Goal: Task Accomplishment & Management: Use online tool/utility

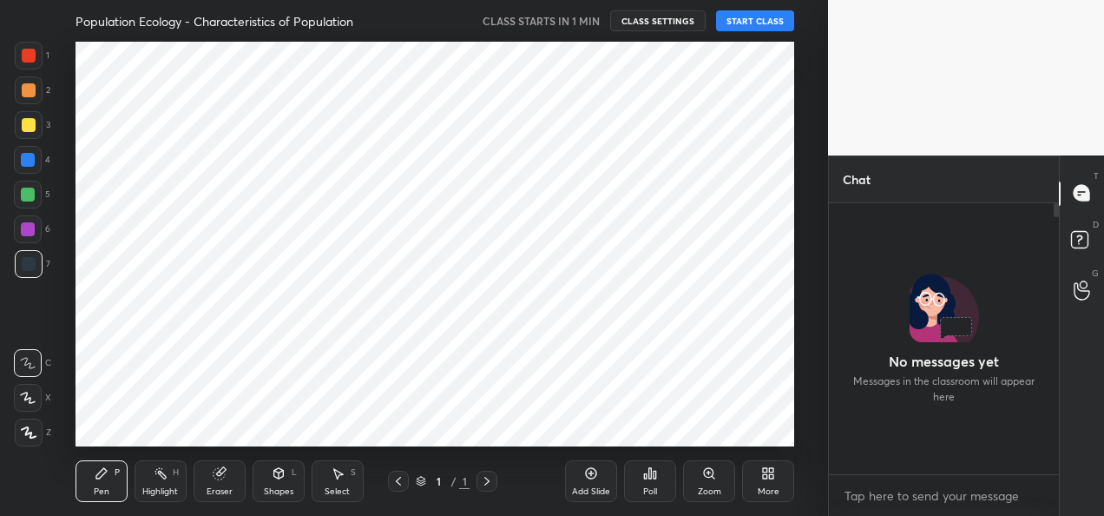
scroll to position [122, 225]
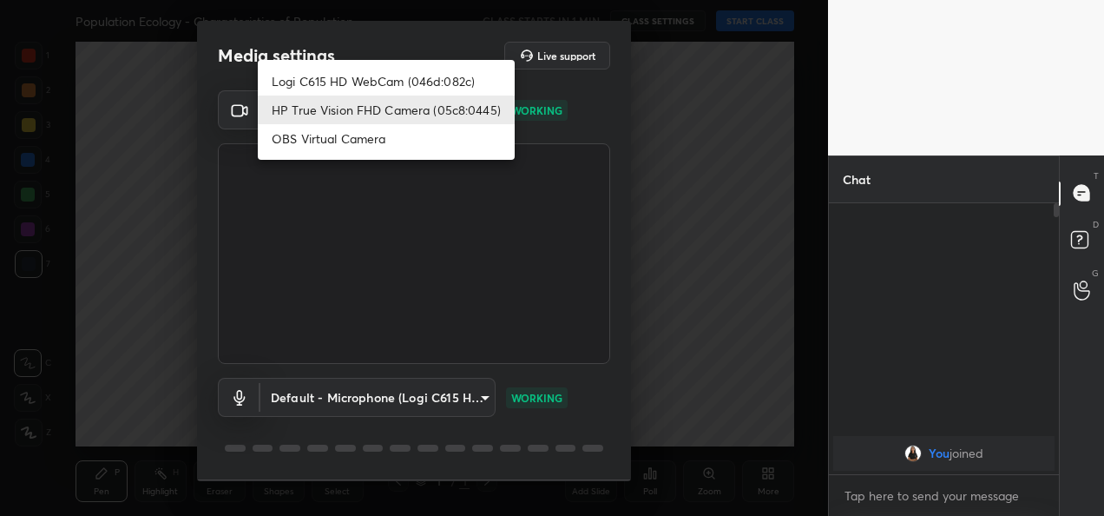
click at [479, 114] on body "1 2 3 4 5 6 7 C X Z C X Z E E Erase all H H Population Ecology - Characteristic…" at bounding box center [552, 258] width 1104 height 516
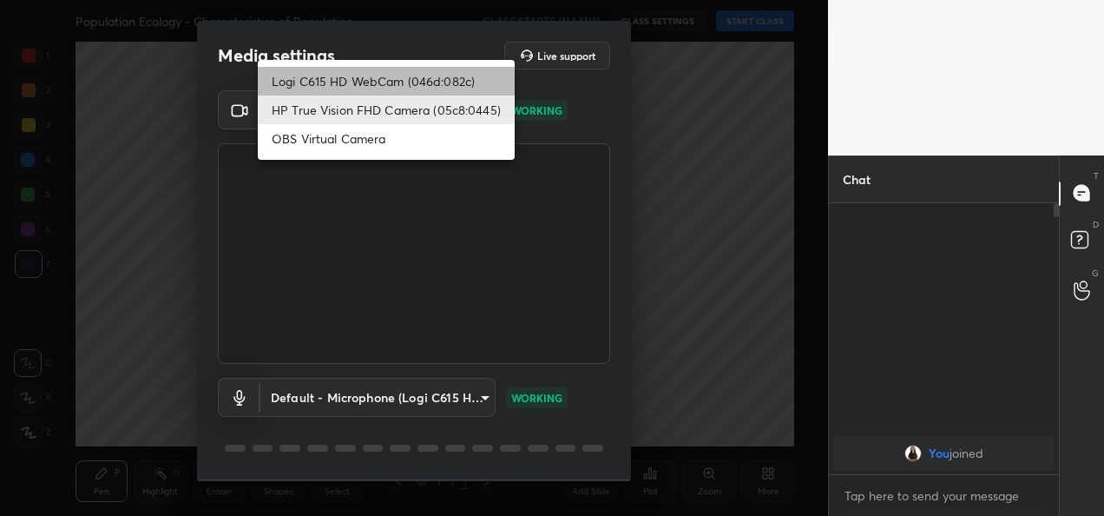
click at [428, 78] on li "Logi C615 HD WebCam (046d:082c)" at bounding box center [386, 81] width 257 height 29
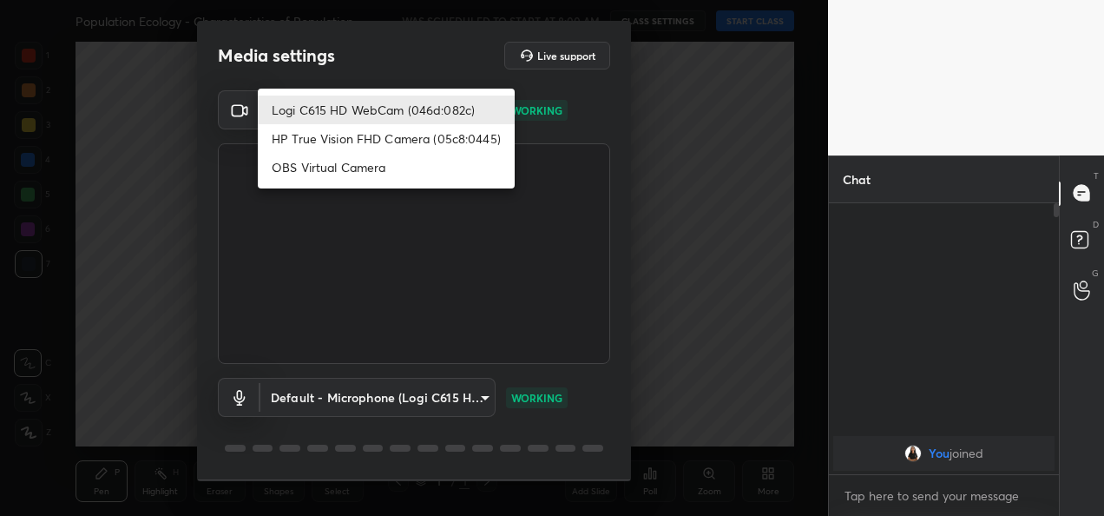
click at [471, 109] on body "1 2 3 4 5 6 7 C X Z C X Z E E Erase all H H Population Ecology - Characteristic…" at bounding box center [552, 258] width 1104 height 516
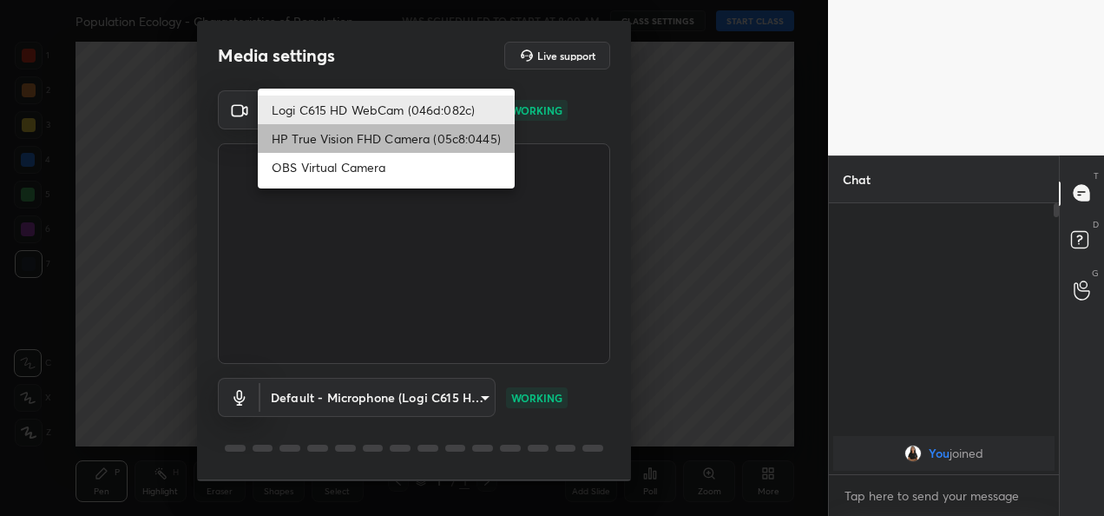
click at [448, 142] on li "HP True Vision FHD Camera (05c8:0445)" at bounding box center [386, 138] width 257 height 29
type input "bcf53276a89e7daf4ffafe53acaefef8a573b71029af250087ced6fea5ab325b"
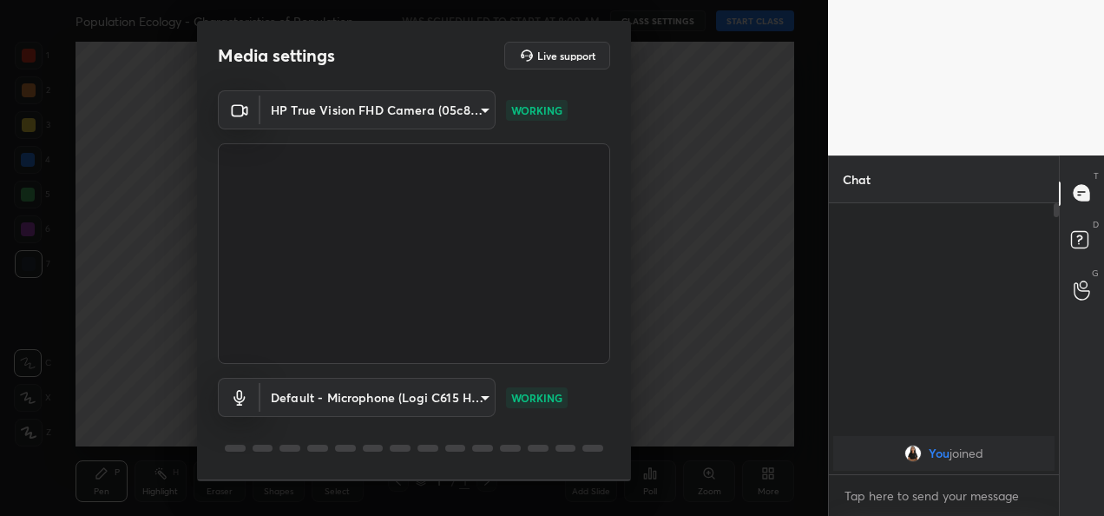
scroll to position [54, 0]
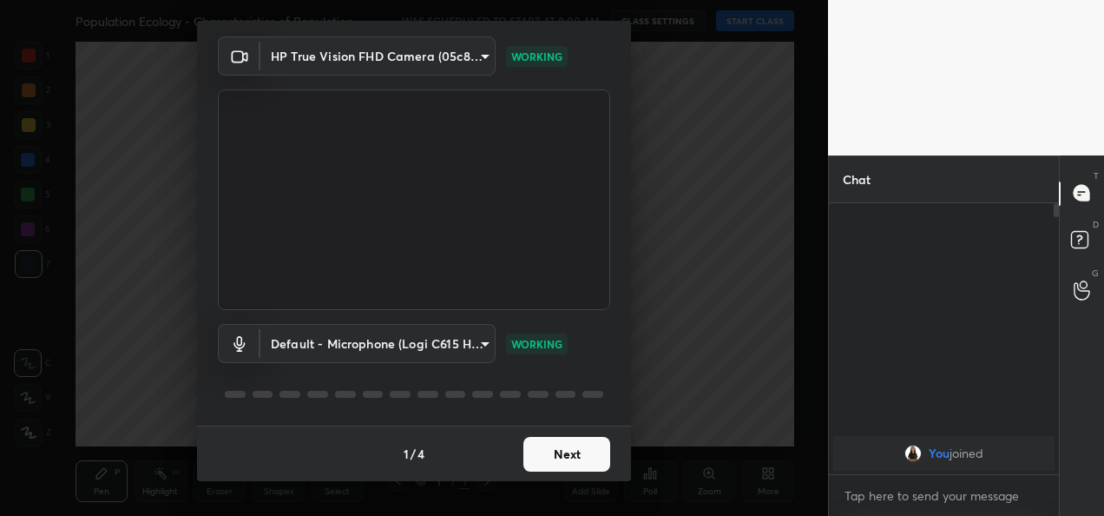
click at [572, 460] on button "Next" at bounding box center [566, 454] width 87 height 35
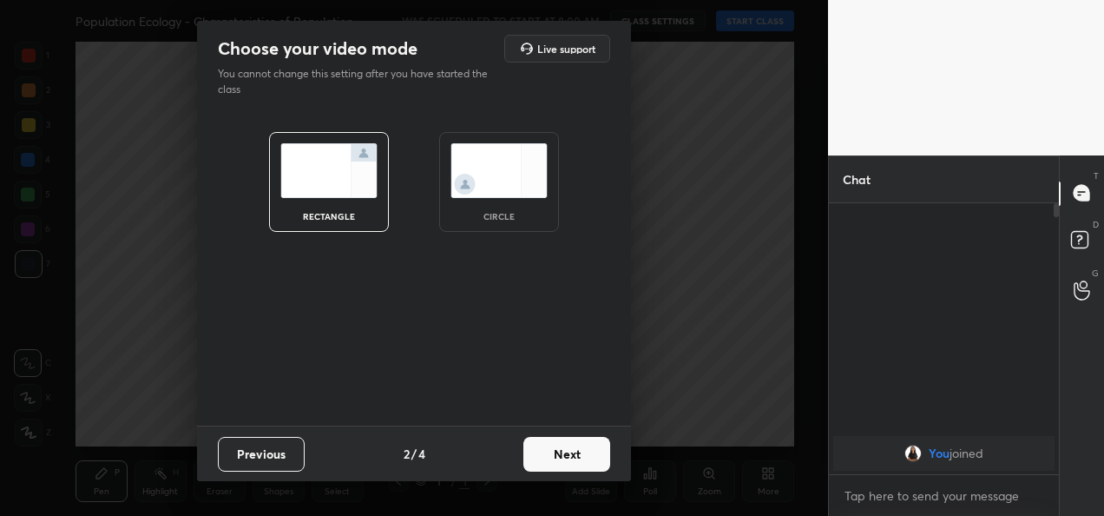
scroll to position [0, 0]
click at [572, 460] on button "Next" at bounding box center [566, 454] width 87 height 35
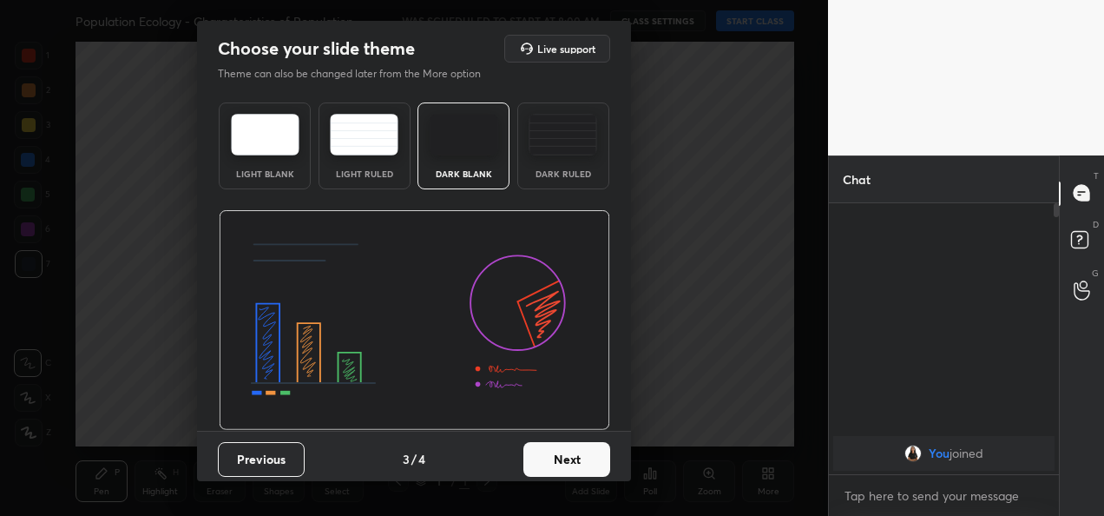
click at [572, 460] on button "Next" at bounding box center [566, 459] width 87 height 35
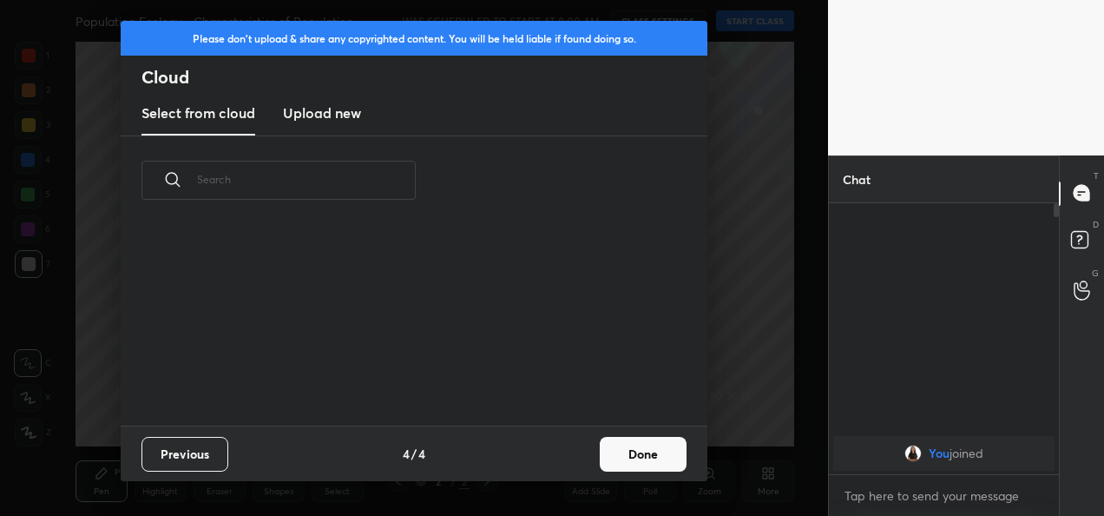
scroll to position [200, 557]
click at [673, 462] on button "Done" at bounding box center [643, 454] width 87 height 35
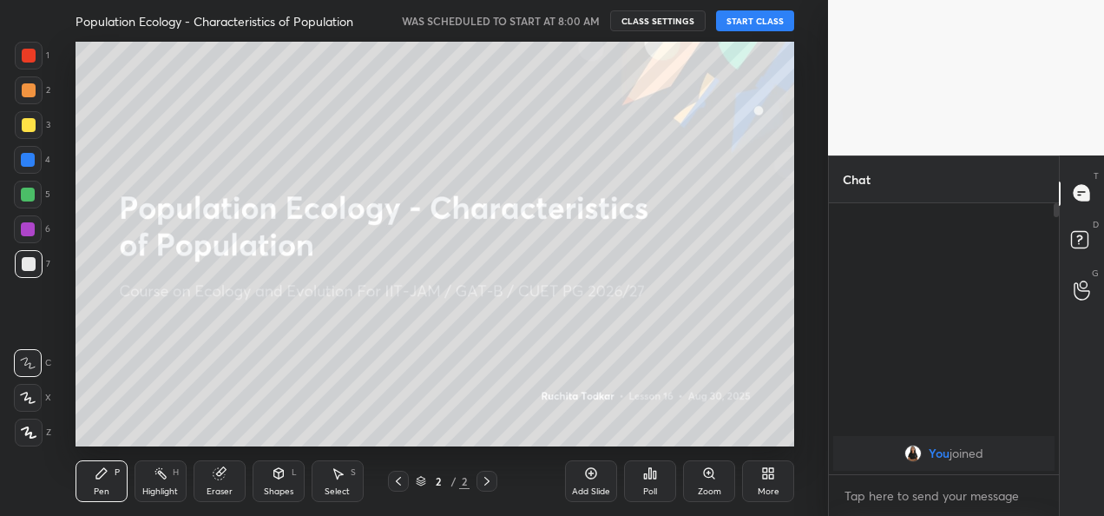
click at [743, 19] on button "START CLASS" at bounding box center [755, 20] width 78 height 21
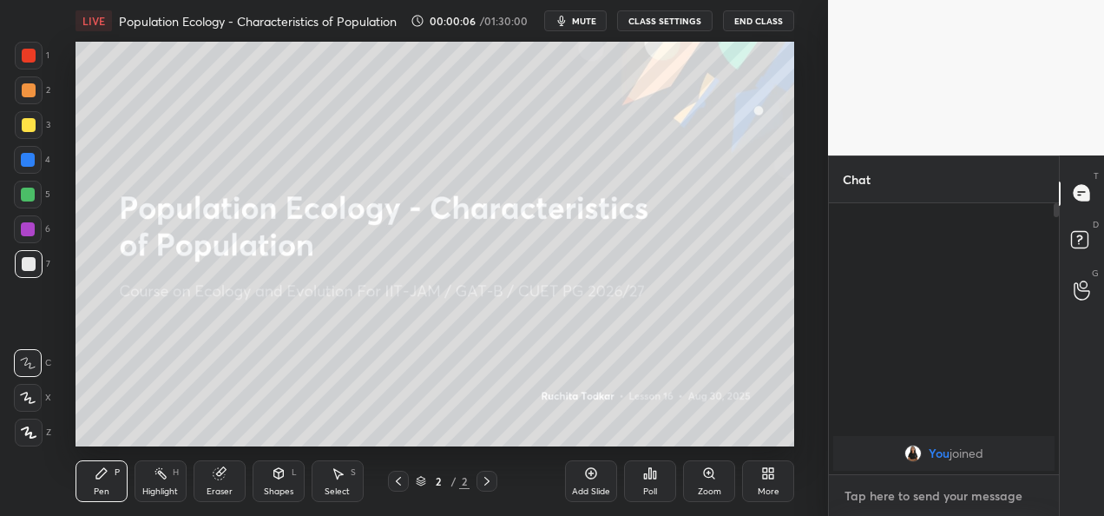
type textarea "x"
click at [930, 492] on textarea at bounding box center [944, 496] width 202 height 28
type textarea "h"
type textarea "x"
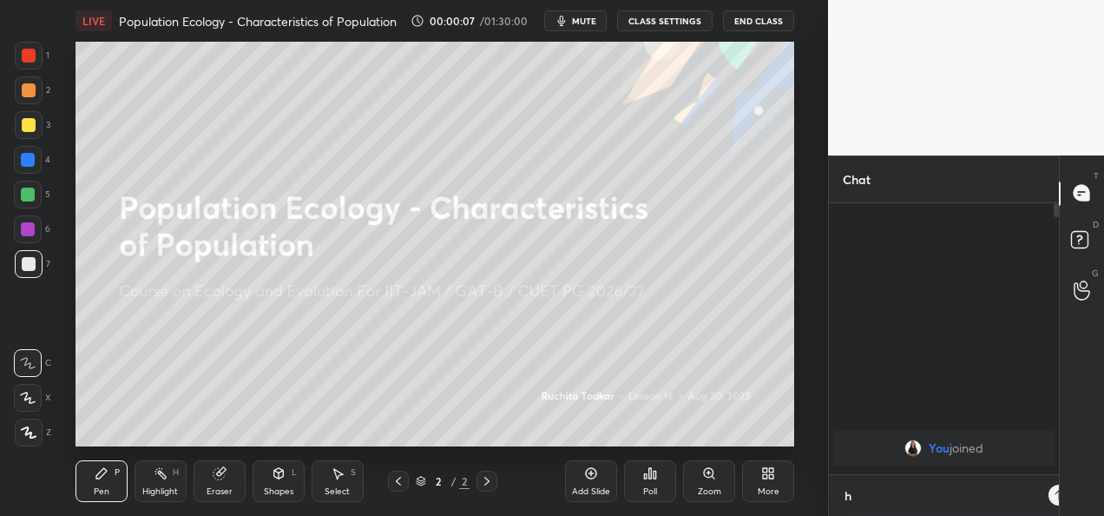
type textarea "he"
type textarea "x"
type textarea "hel"
type textarea "x"
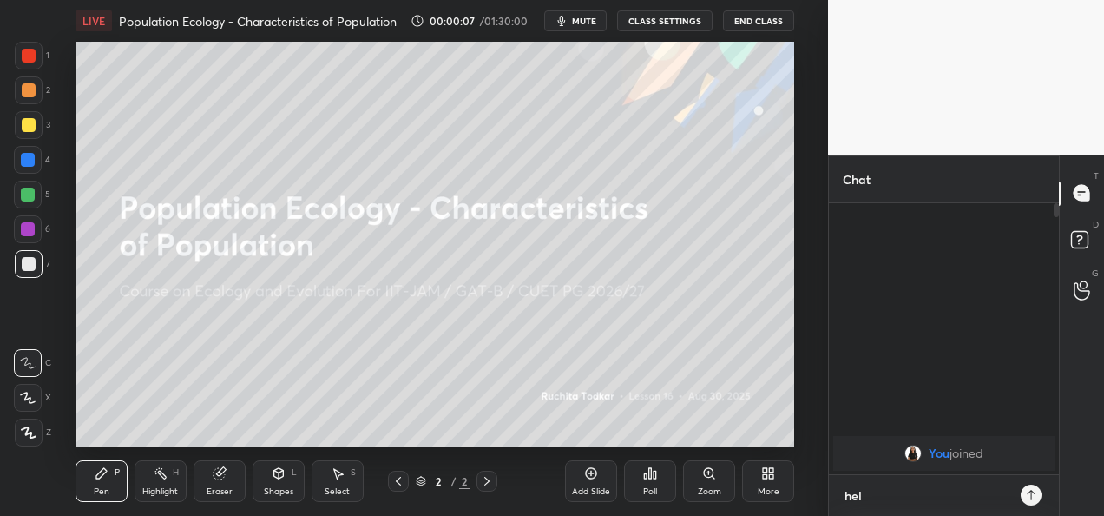
type textarea "hell"
type textarea "x"
type textarea "hello"
type textarea "x"
type textarea "hello"
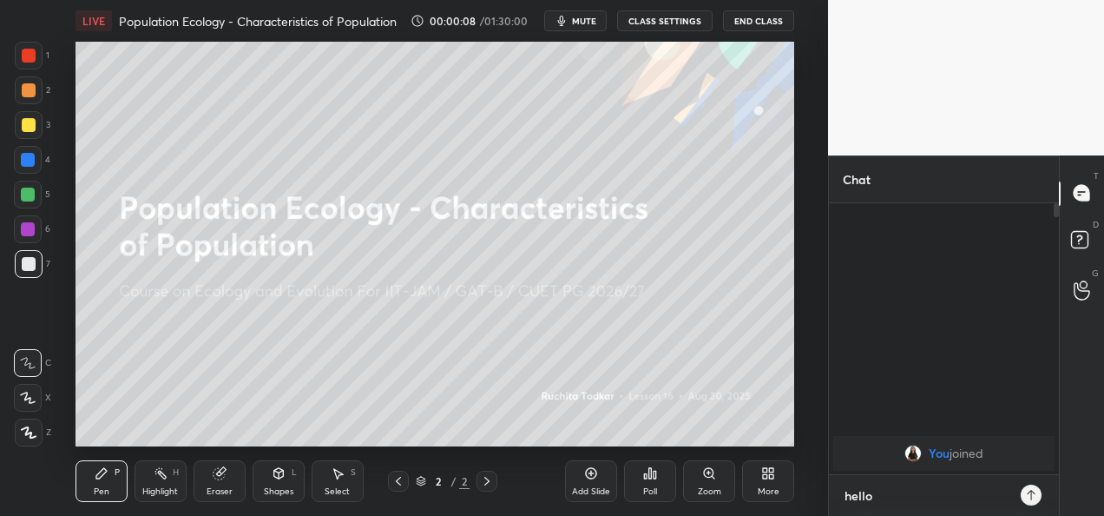
type textarea "x"
type textarea "hello e"
type textarea "x"
type textarea "hello ev"
type textarea "x"
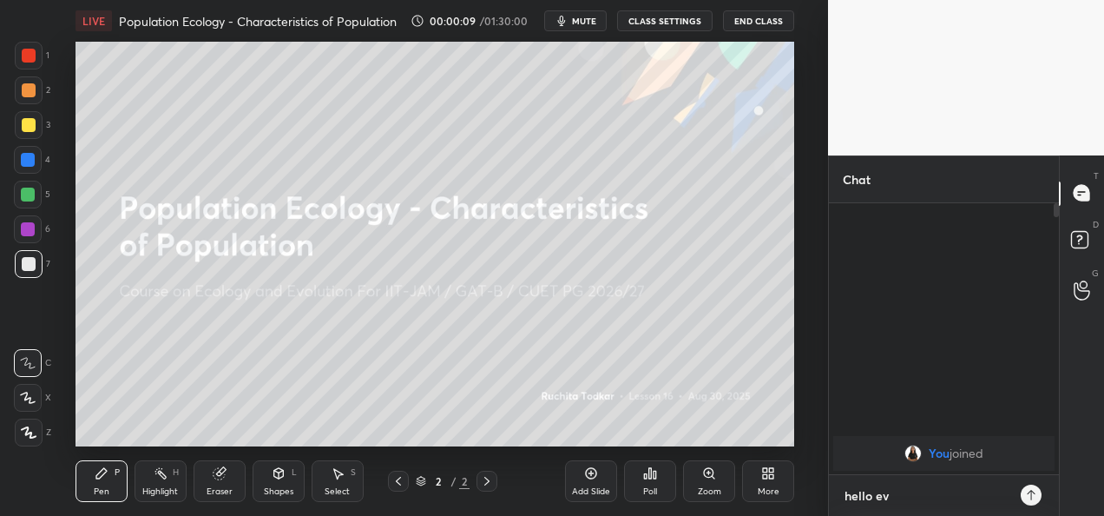
type textarea "hello eve"
type textarea "x"
type textarea "hello ever"
type textarea "x"
type textarea "hello every"
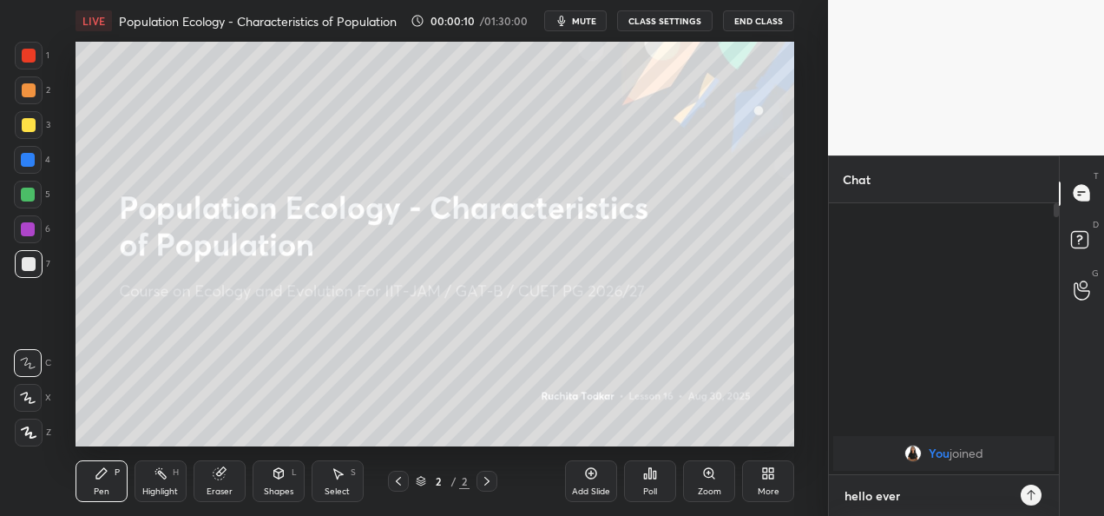
type textarea "x"
type textarea "hello everyo"
type textarea "x"
type textarea "hello everyon"
type textarea "x"
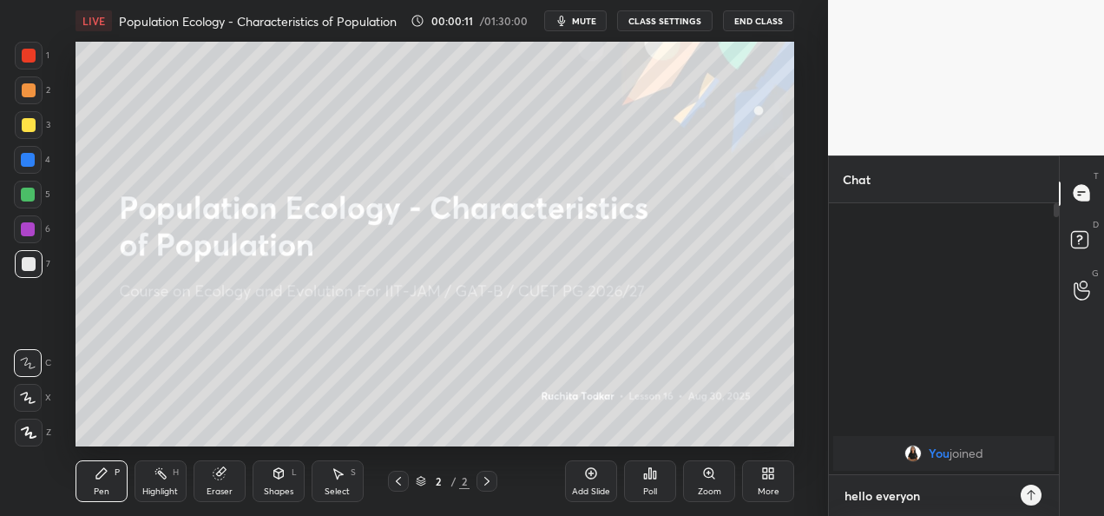
type textarea "hello everyone"
type textarea "x"
type textarea "hello everyone,"
type textarea "x"
type textarea "hello everyone,"
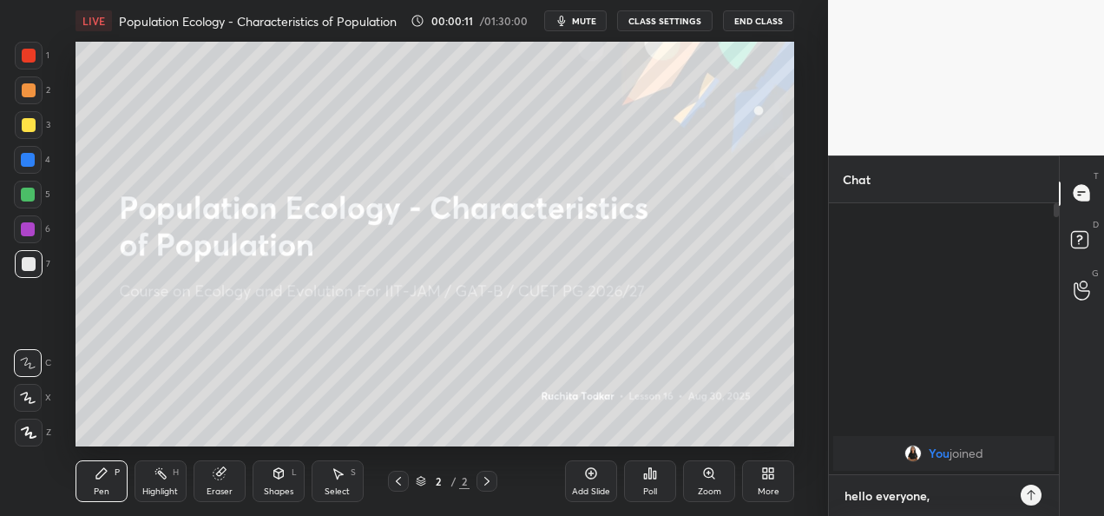
type textarea "x"
type textarea "hello everyone, w"
type textarea "x"
type textarea "hello everyone, we"
type textarea "x"
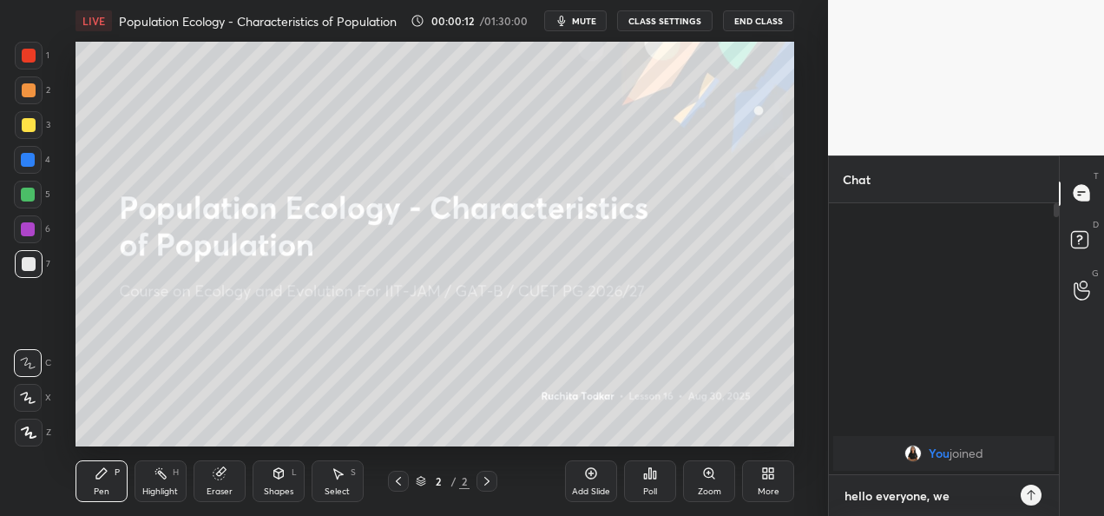
type textarea "hello everyone, we"
type textarea "x"
type textarea "hello everyone, we w"
type textarea "x"
type textarea "hello everyone, we wi"
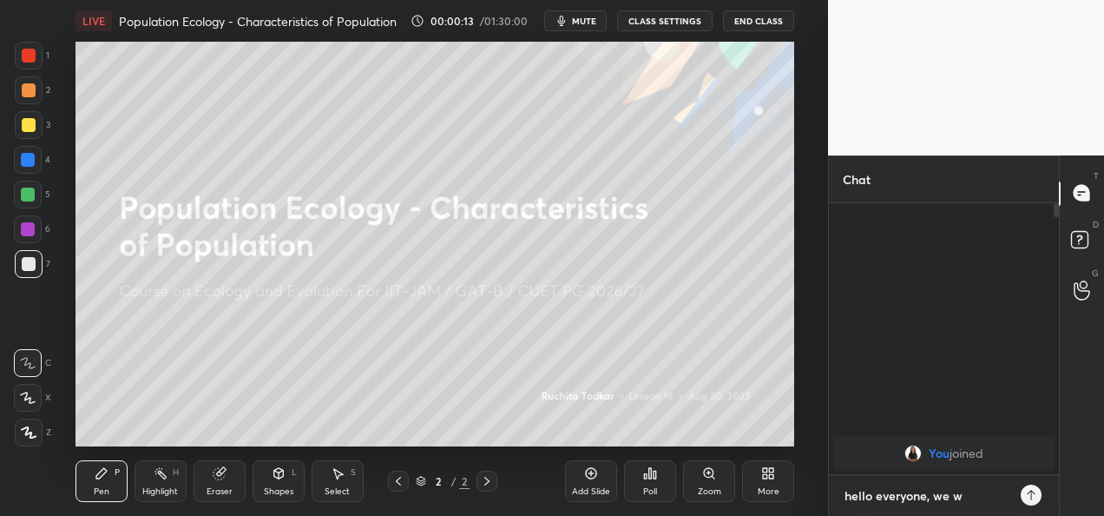
type textarea "x"
type textarea "hello everyone, we wil"
type textarea "x"
type textarea "hello everyone, we will"
type textarea "x"
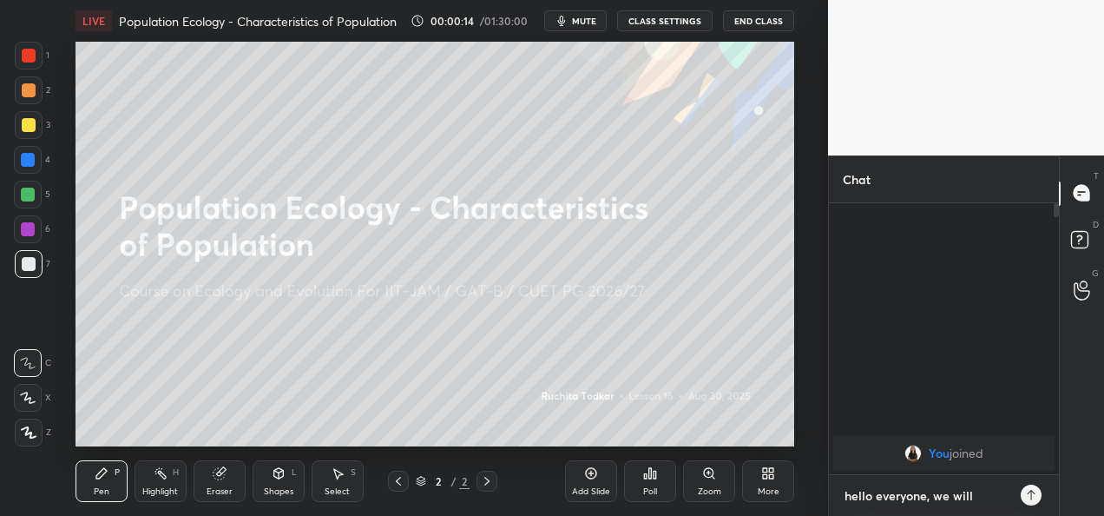
type textarea "hello everyone, we will"
type textarea "x"
type textarea "hello everyone, we will s"
type textarea "x"
type textarea "hello everyone, we will st"
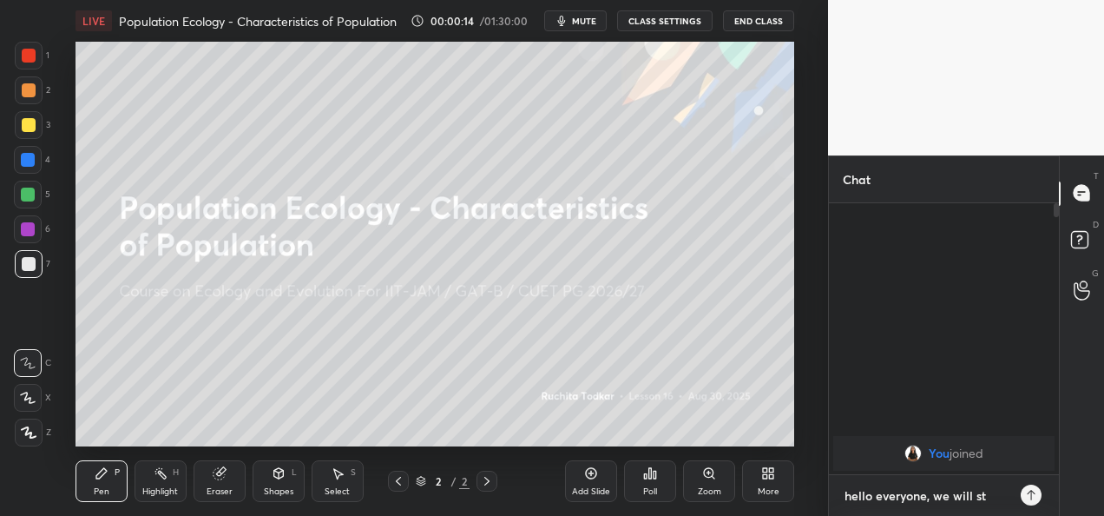
type textarea "x"
type textarea "hello everyone, we will sta"
type textarea "x"
type textarea "hello everyone, we will star"
type textarea "x"
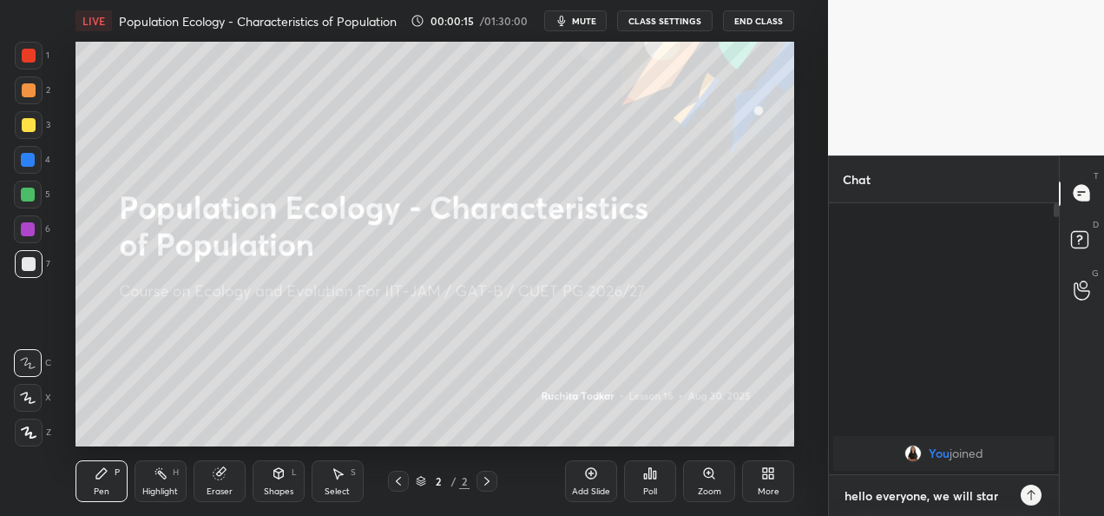
type textarea "hello everyone, we will start"
type textarea "x"
type textarea "hello everyone, we will start"
type textarea "x"
type textarea "hello everyone, we will start t"
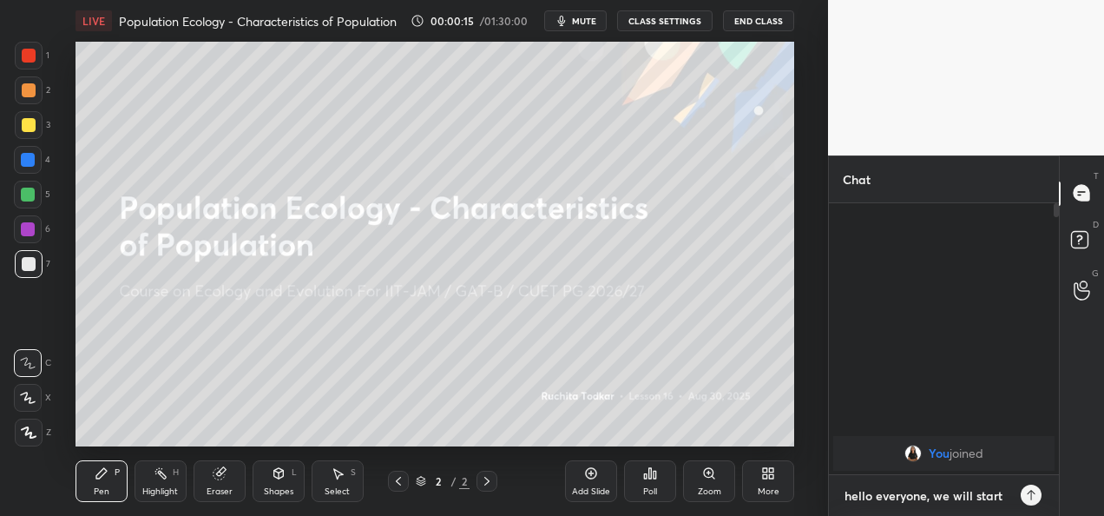
type textarea "x"
type textarea "hello everyone, we will start th"
type textarea "x"
type textarea "hello everyone, we will start the"
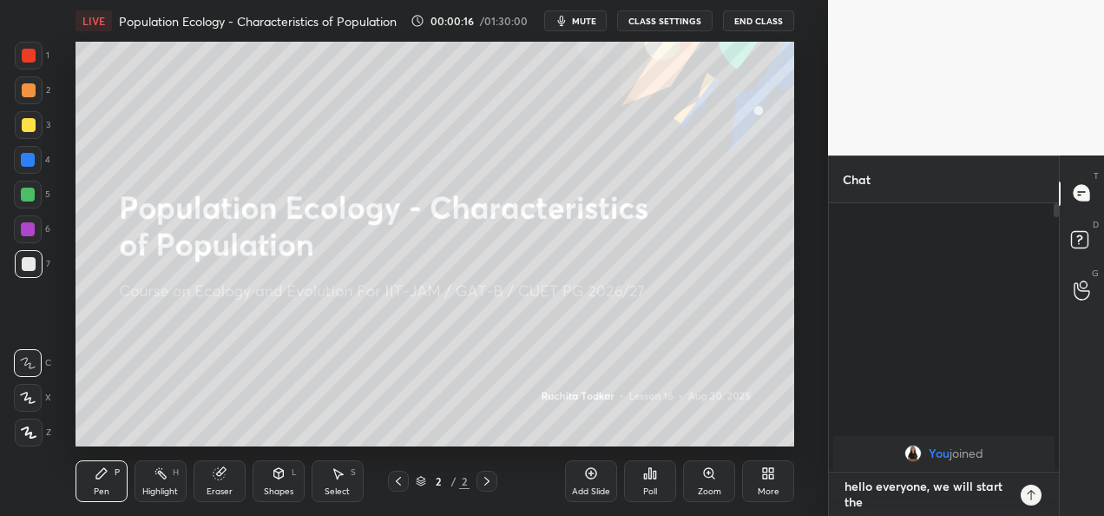
type textarea "x"
type textarea "hello everyone, we will start the"
type textarea "x"
type textarea "hello everyone, we will start the c"
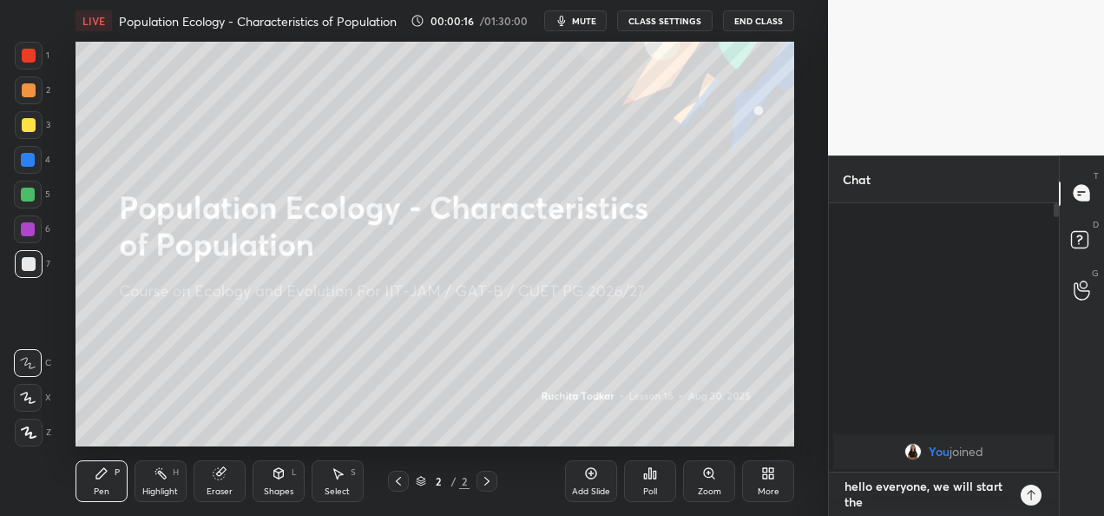
type textarea "x"
type textarea "hello everyone, we will start the cl"
type textarea "x"
type textarea "hello everyone, we will start the cla"
type textarea "x"
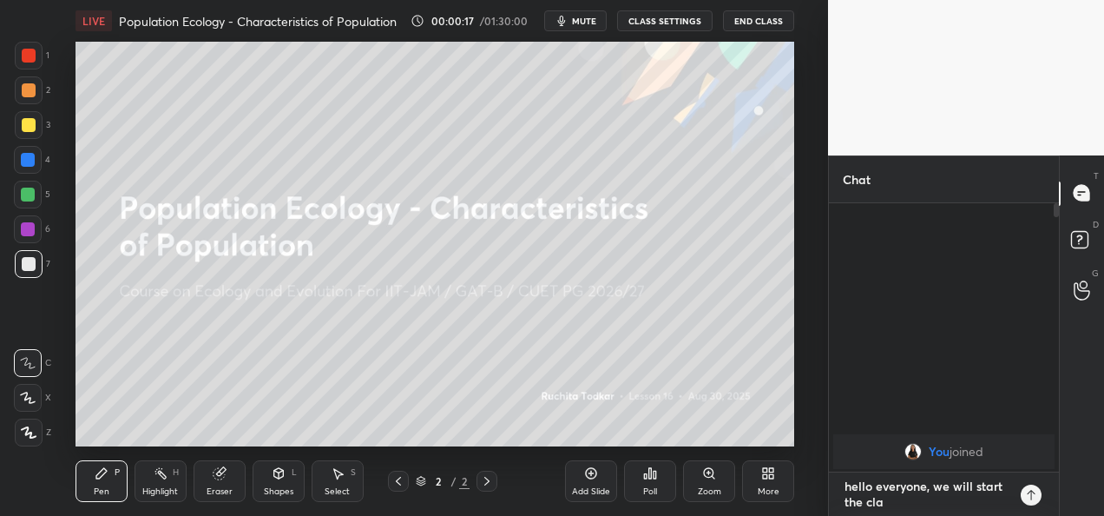
type textarea "hello everyone, we will start the clas"
type textarea "x"
type textarea "hello everyone, we will start the class"
type textarea "x"
type textarea "hello everyone, we will start the class"
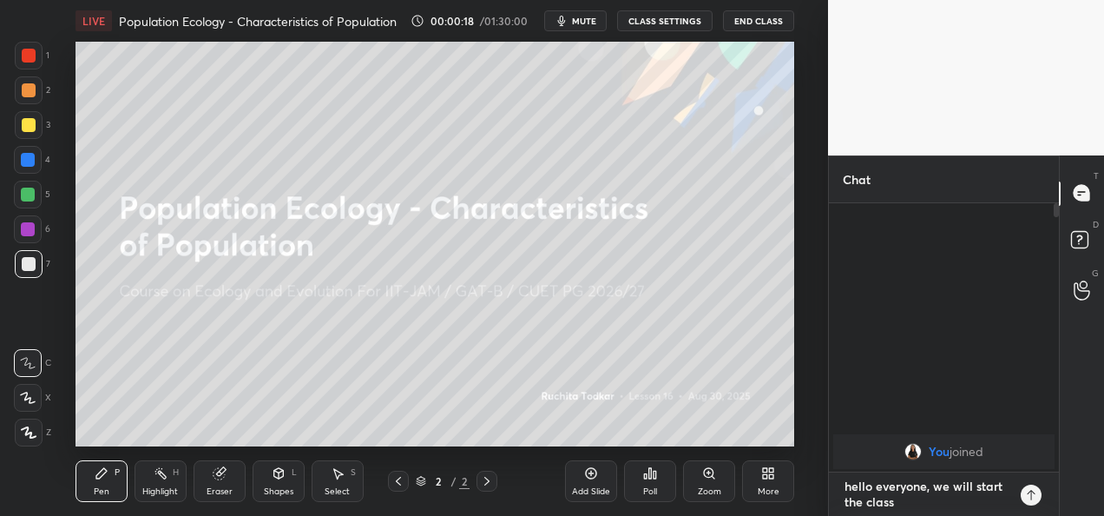
type textarea "x"
type textarea "hello everyone, we will start the class a"
type textarea "x"
type textarea "hello everyone, we will start the class at"
type textarea "x"
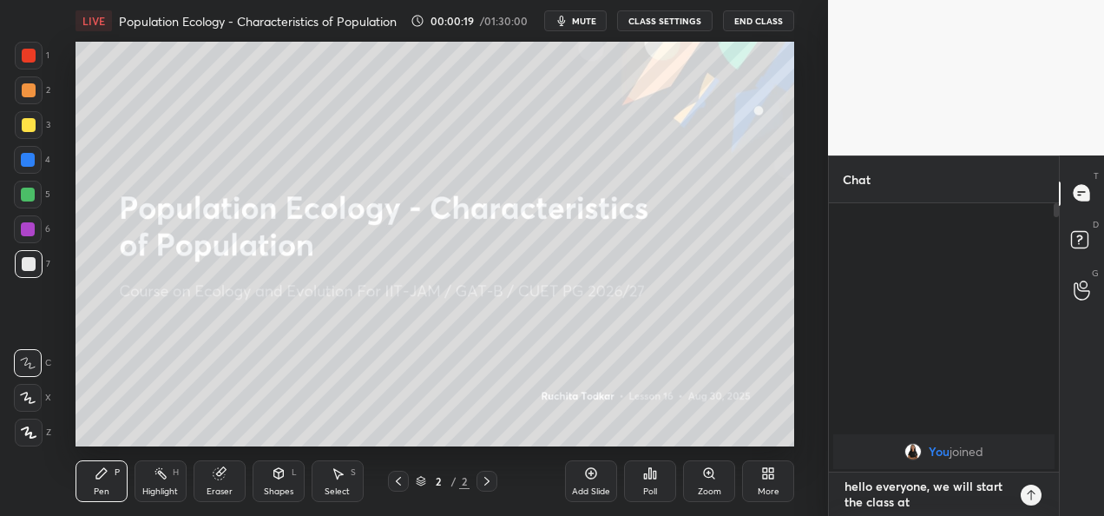
type textarea "hello everyone, we will start the class at"
type textarea "x"
type textarea "hello everyone, we will start the class at 8"
type textarea "x"
type textarea "hello everyone, we will start the class at 8."
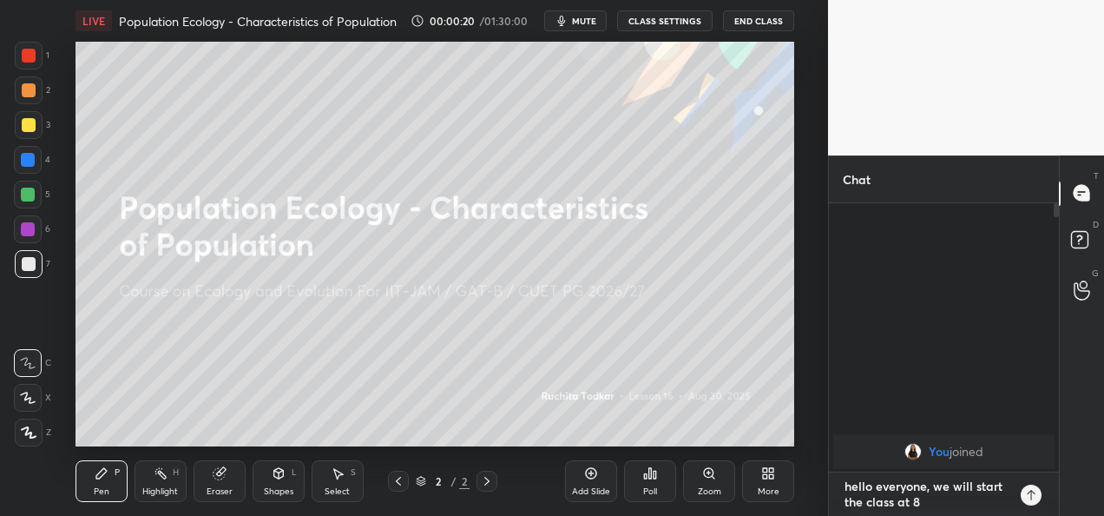
type textarea "x"
type textarea "hello everyone, we will start the class at 8.1"
type textarea "x"
type textarea "hello everyone, we will start the class at 8.15"
type textarea "x"
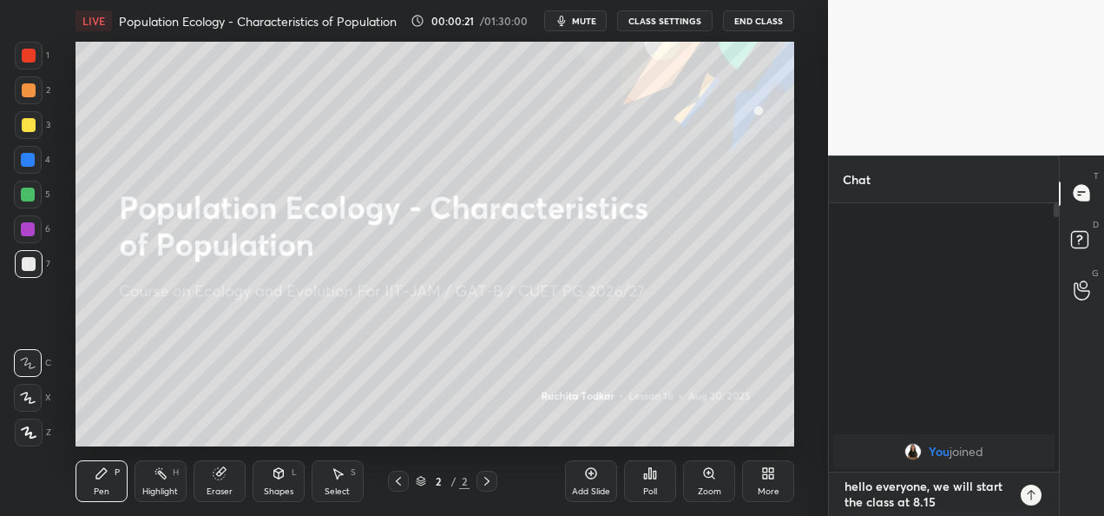
type textarea "hello everyone, we will start the class at 8.15"
type textarea "x"
type textarea "hello everyone, we will start the class at 8.15 A"
type textarea "x"
type textarea "hello everyone, we will start the class at 8.15 AM"
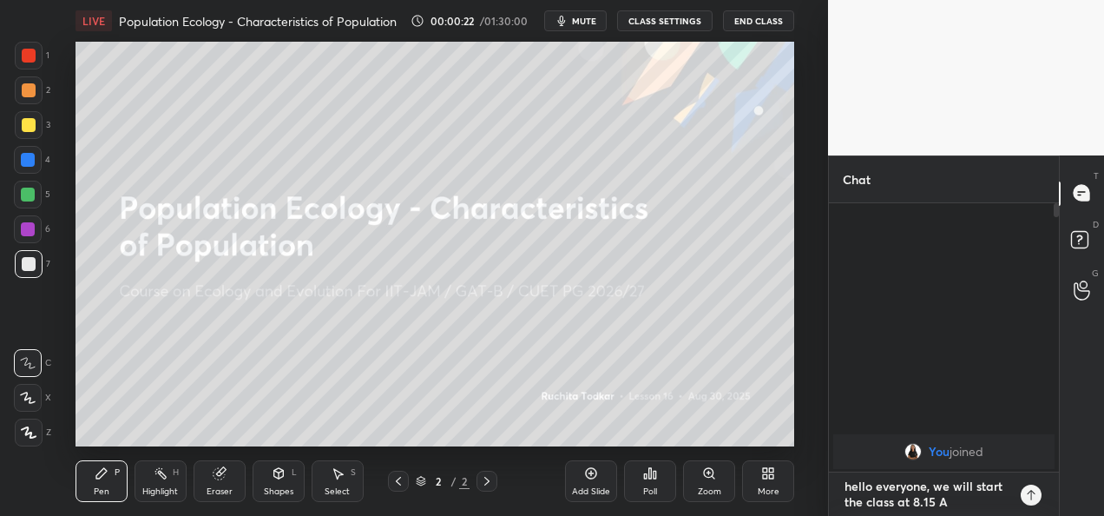
type textarea "x"
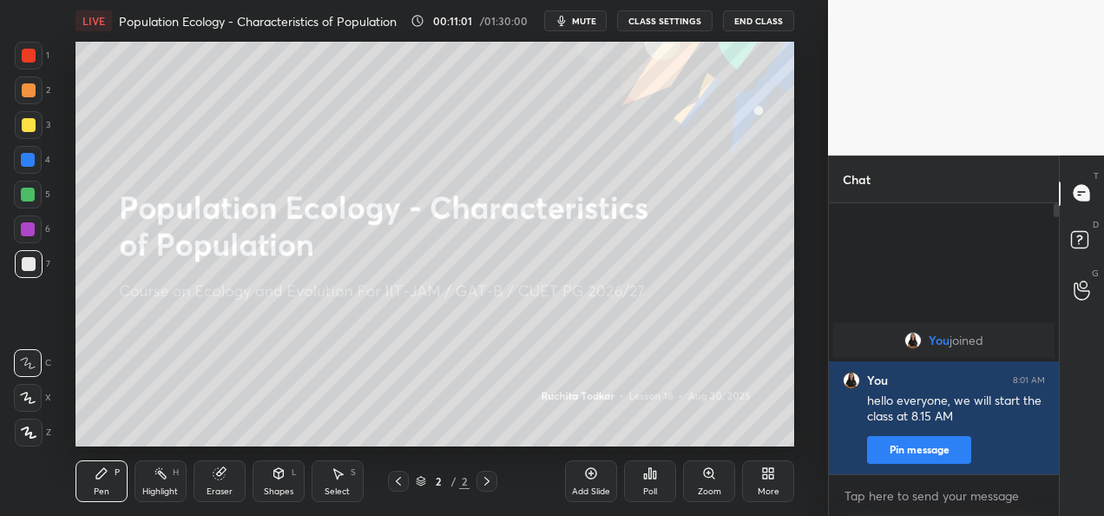
type textarea "x"
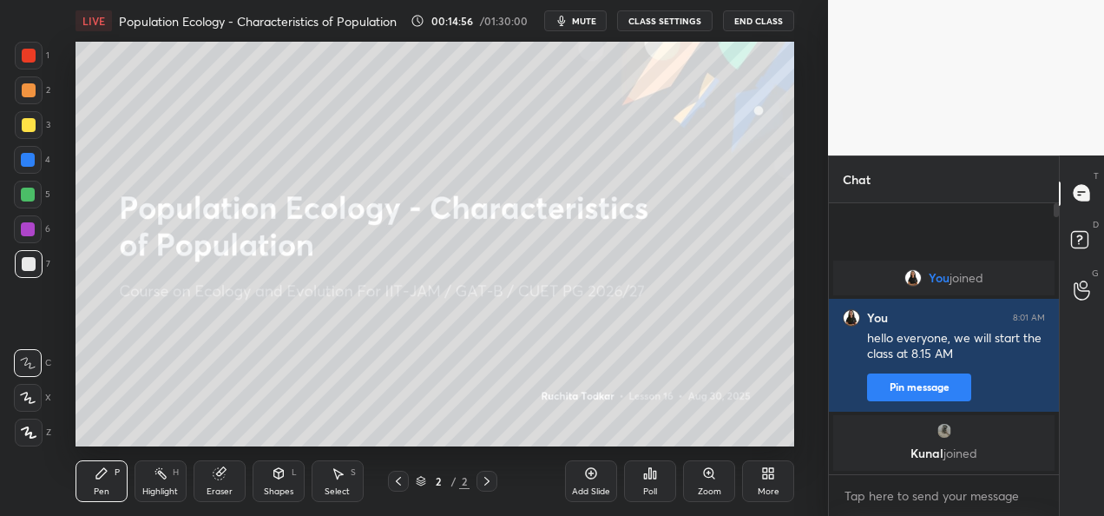
scroll to position [86385, 86031]
click at [644, 25] on button "CLASS SETTINGS" at bounding box center [664, 20] width 95 height 21
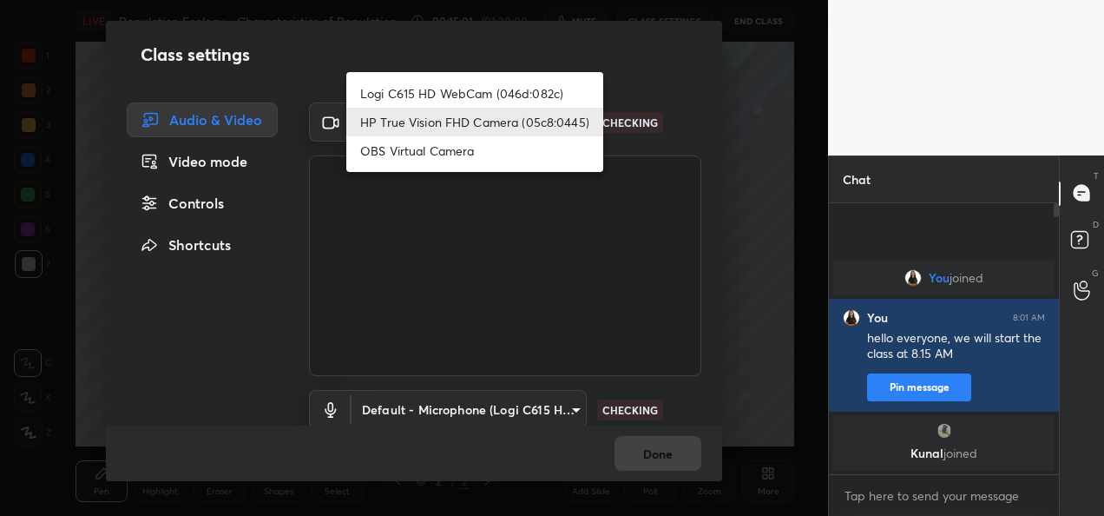
click at [496, 118] on body "1 2 3 4 5 6 7 C X Z C X Z E E Erase all H H LIVE Population Ecology - Character…" at bounding box center [552, 258] width 1104 height 516
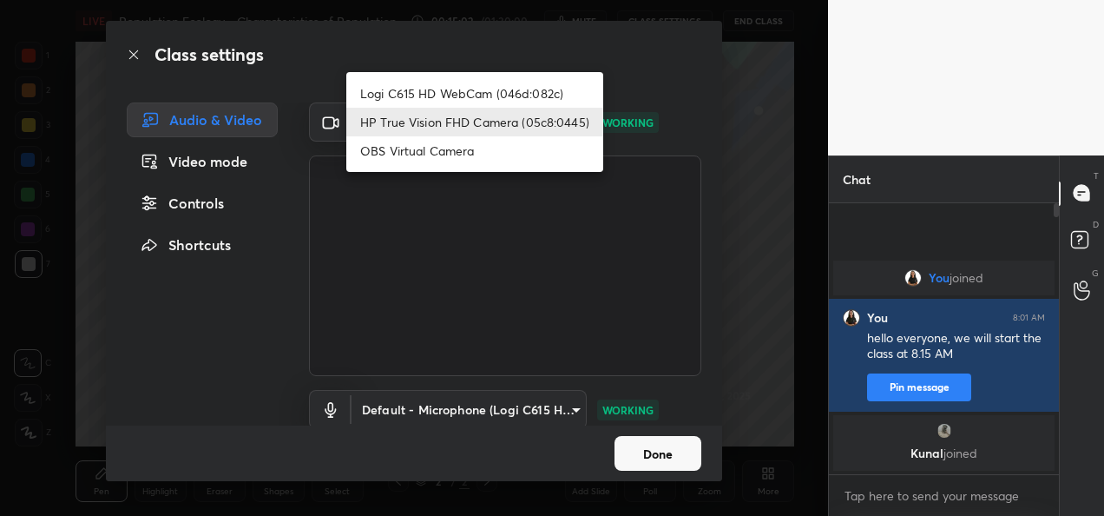
click at [473, 89] on li "Logi C615 HD WebCam (046d:082c)" at bounding box center [474, 93] width 257 height 29
type input "9a60a891c99e43c4f3b6c1c2af706b7568f7a8d24487825b1df04ecacc35332c"
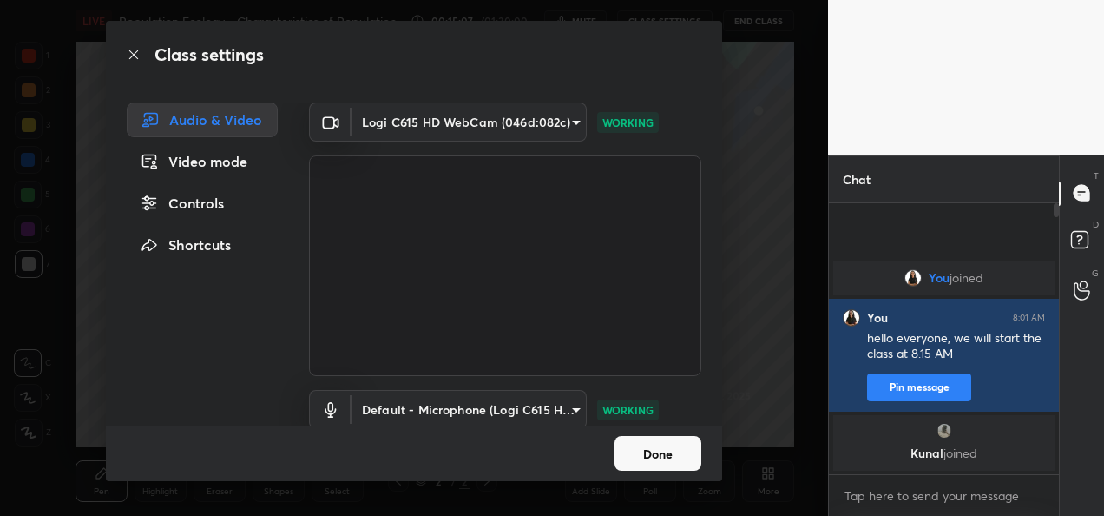
click at [645, 454] on button "Done" at bounding box center [657, 453] width 87 height 35
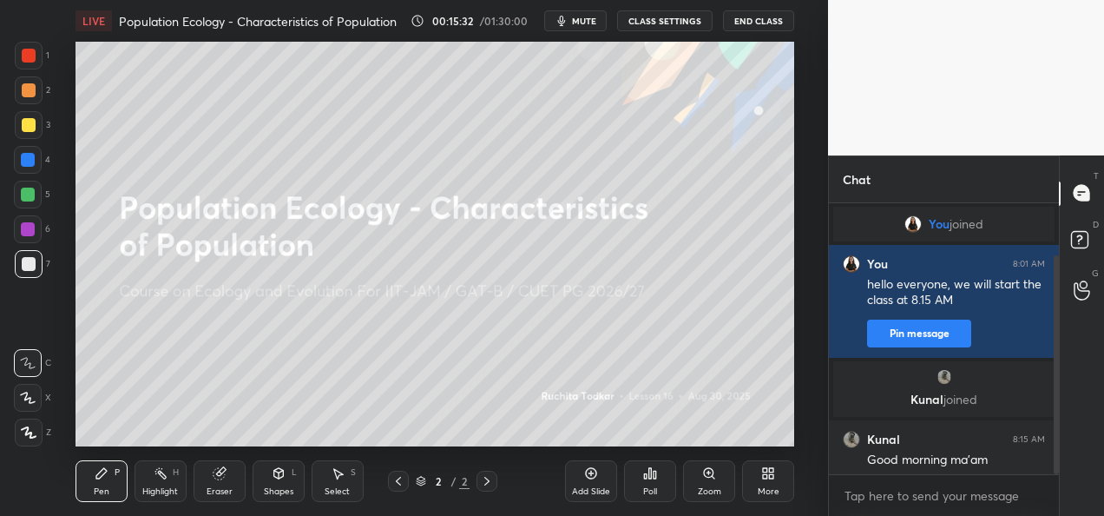
scroll to position [64, 0]
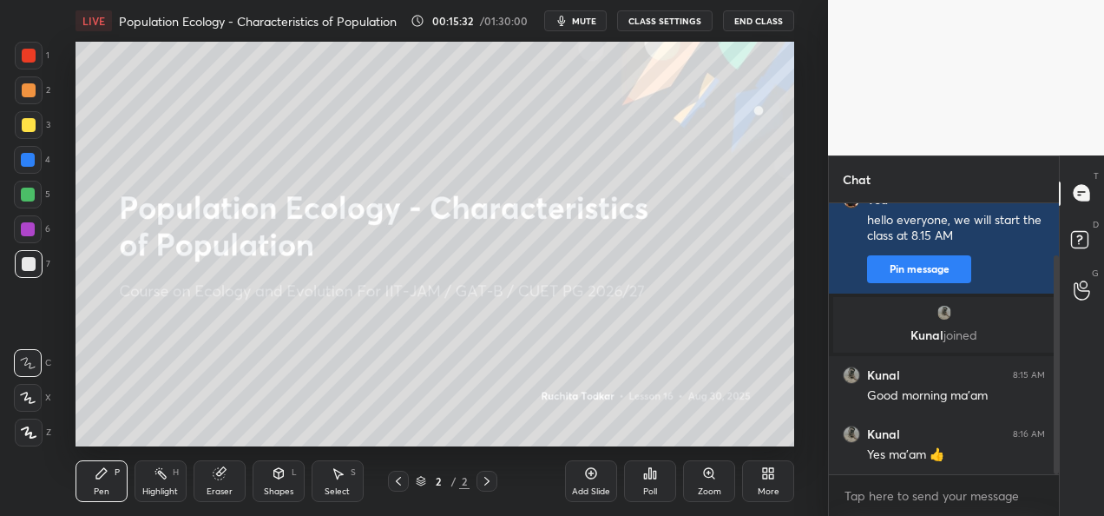
drag, startPoint x: 1058, startPoint y: 344, endPoint x: 1056, endPoint y: 468, distance: 124.1
click at [1056, 468] on div at bounding box center [1056, 364] width 5 height 219
click at [761, 487] on div "More" at bounding box center [769, 491] width 22 height 9
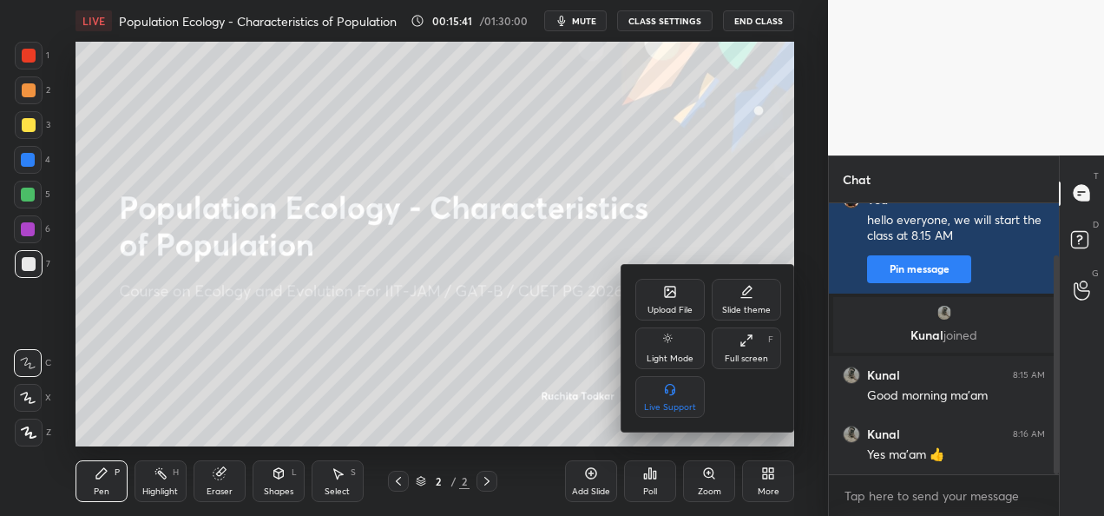
click at [666, 300] on div "Upload File" at bounding box center [669, 300] width 69 height 42
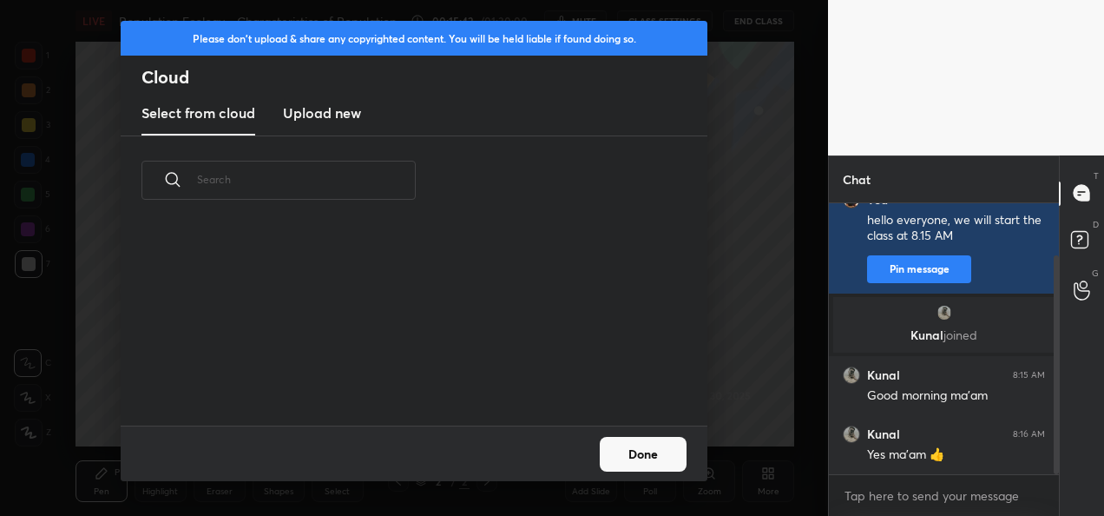
scroll to position [200, 557]
click at [343, 111] on h3 "Upload new" at bounding box center [322, 112] width 78 height 21
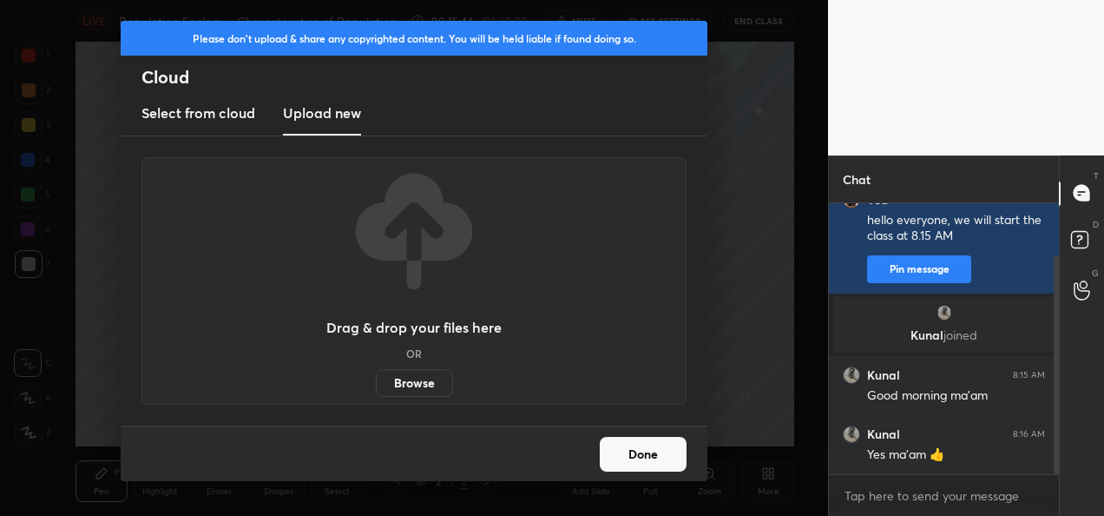
click at [403, 384] on label "Browse" at bounding box center [414, 383] width 77 height 28
click at [376, 384] on input "Browse" at bounding box center [376, 383] width 0 height 28
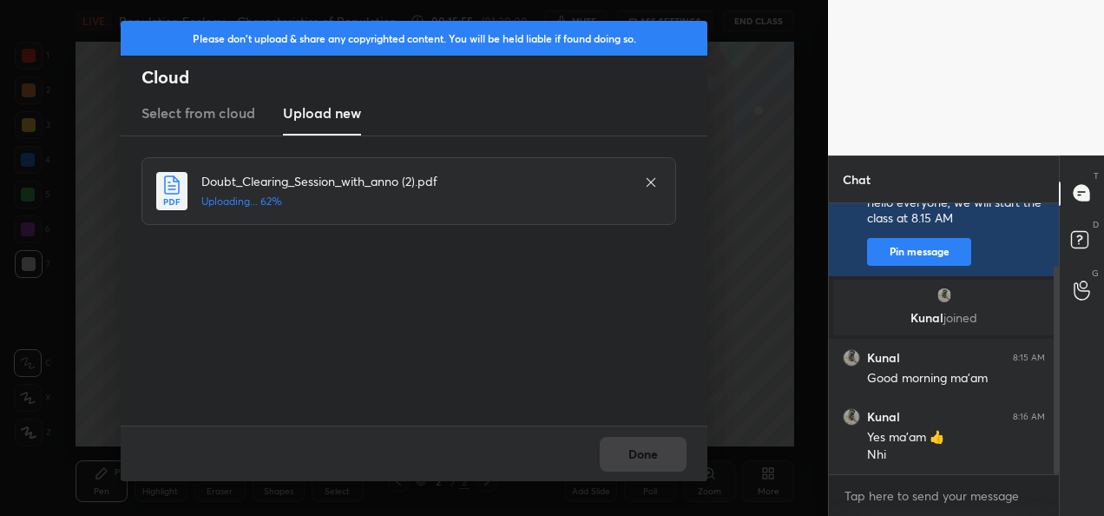
scroll to position [144, 0]
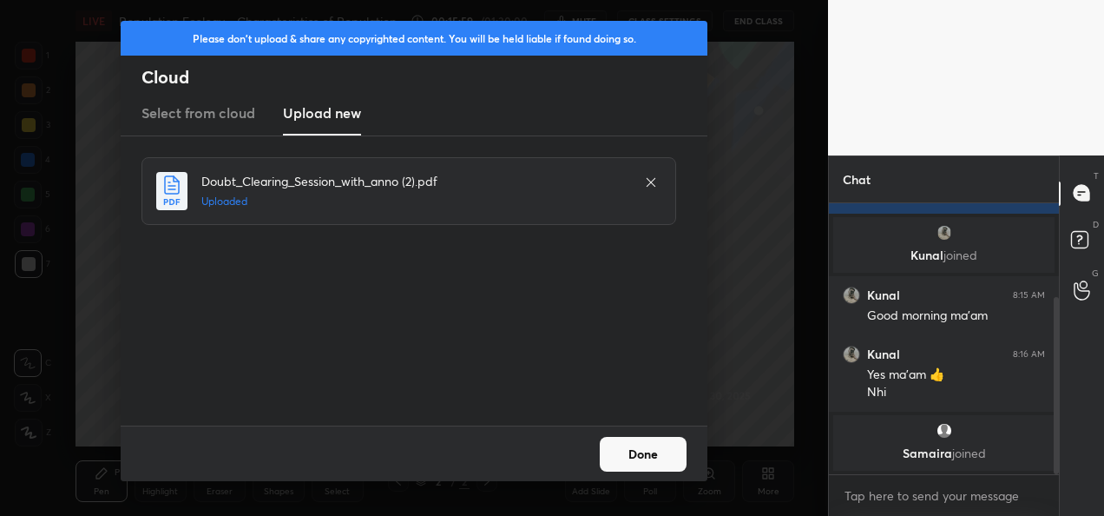
click at [643, 450] on div "Done" at bounding box center [414, 453] width 587 height 56
click at [643, 450] on button "Done" at bounding box center [643, 454] width 87 height 35
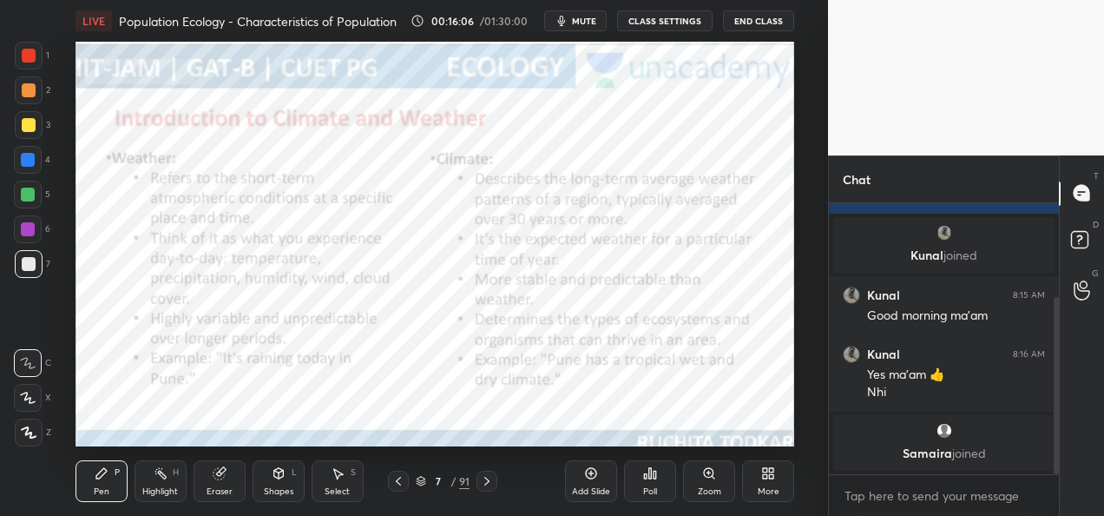
click at [420, 488] on div "7 / 91" at bounding box center [443, 481] width 54 height 16
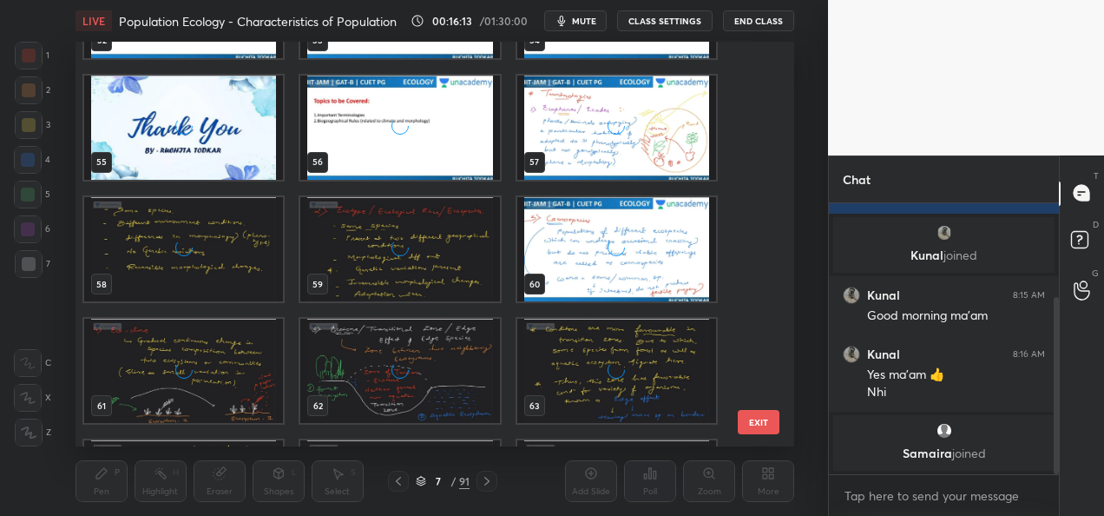
scroll to position [2179, 0]
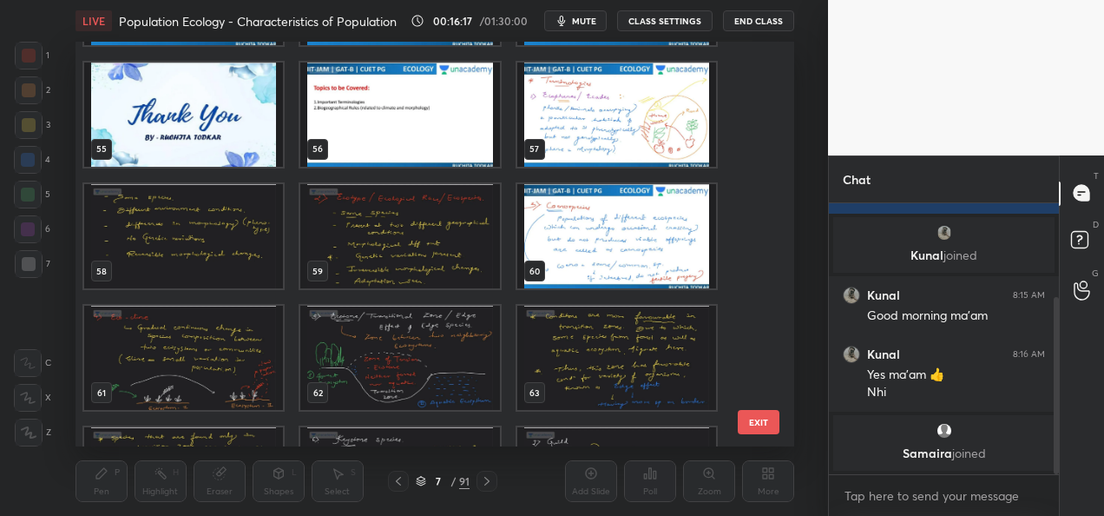
click at [607, 111] on img "grid" at bounding box center [615, 114] width 199 height 104
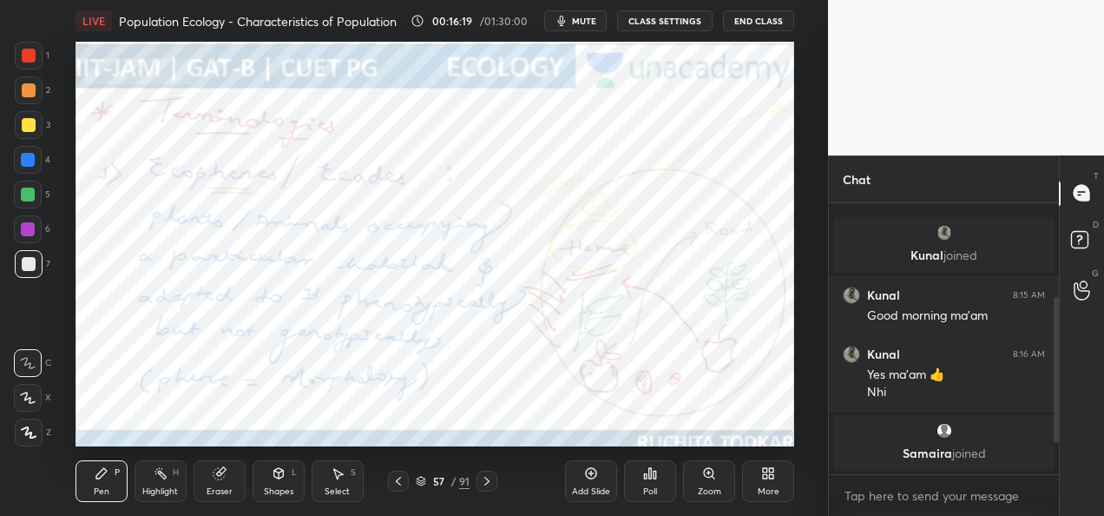
scroll to position [234, 0]
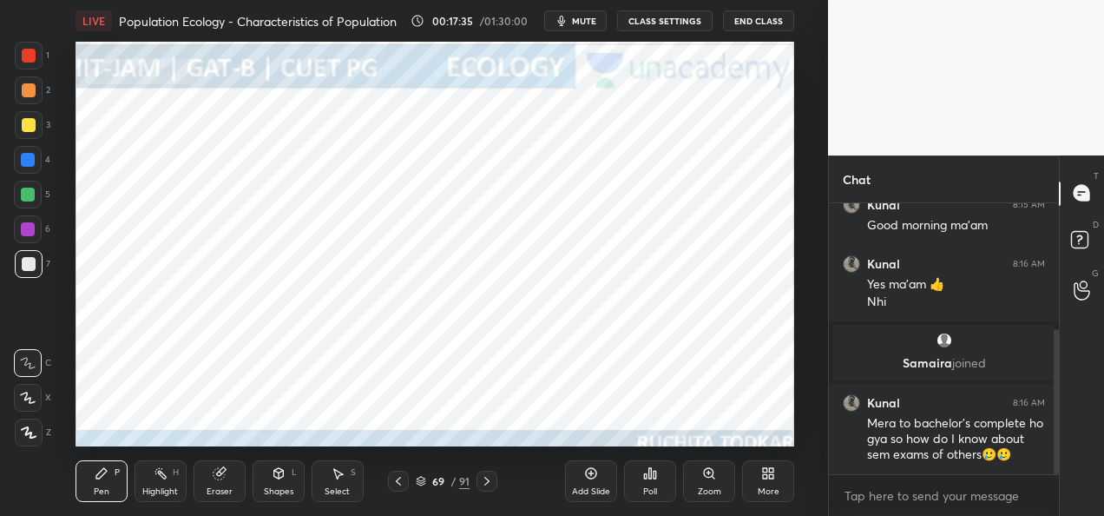
click at [423, 482] on icon at bounding box center [421, 482] width 9 height 3
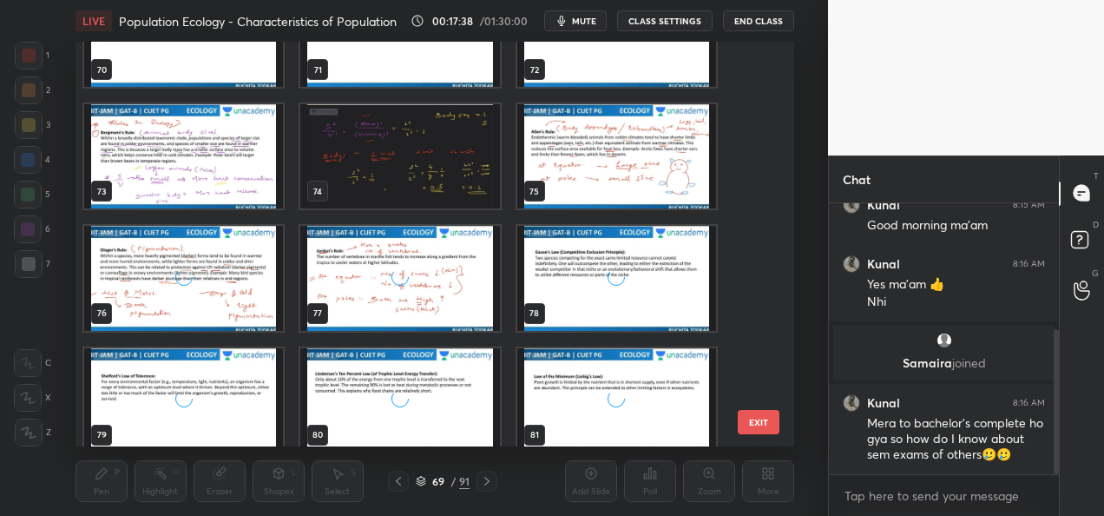
scroll to position [2881, 0]
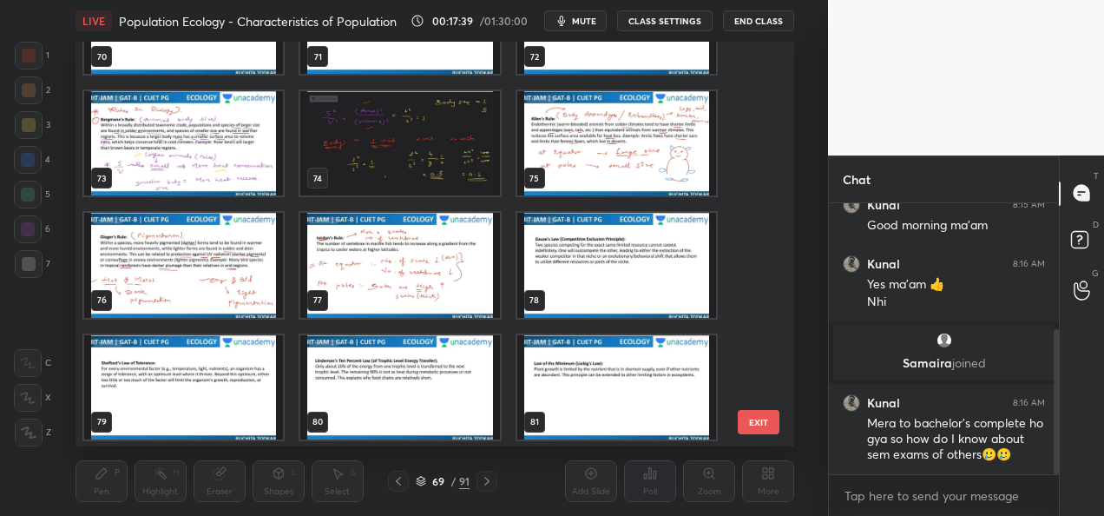
click at [174, 146] on img "grid" at bounding box center [183, 143] width 199 height 104
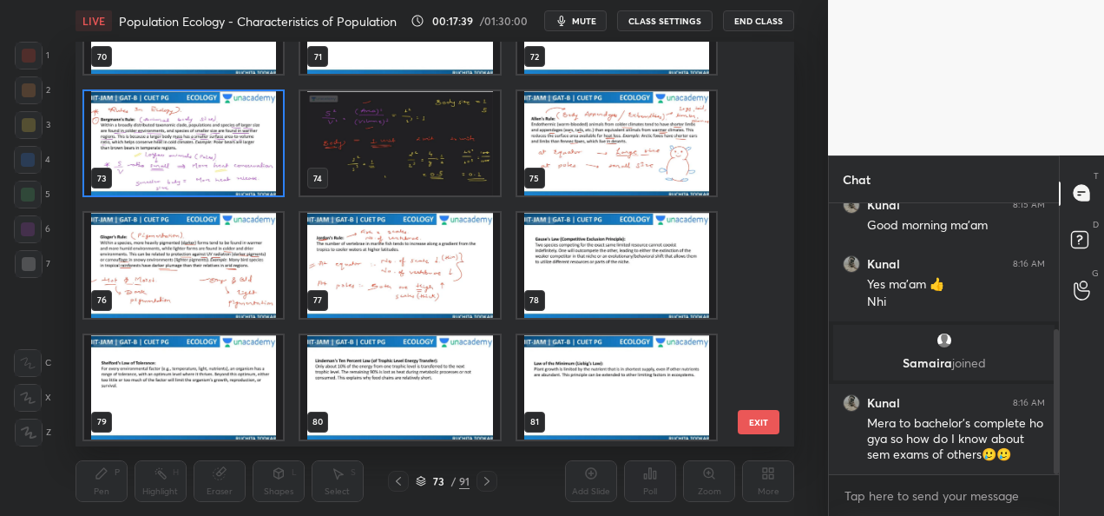
click at [174, 146] on img "grid" at bounding box center [183, 143] width 199 height 104
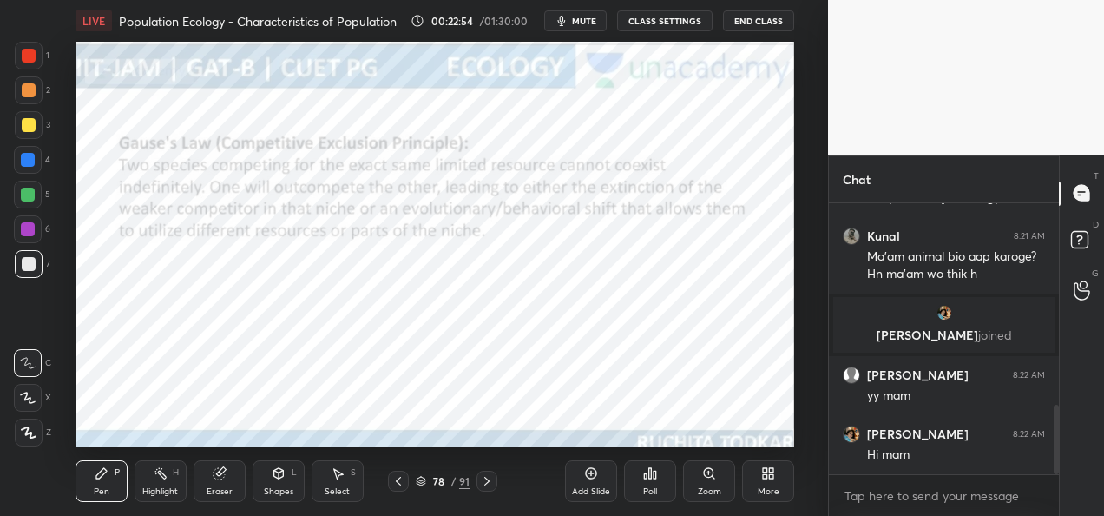
scroll to position [849, 0]
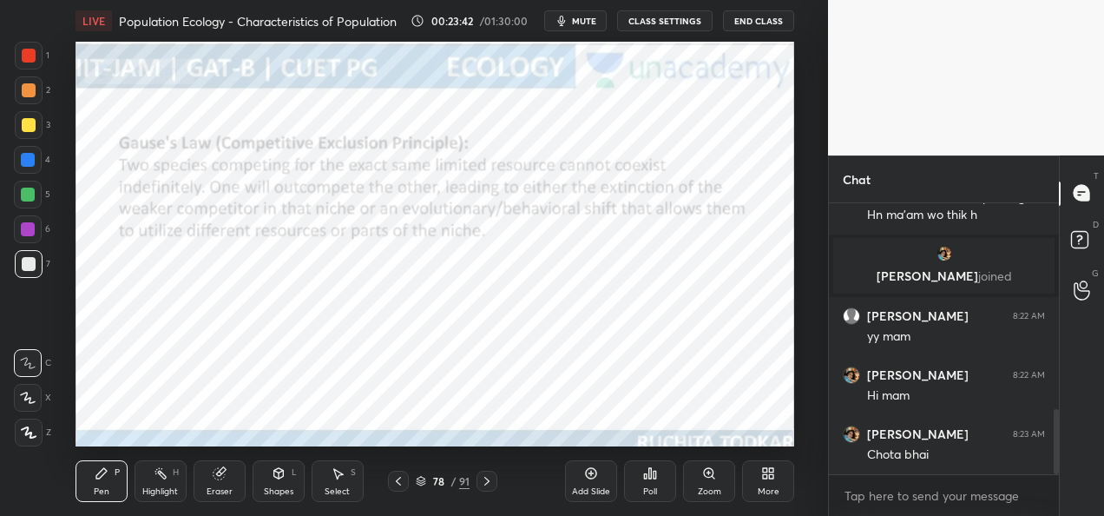
click at [36, 59] on div at bounding box center [29, 56] width 28 height 28
click at [35, 49] on div at bounding box center [29, 56] width 28 height 28
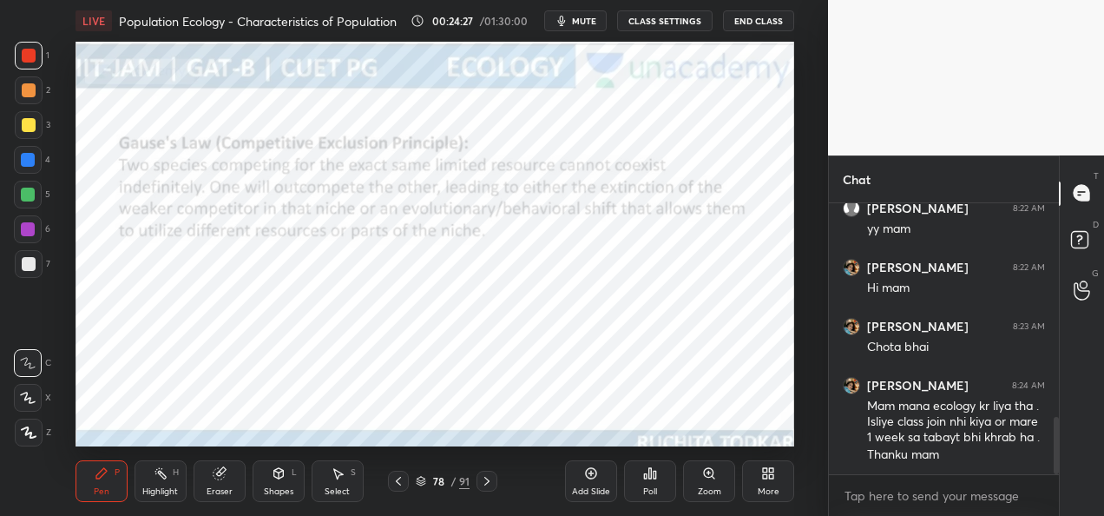
scroll to position [1015, 0]
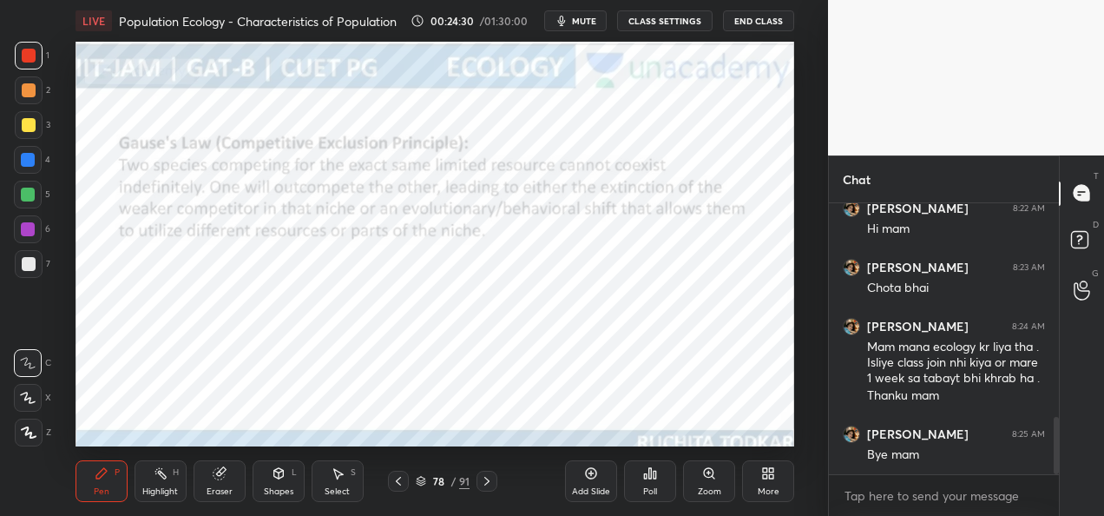
click at [33, 401] on icon at bounding box center [28, 397] width 16 height 12
click at [224, 499] on div "Eraser" at bounding box center [220, 481] width 52 height 42
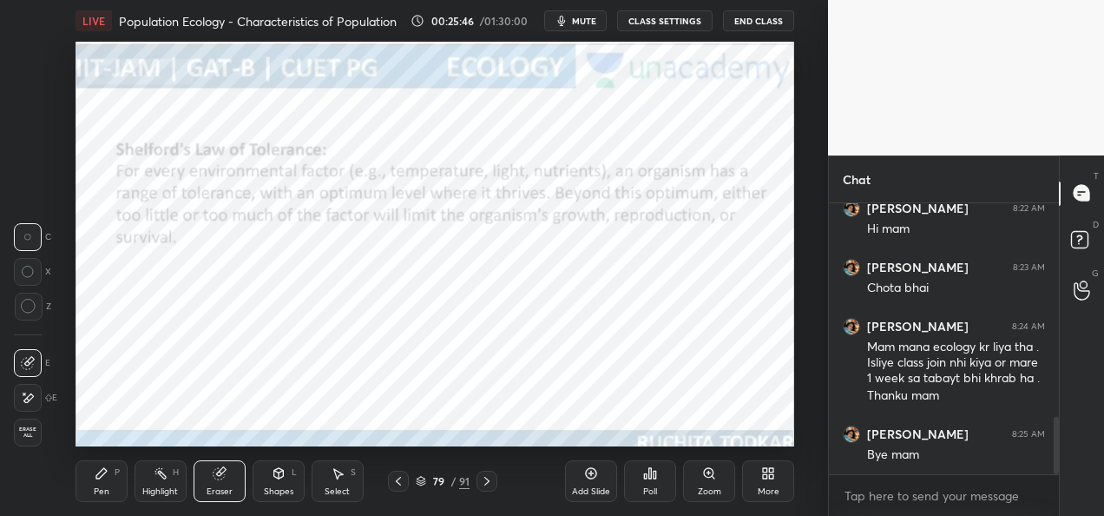
click at [168, 488] on div "Highlight" at bounding box center [160, 491] width 36 height 9
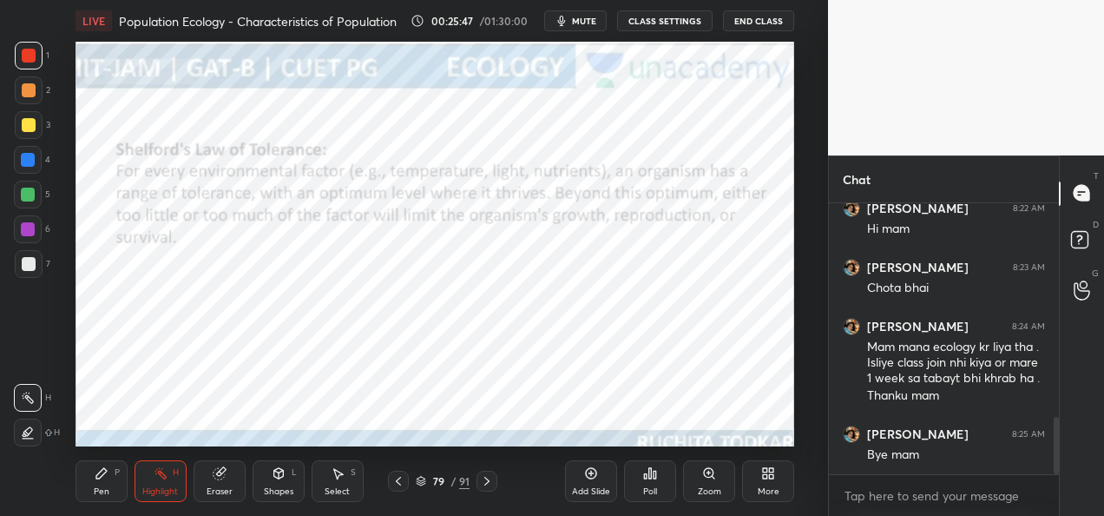
click at [282, 470] on icon at bounding box center [278, 471] width 10 height 3
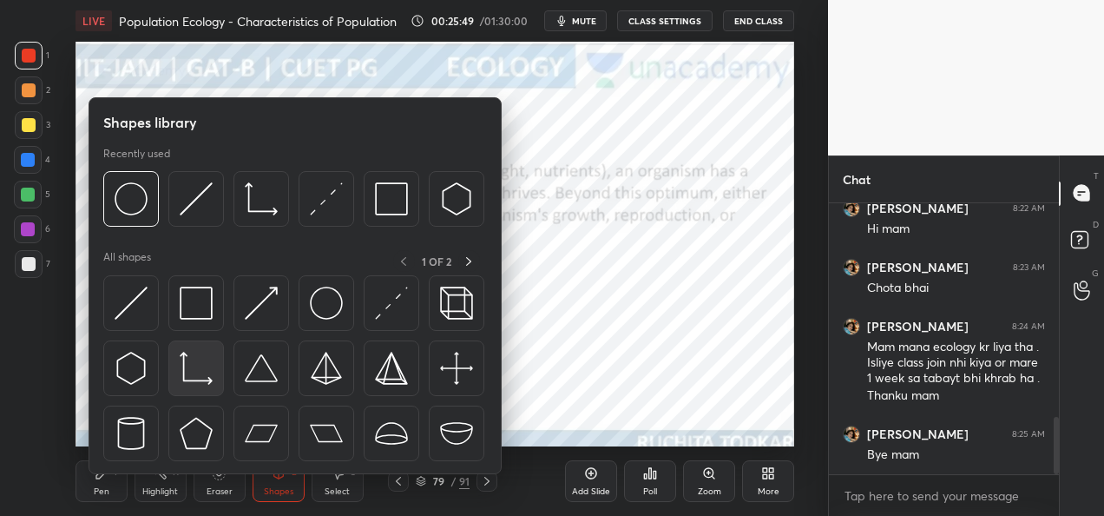
click at [196, 359] on img at bounding box center [196, 367] width 33 height 33
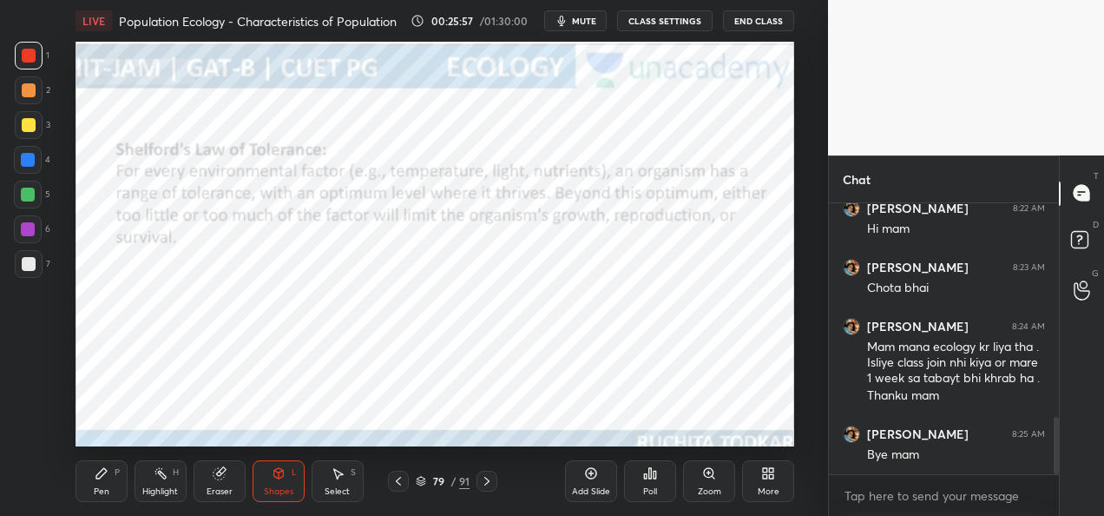
click at [31, 229] on div at bounding box center [28, 229] width 14 height 14
click at [89, 476] on div "Pen P" at bounding box center [102, 481] width 52 height 42
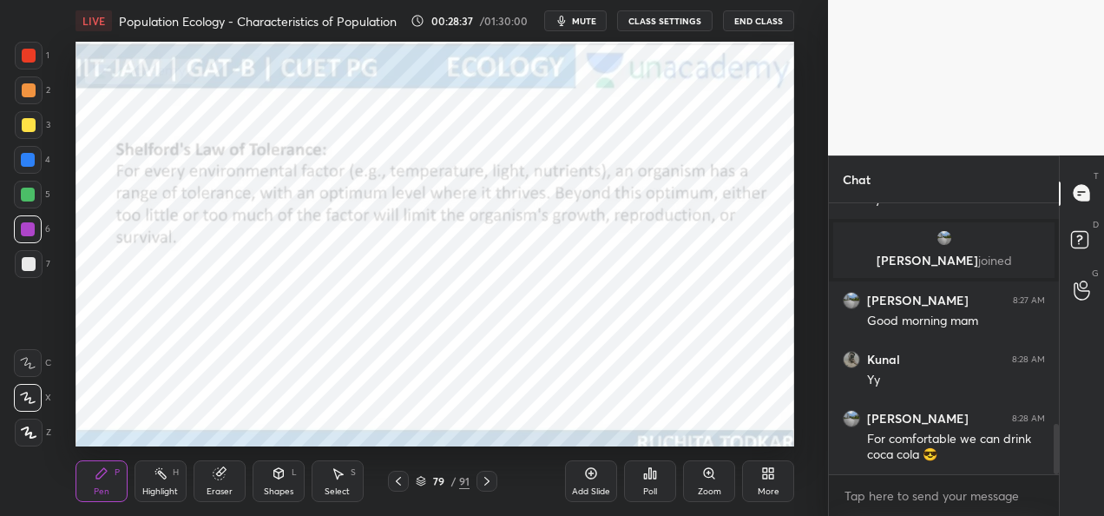
scroll to position [1243, 0]
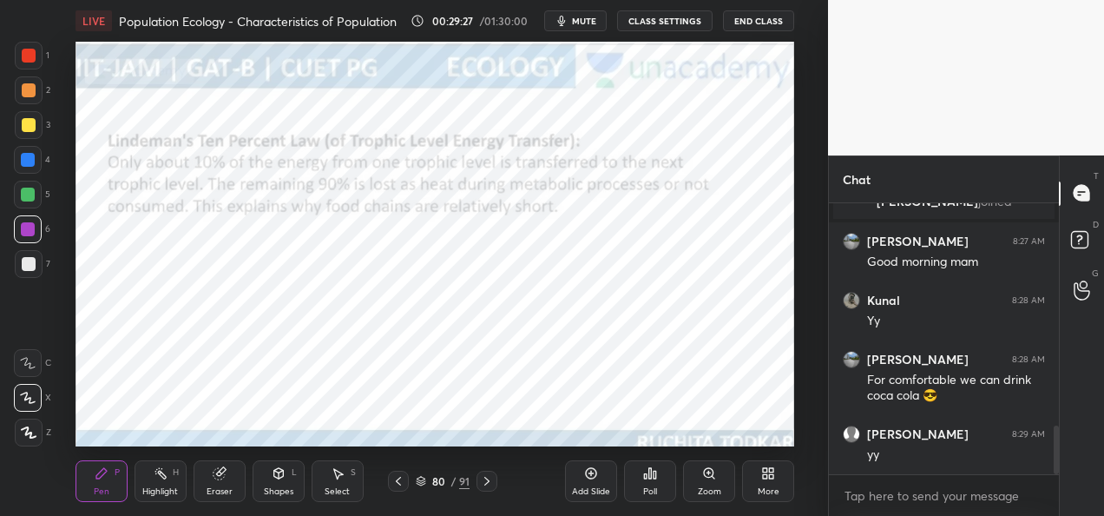
click at [283, 487] on div "Shapes" at bounding box center [279, 491] width 30 height 9
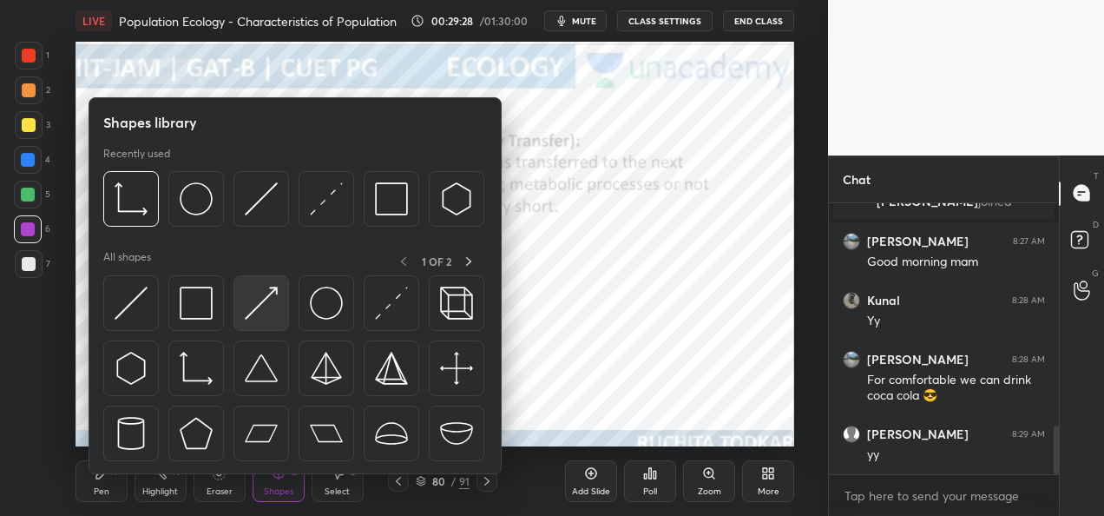
click at [273, 300] on img at bounding box center [261, 302] width 33 height 33
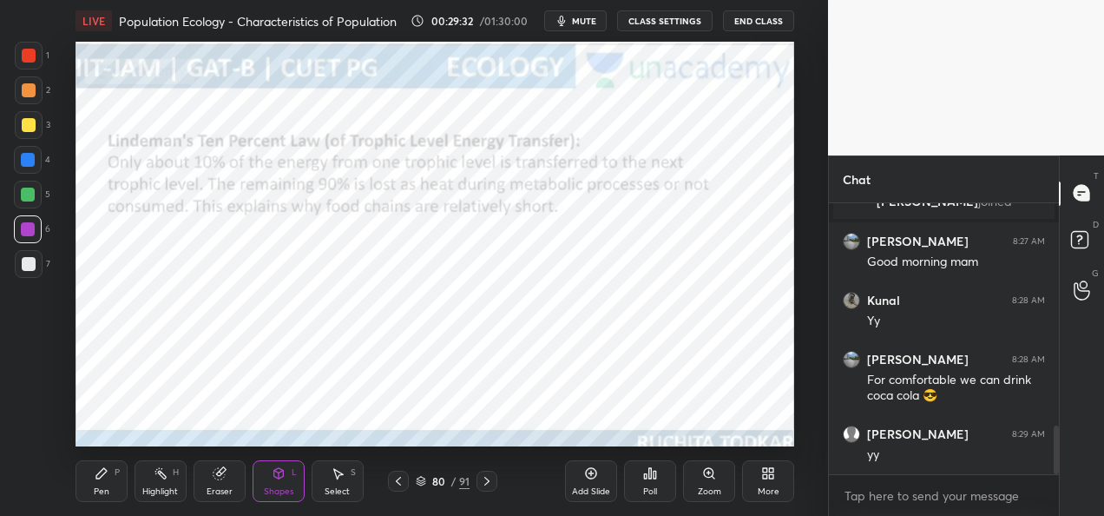
click at [92, 483] on div "Pen P" at bounding box center [102, 481] width 52 height 42
click at [44, 56] on div "1" at bounding box center [32, 56] width 35 height 28
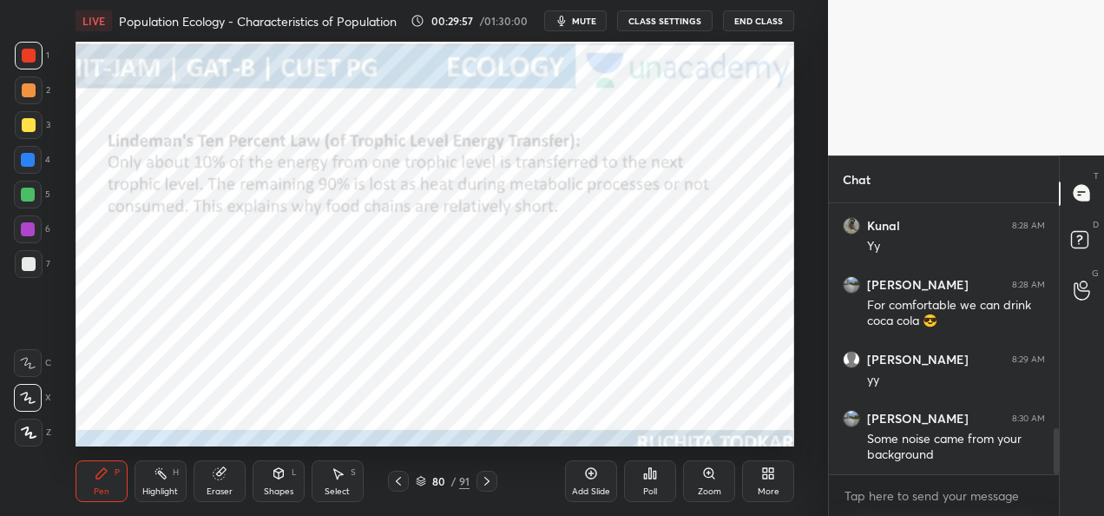
click at [675, 14] on button "CLASS SETTINGS" at bounding box center [664, 20] width 95 height 21
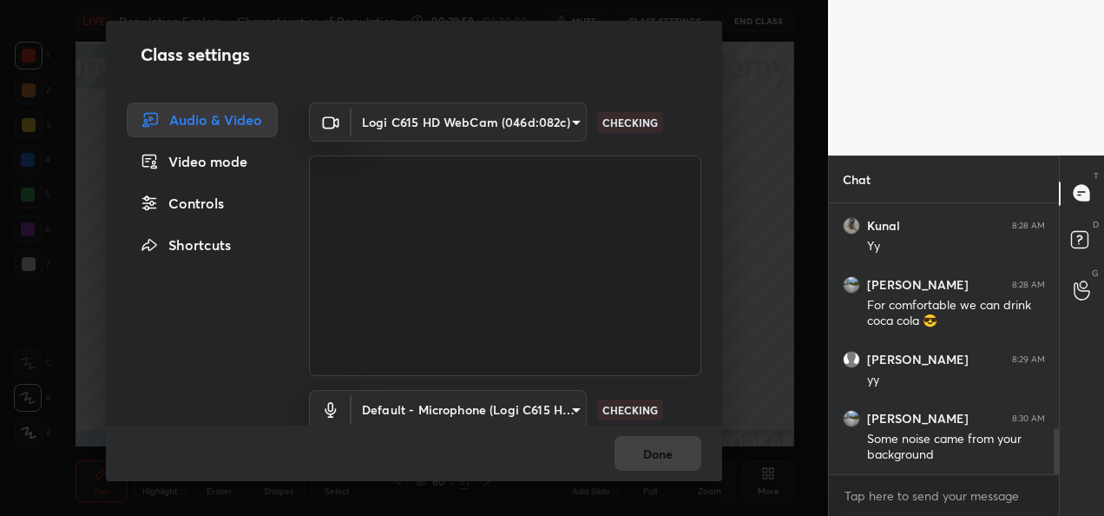
click at [538, 118] on body "1 2 3 4 5 6 7 C X Z C X Z E E Erase all H H LIVE Population Ecology - Character…" at bounding box center [552, 258] width 1104 height 516
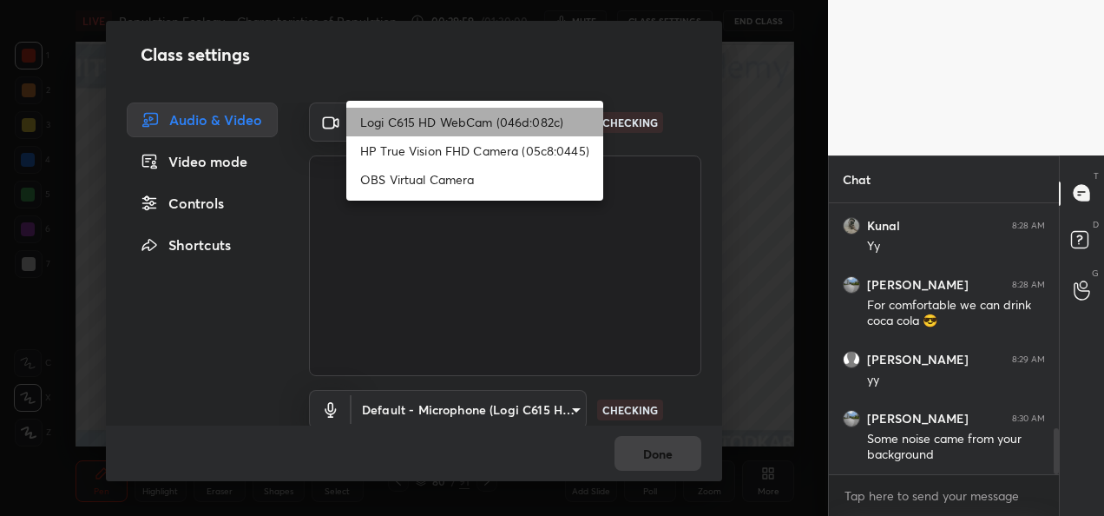
click at [494, 120] on li "Logi C615 HD WebCam (046d:082c)" at bounding box center [474, 122] width 257 height 29
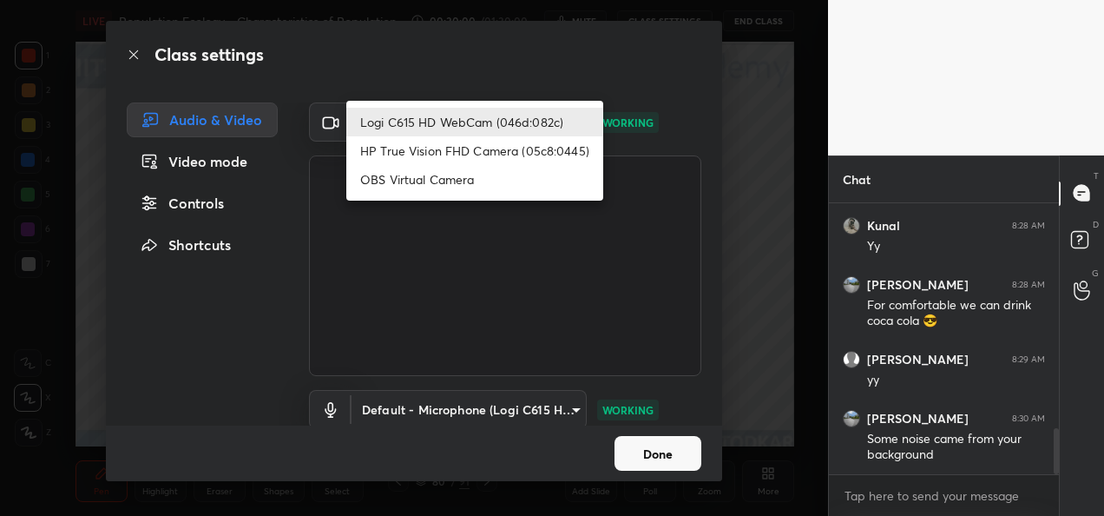
click at [494, 120] on body "1 2 3 4 5 6 7 C X Z C X Z E E Erase all H H LIVE Population Ecology - Character…" at bounding box center [552, 258] width 1104 height 516
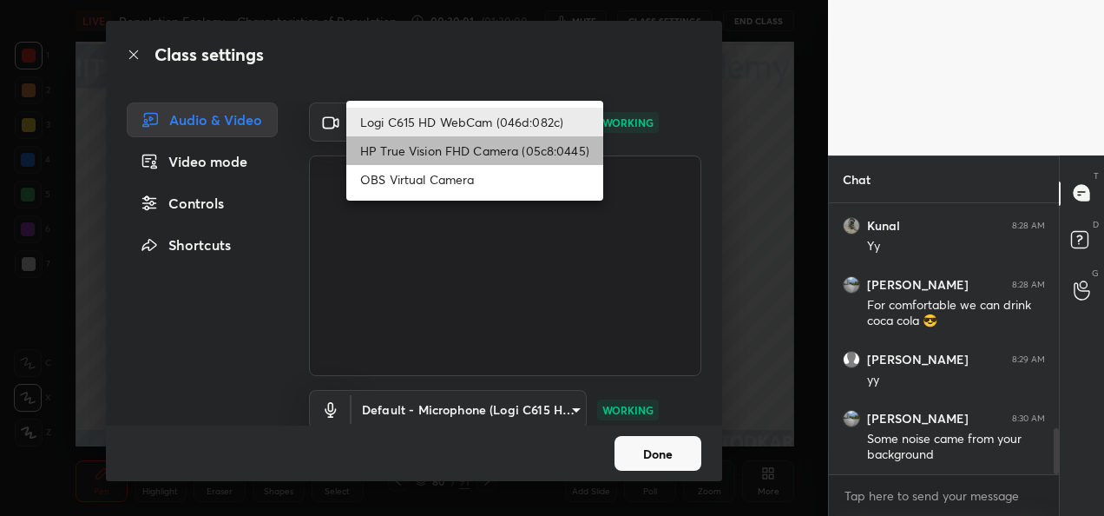
click at [483, 151] on li "HP True Vision FHD Camera (05c8:0445)" at bounding box center [474, 150] width 257 height 29
type input "bcf53276a89e7daf4ffafe53acaefef8a573b71029af250087ced6fea5ab325b"
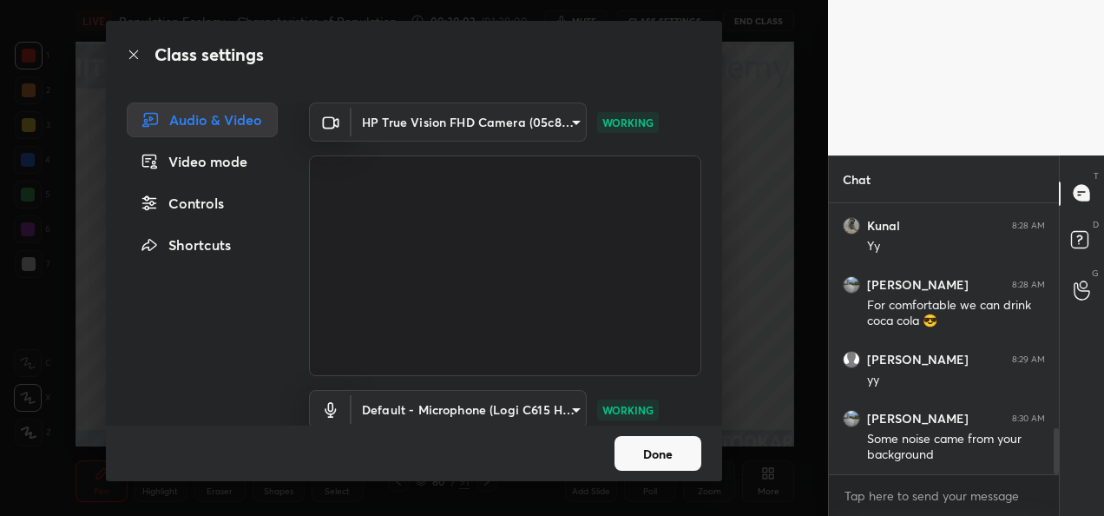
click at [647, 453] on button "Done" at bounding box center [657, 453] width 87 height 35
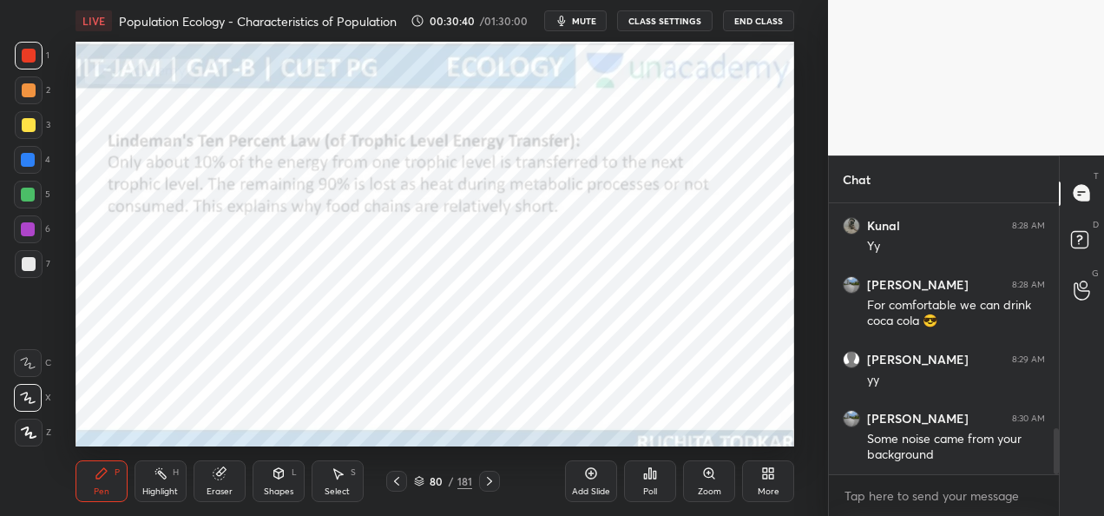
click at [634, 25] on button "CLASS SETTINGS" at bounding box center [664, 20] width 95 height 21
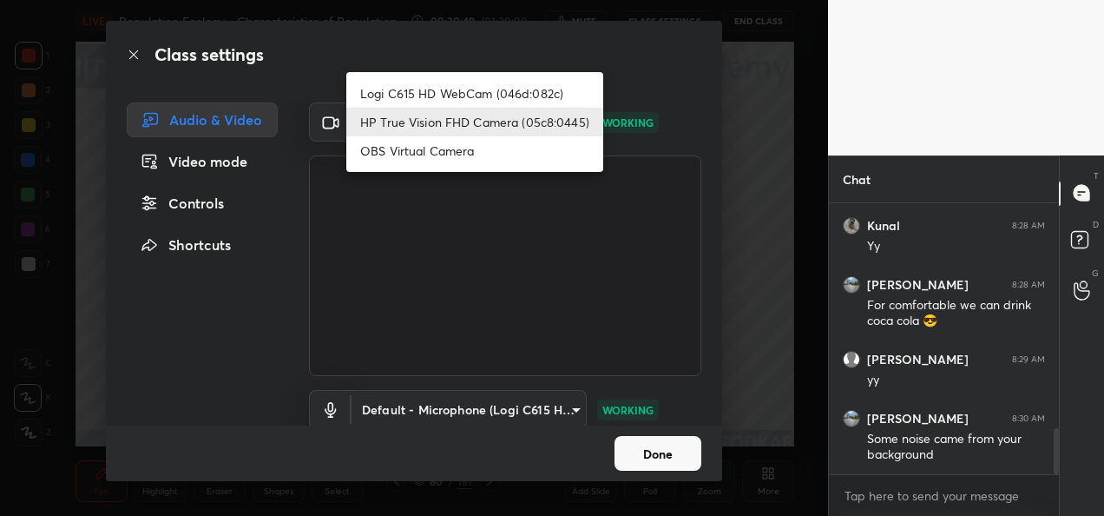
click at [502, 118] on body "1 2 3 4 5 6 7 C X Z C X Z E E Erase all H H LIVE Population Ecology - Character…" at bounding box center [552, 258] width 1104 height 516
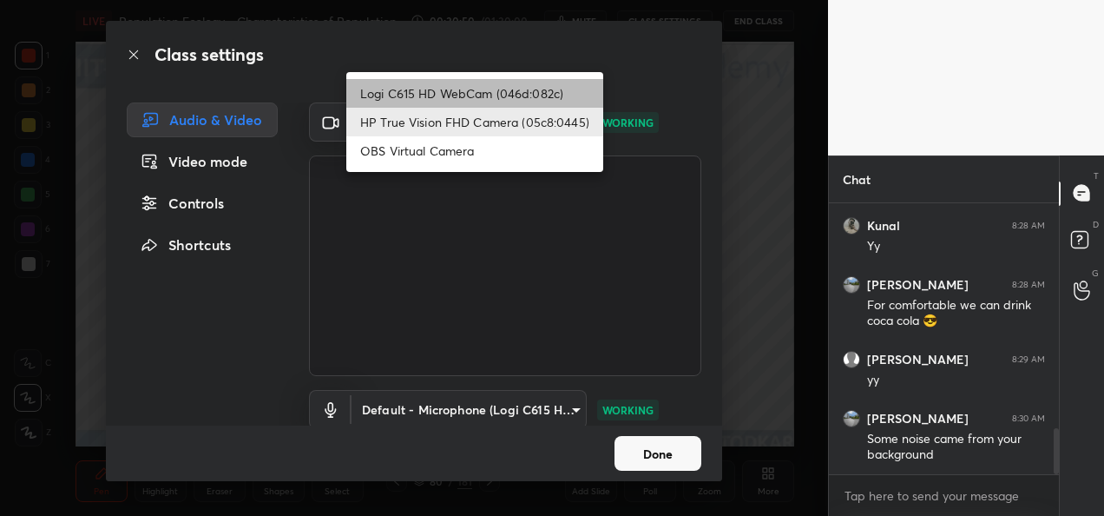
click at [488, 95] on li "Logi C615 HD WebCam (046d:082c)" at bounding box center [474, 93] width 257 height 29
type input "9a60a891c99e43c4f3b6c1c2af706b7568f7a8d24487825b1df04ecacc35332c"
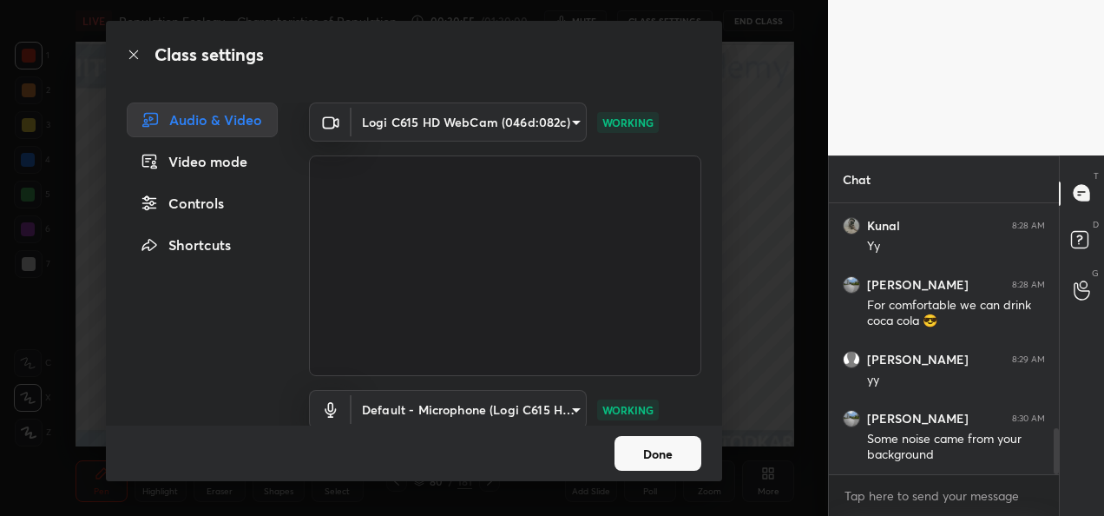
click at [647, 446] on button "Done" at bounding box center [657, 453] width 87 height 35
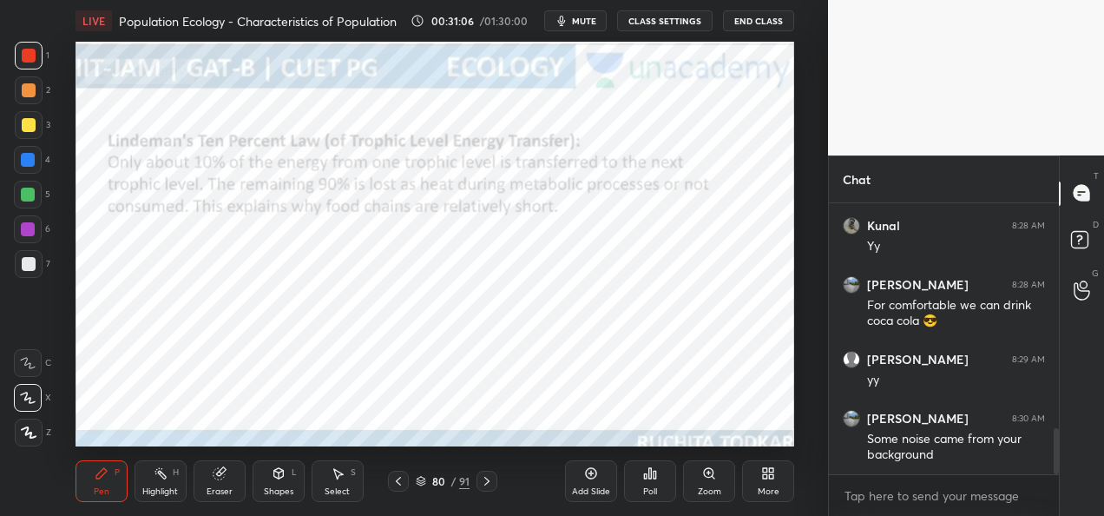
scroll to position [6, 5]
click at [764, 478] on icon at bounding box center [765, 476] width 4 height 4
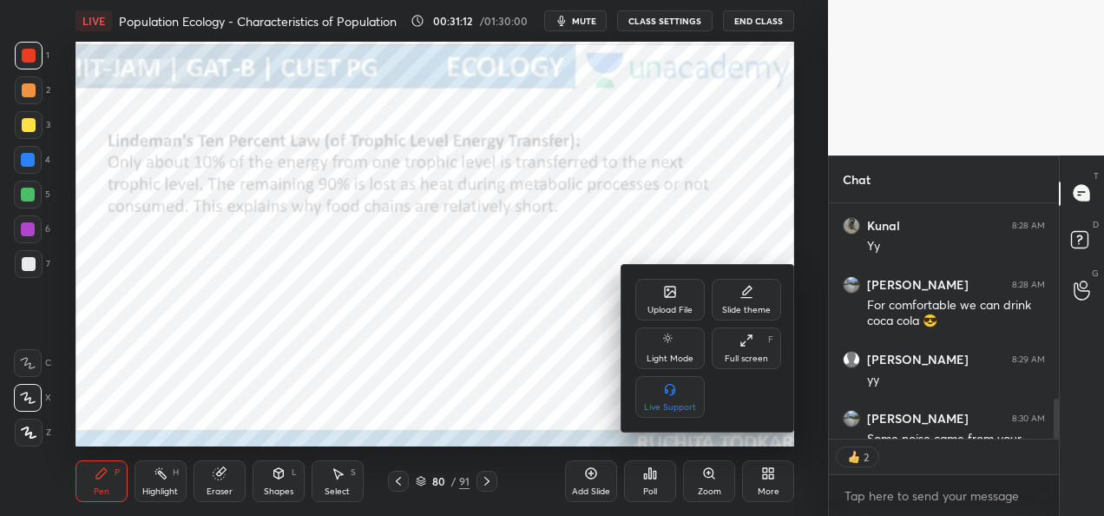
click at [608, 347] on div at bounding box center [552, 258] width 1104 height 516
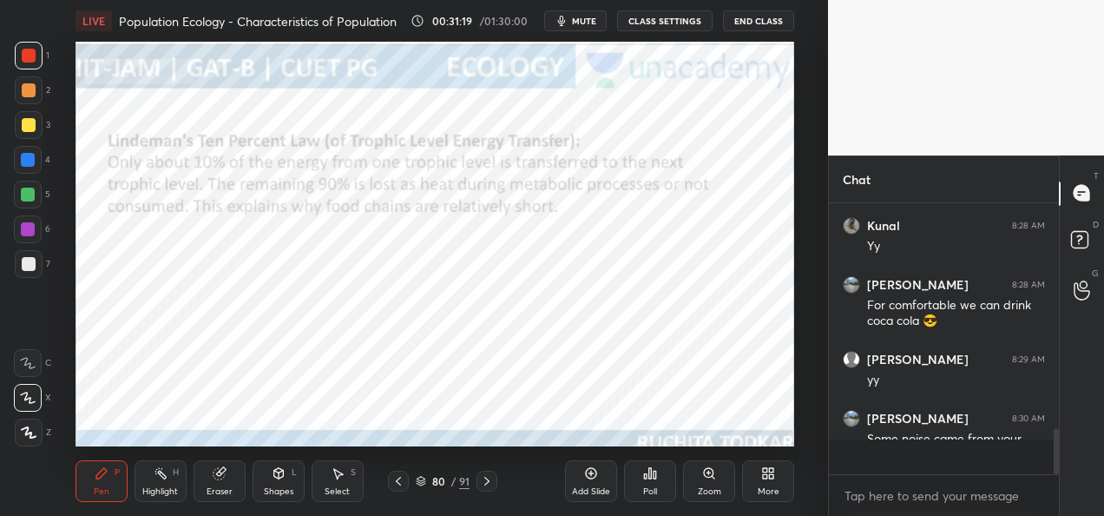
scroll to position [1317, 0]
click at [33, 198] on div at bounding box center [28, 194] width 14 height 14
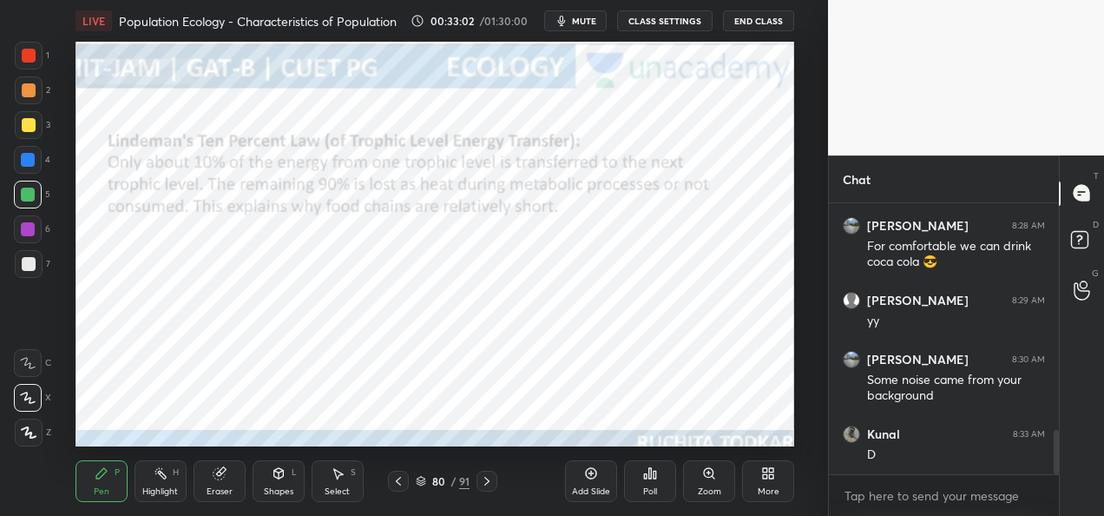
click at [26, 233] on div at bounding box center [28, 229] width 14 height 14
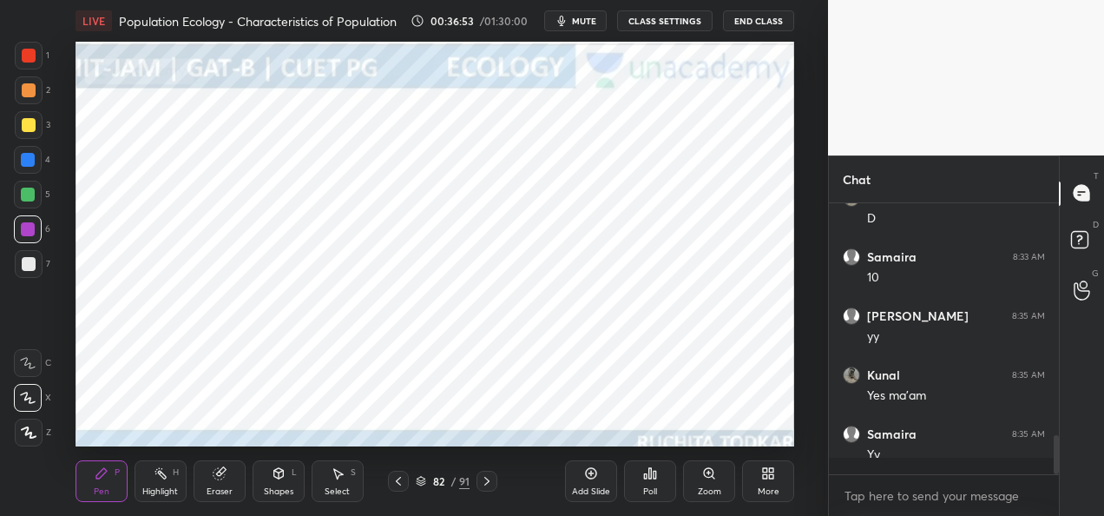
scroll to position [1613, 0]
click at [30, 430] on icon at bounding box center [29, 432] width 16 height 12
click at [33, 59] on div at bounding box center [29, 56] width 14 height 14
click at [32, 235] on div at bounding box center [28, 229] width 14 height 14
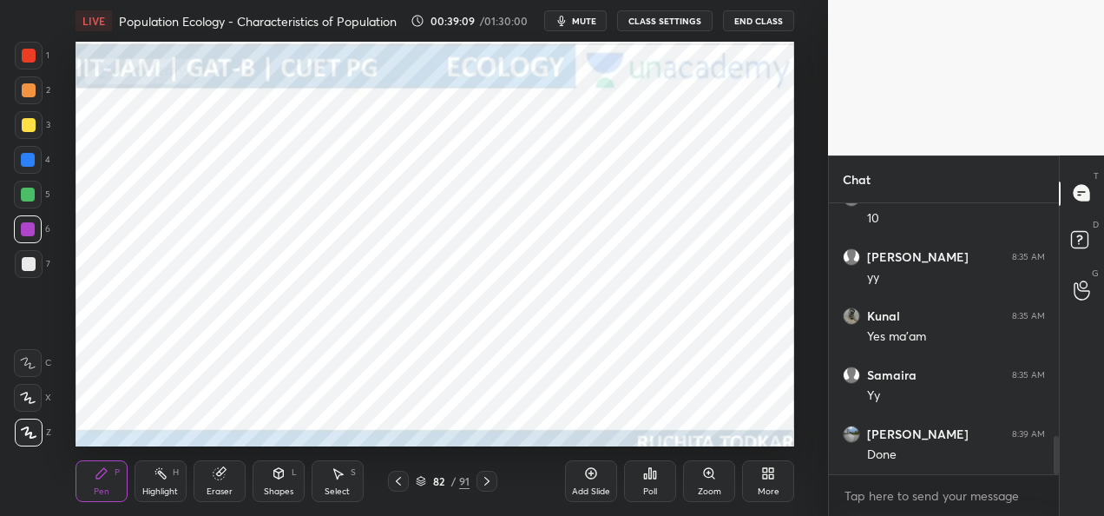
click at [759, 487] on div "More" at bounding box center [769, 491] width 22 height 9
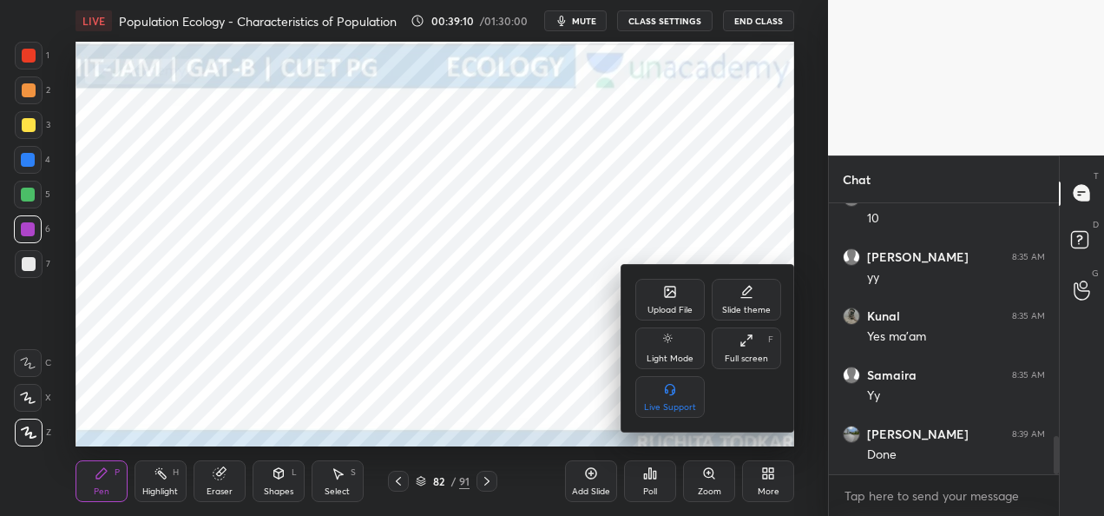
click at [673, 307] on div "Upload File" at bounding box center [669, 310] width 45 height 9
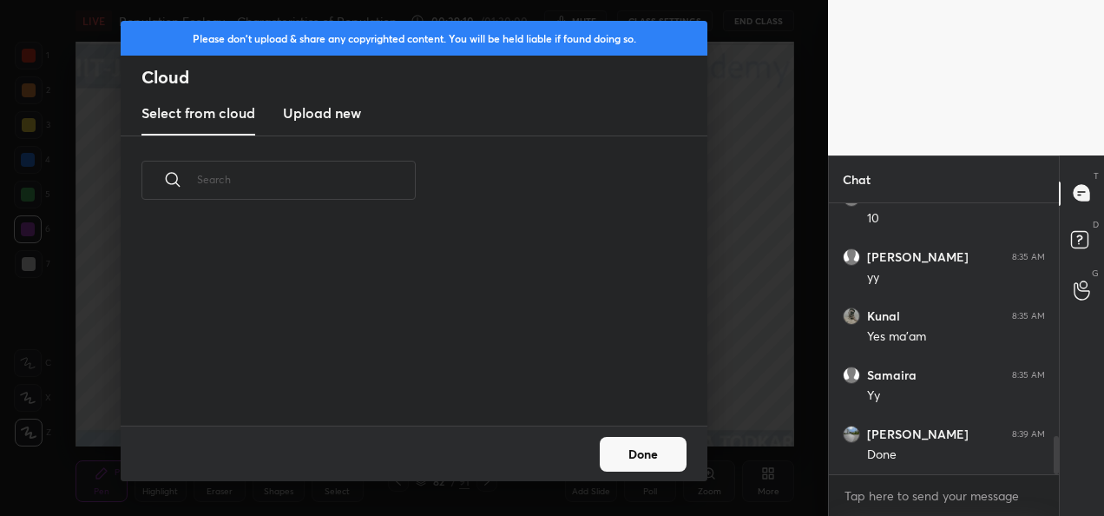
scroll to position [200, 557]
click at [318, 118] on h3 "Upload new" at bounding box center [322, 112] width 78 height 21
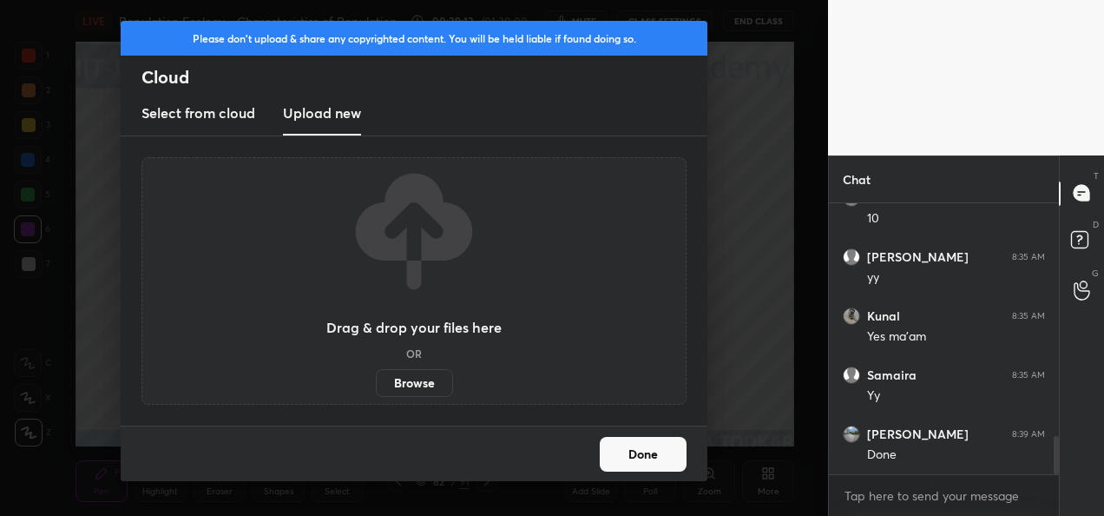
click at [407, 387] on label "Browse" at bounding box center [414, 383] width 77 height 28
click at [376, 387] on input "Browse" at bounding box center [376, 383] width 0 height 28
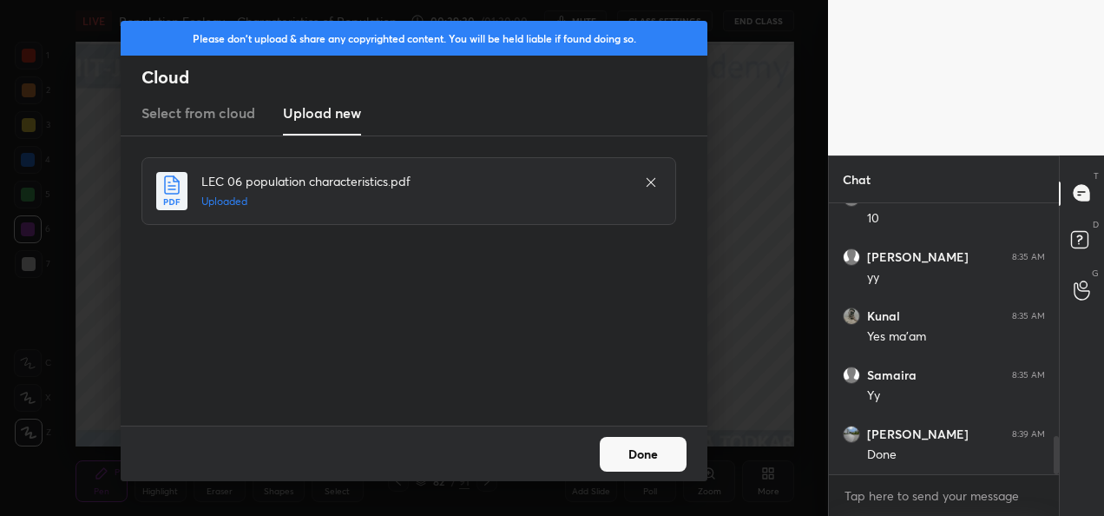
click at [632, 460] on button "Done" at bounding box center [643, 454] width 87 height 35
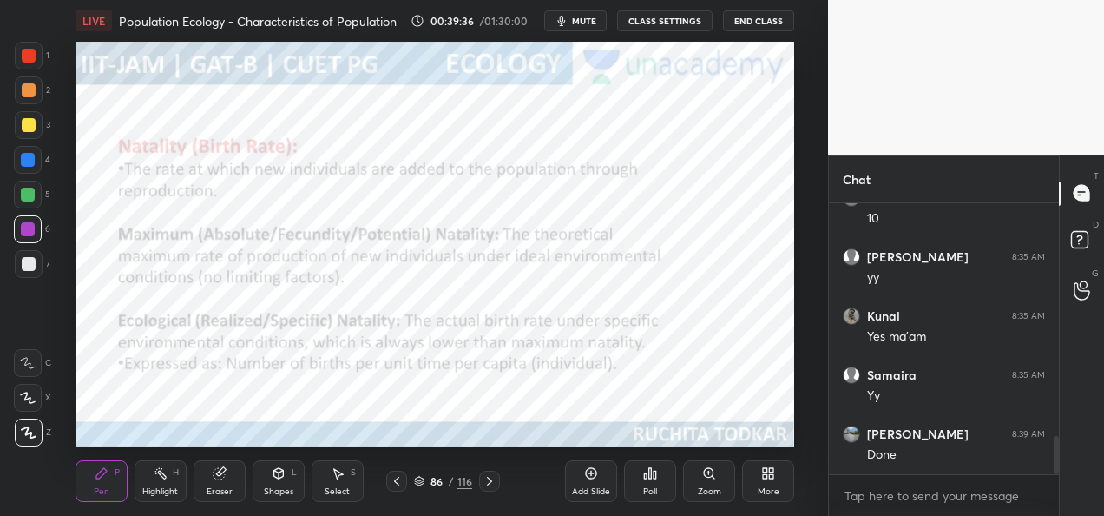
click at [761, 482] on div "More" at bounding box center [768, 481] width 52 height 42
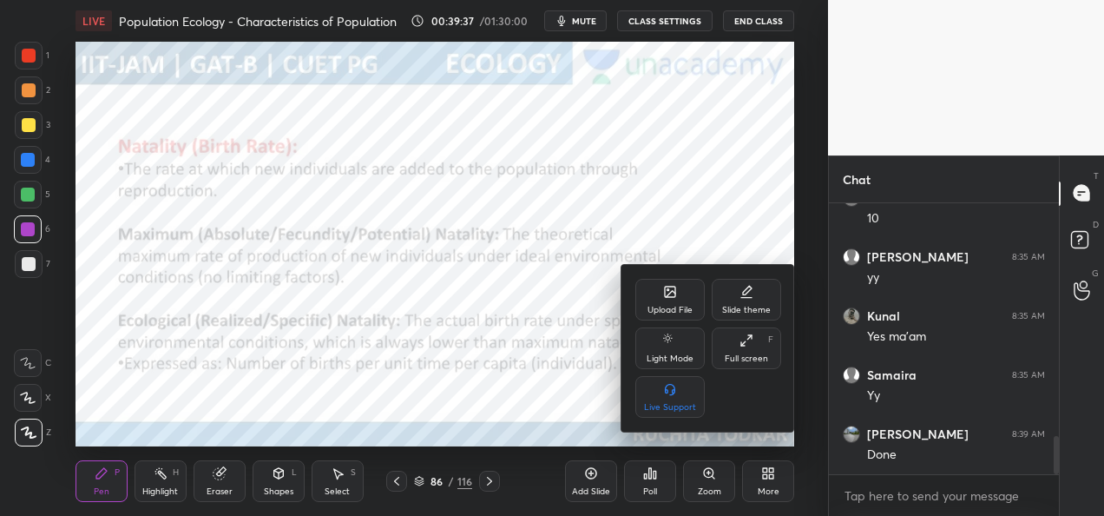
click at [673, 306] on div "Upload File" at bounding box center [669, 310] width 45 height 9
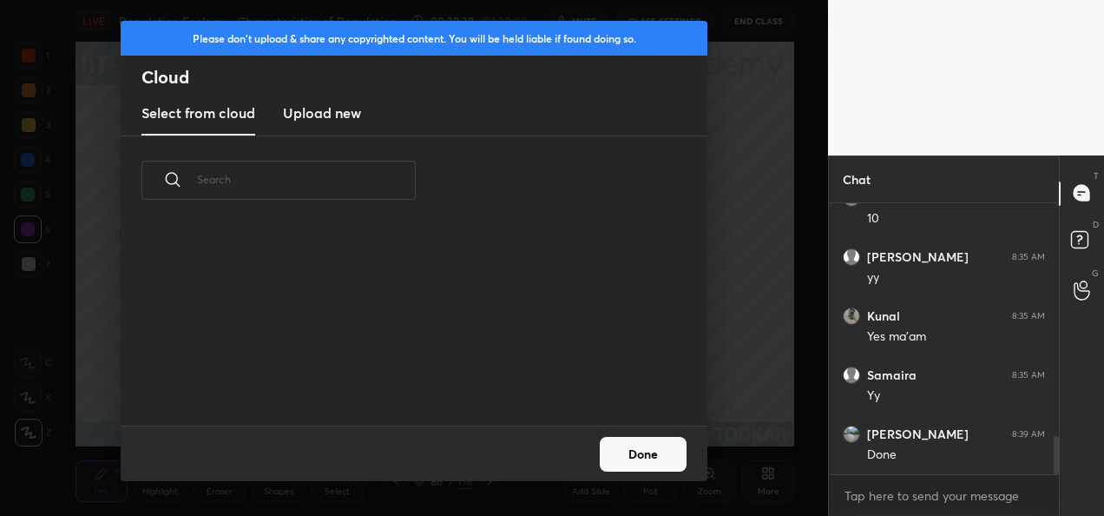
click at [351, 116] on h3 "Upload new" at bounding box center [322, 112] width 78 height 21
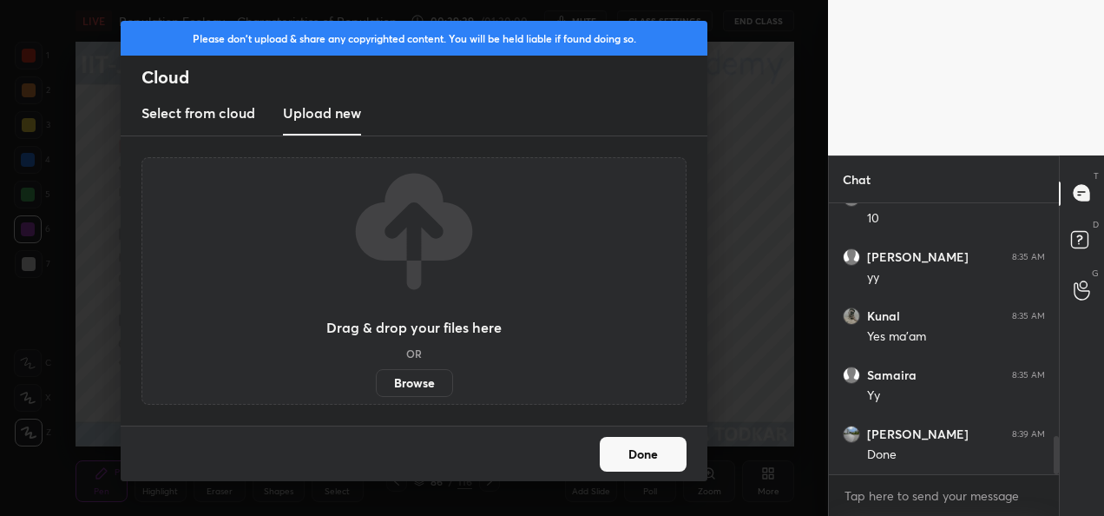
click at [399, 387] on label "Browse" at bounding box center [414, 383] width 77 height 28
click at [376, 387] on input "Browse" at bounding box center [376, 383] width 0 height 28
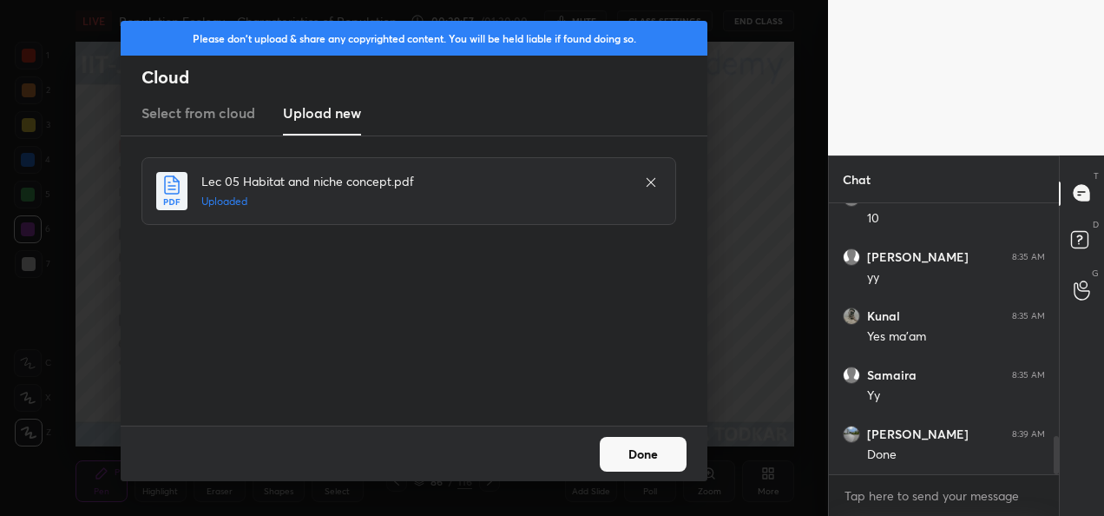
click at [649, 440] on button "Done" at bounding box center [643, 454] width 87 height 35
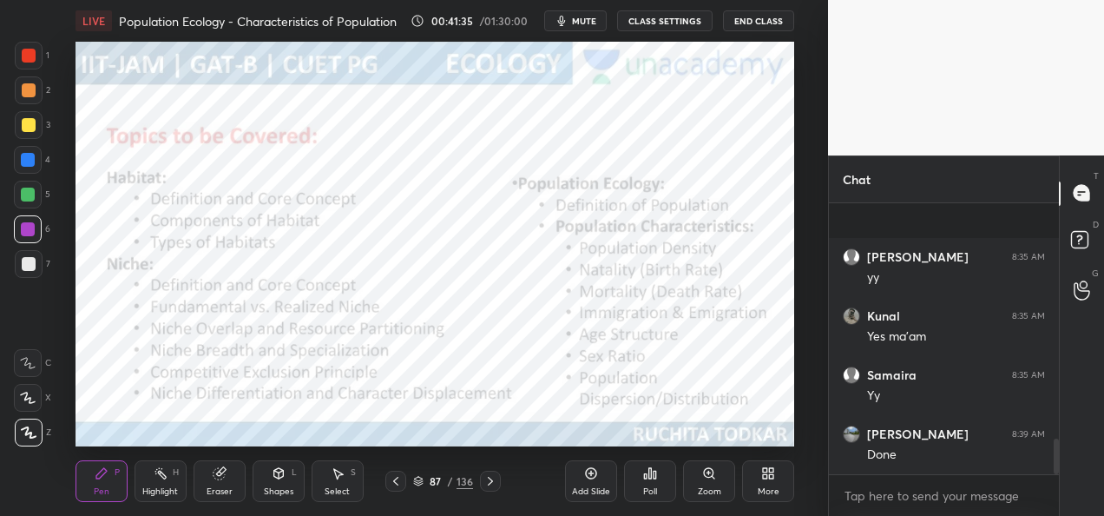
scroll to position [1777, 0]
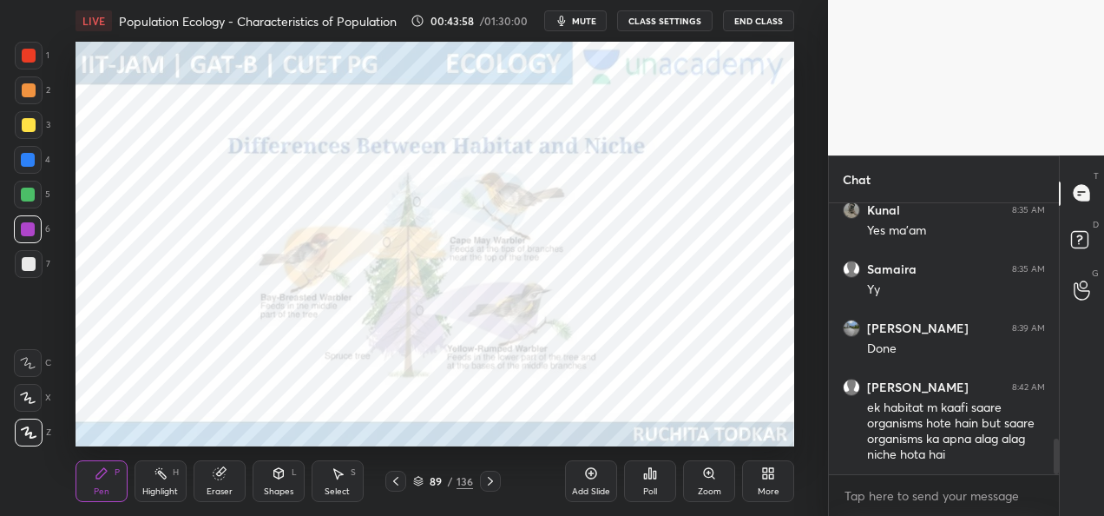
click at [703, 487] on div "Zoom" at bounding box center [709, 491] width 23 height 9
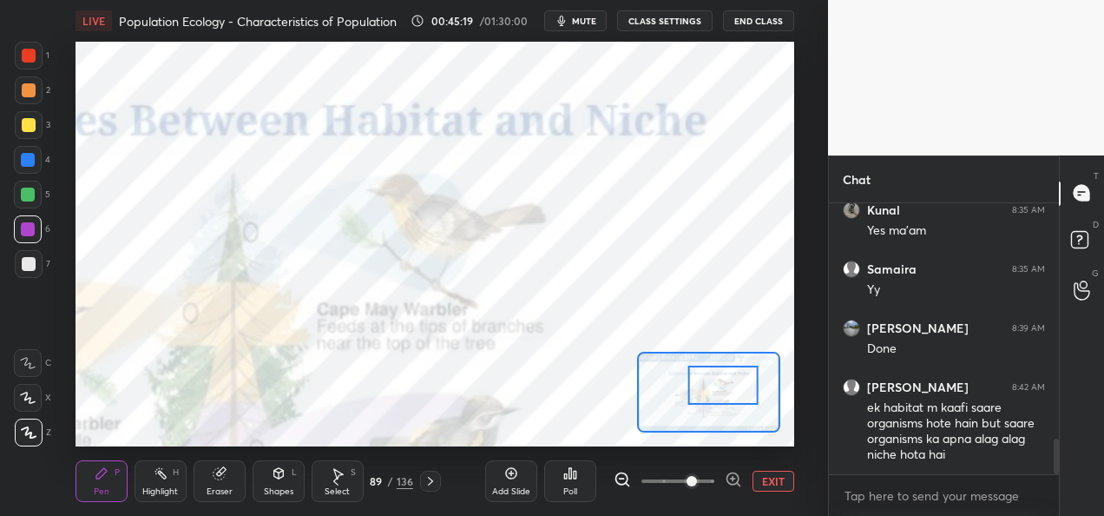
click at [706, 382] on div at bounding box center [723, 384] width 70 height 39
click at [706, 388] on div at bounding box center [723, 384] width 70 height 39
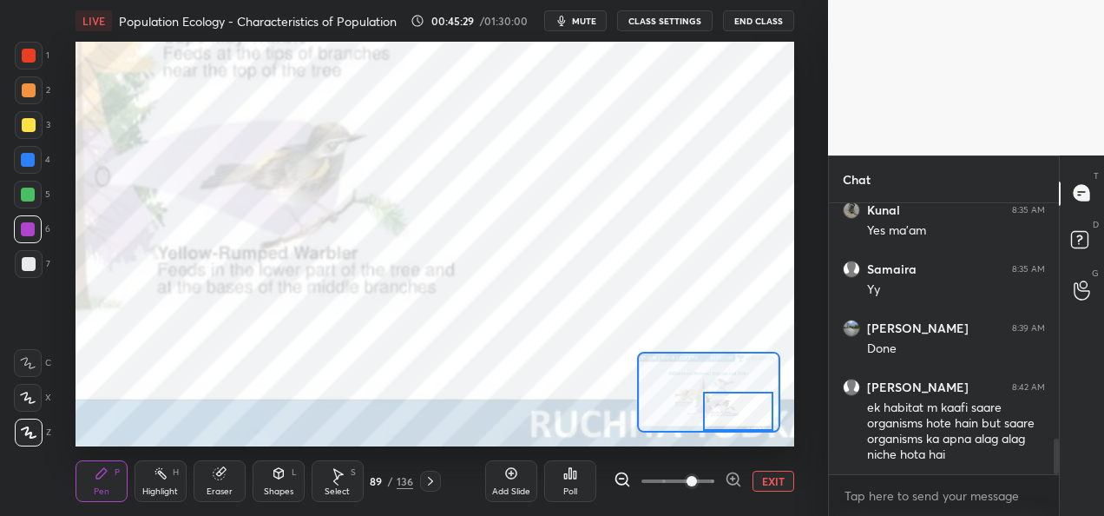
click at [765, 483] on button "EXIT" at bounding box center [773, 480] width 42 height 21
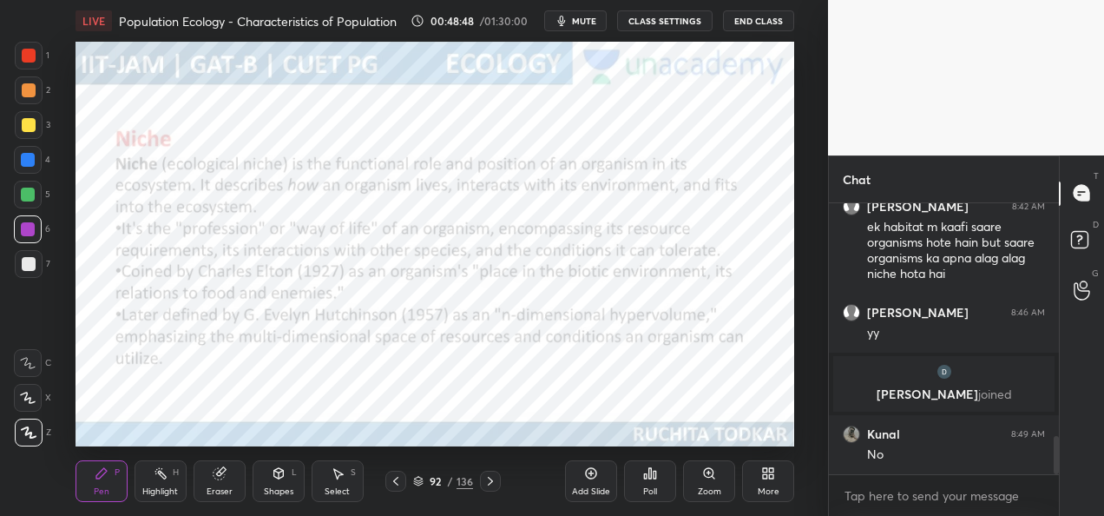
scroll to position [1658, 0]
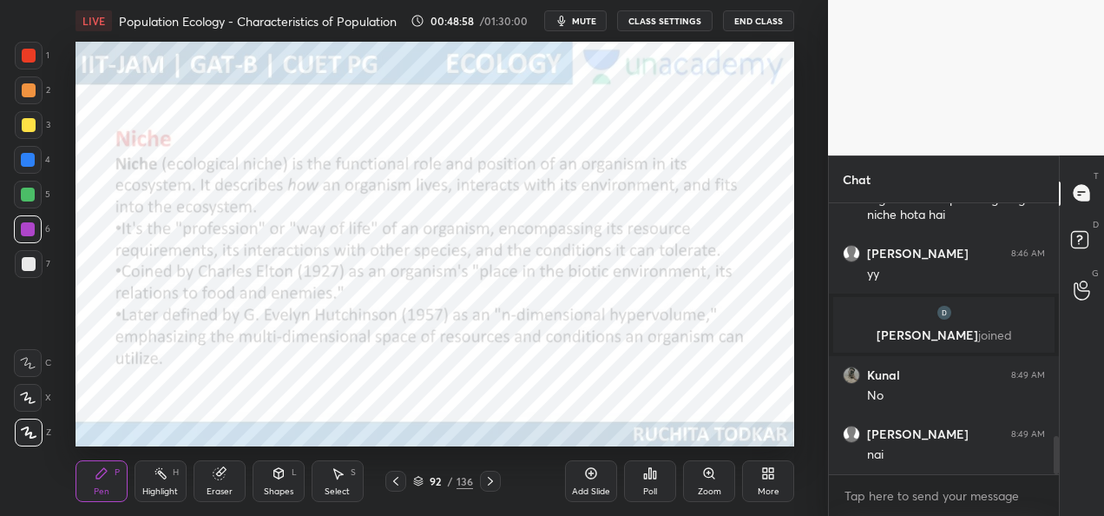
click at [593, 483] on div "Add Slide" at bounding box center [591, 481] width 52 height 42
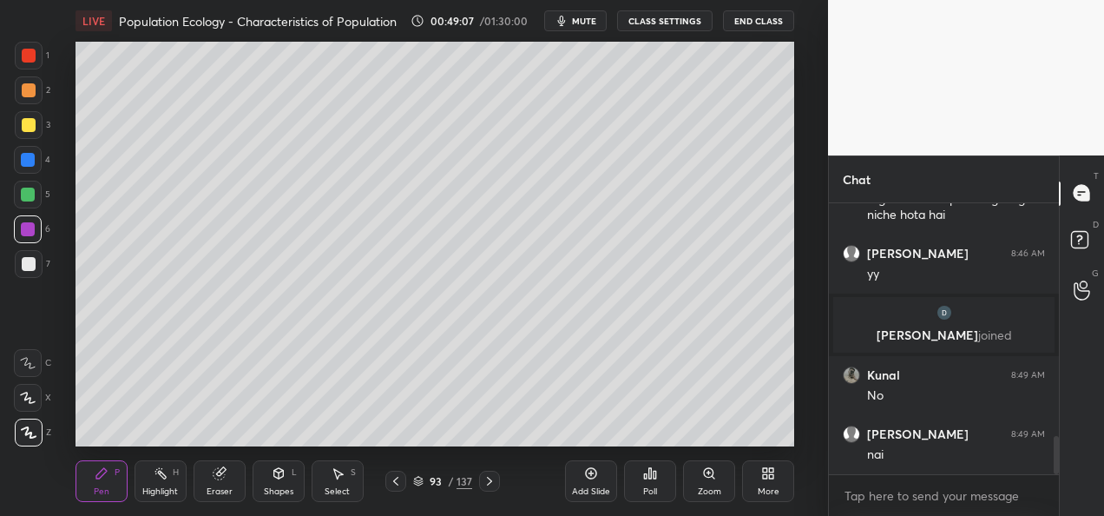
click at [26, 128] on div at bounding box center [29, 125] width 14 height 14
click at [30, 161] on div at bounding box center [28, 160] width 14 height 14
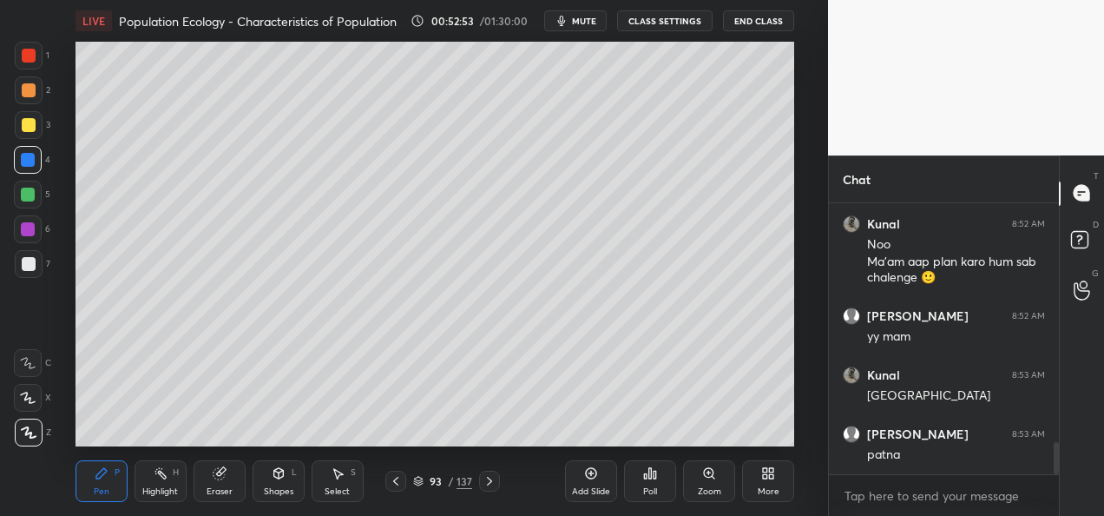
scroll to position [2001, 0]
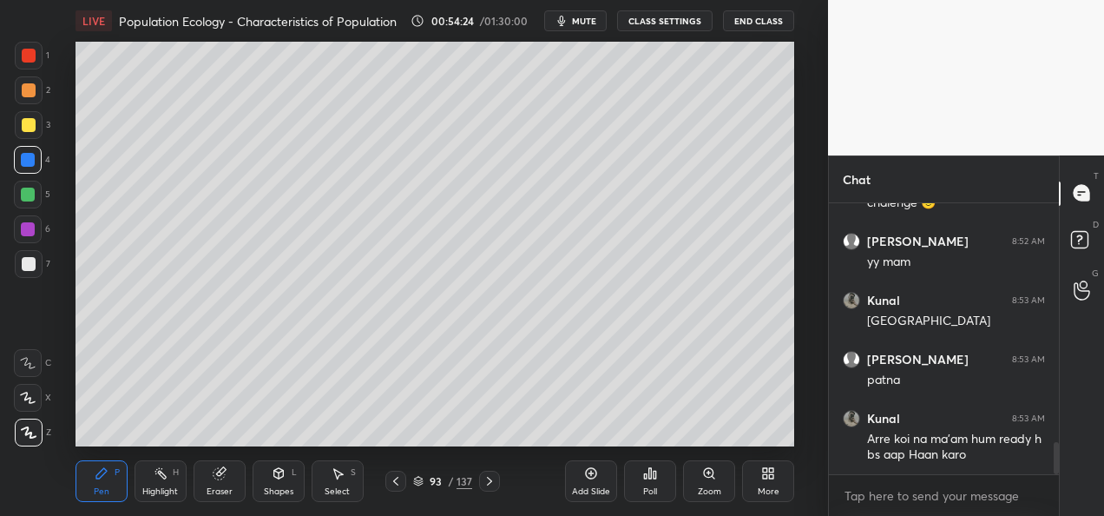
click at [587, 487] on div "Add Slide" at bounding box center [591, 491] width 38 height 9
click at [34, 122] on div at bounding box center [29, 125] width 14 height 14
click at [227, 492] on div "Eraser" at bounding box center [220, 491] width 26 height 9
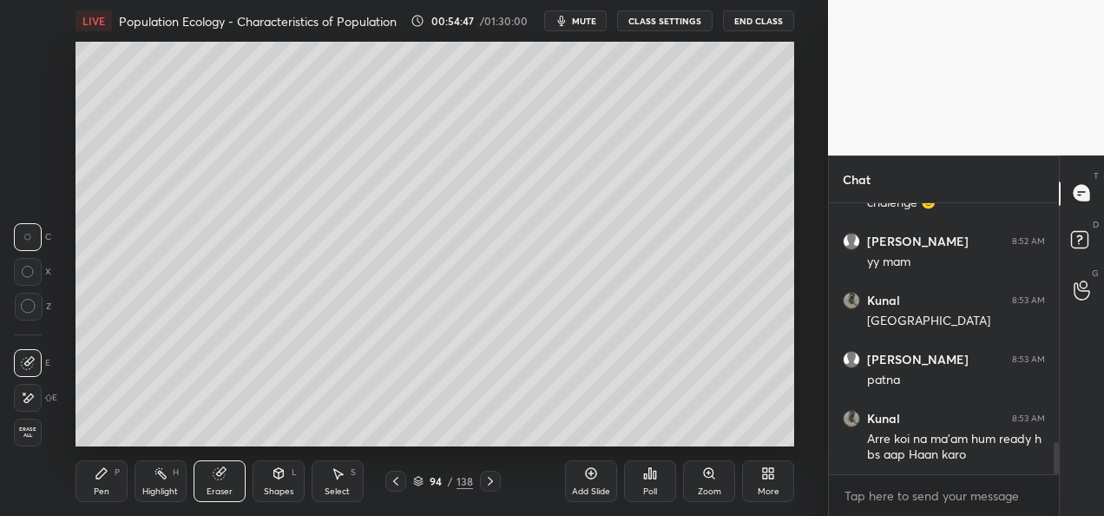
click at [90, 485] on div "Pen P" at bounding box center [102, 481] width 52 height 42
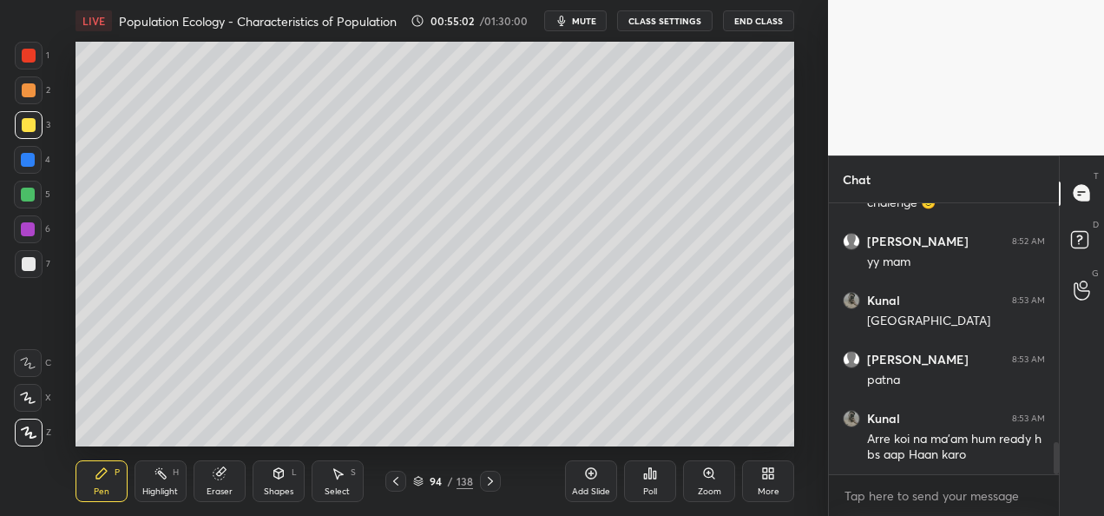
click at [35, 161] on div at bounding box center [28, 160] width 28 height 28
click at [26, 195] on div at bounding box center [28, 194] width 14 height 14
click at [35, 269] on div at bounding box center [29, 264] width 28 height 28
click at [26, 130] on div at bounding box center [29, 125] width 14 height 14
click at [582, 489] on div "Add Slide" at bounding box center [591, 491] width 38 height 9
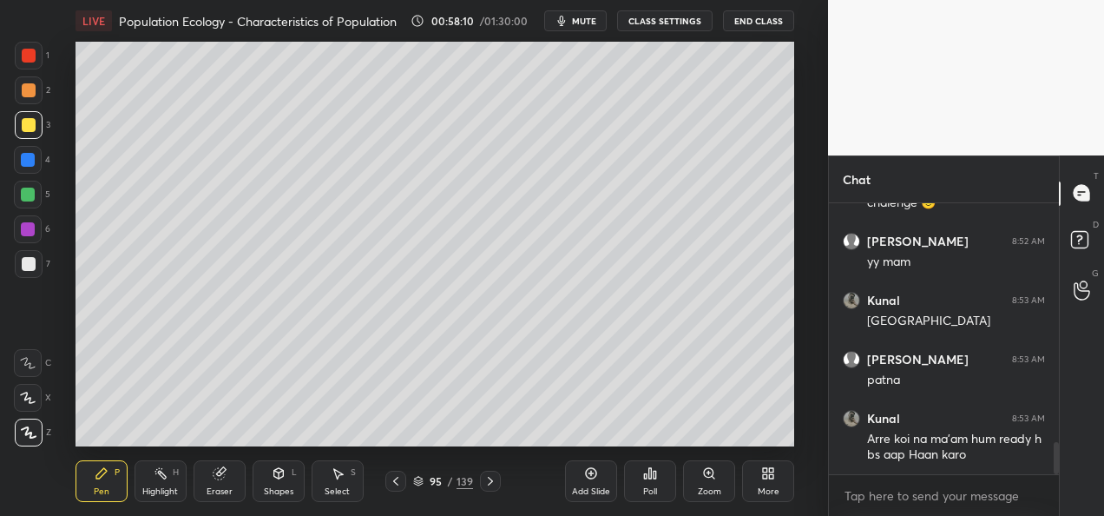
click at [25, 196] on div at bounding box center [28, 194] width 14 height 14
click at [35, 161] on div at bounding box center [28, 160] width 28 height 28
click at [28, 230] on div at bounding box center [28, 229] width 14 height 14
click at [32, 88] on div at bounding box center [29, 90] width 14 height 14
click at [29, 130] on div at bounding box center [29, 125] width 14 height 14
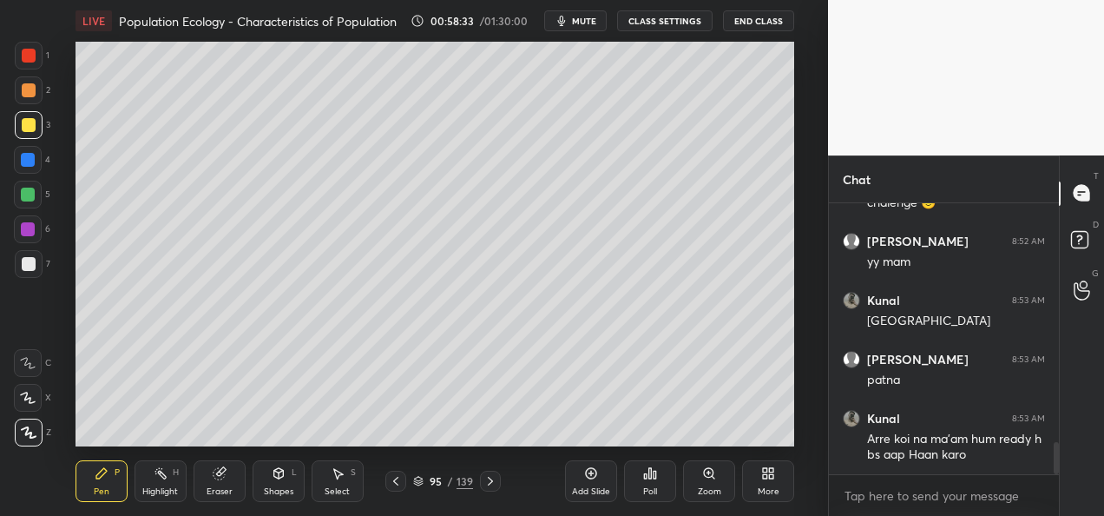
click at [36, 168] on div at bounding box center [28, 160] width 28 height 28
click at [28, 229] on div at bounding box center [28, 229] width 14 height 14
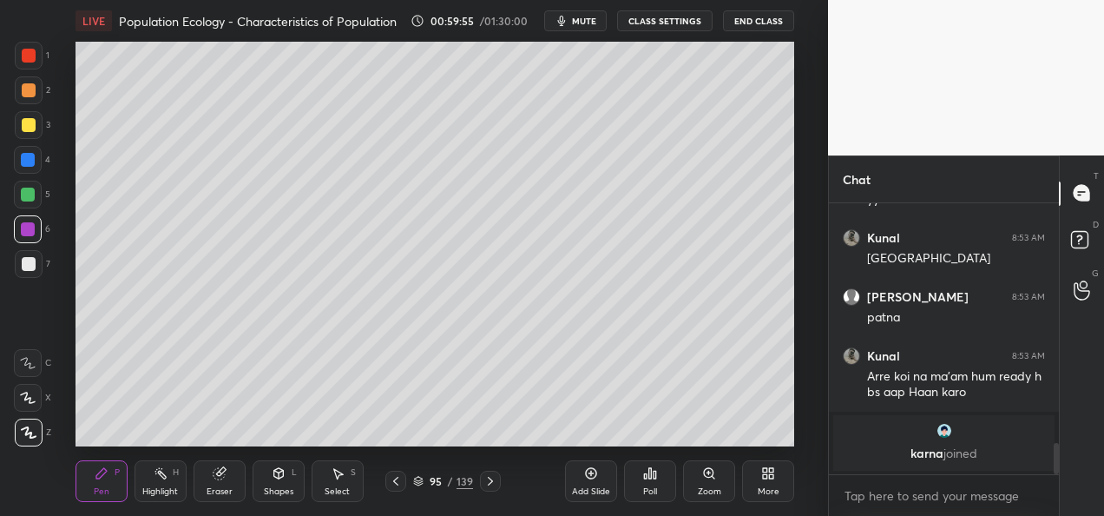
click at [34, 267] on div at bounding box center [29, 264] width 14 height 14
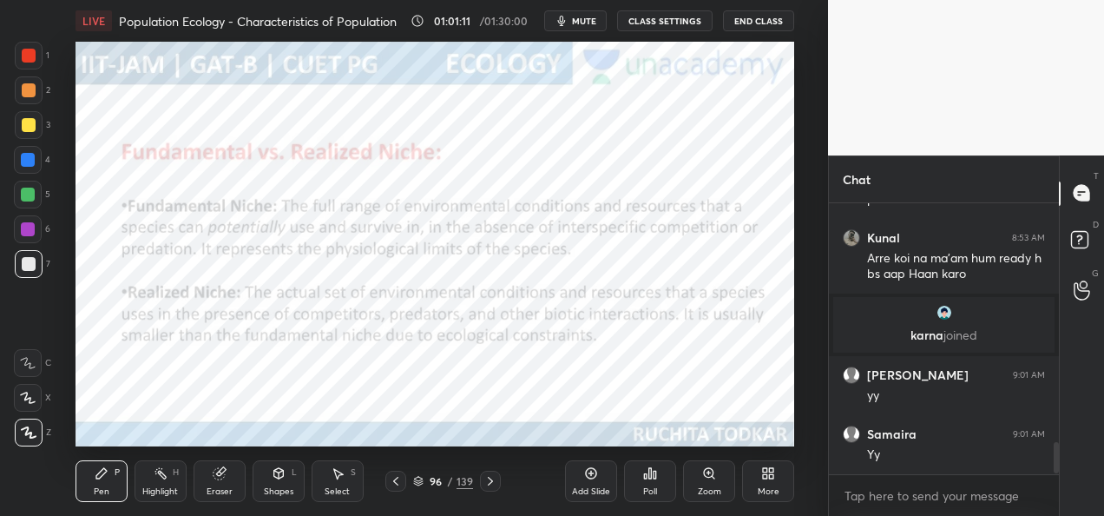
scroll to position [2022, 0]
click at [28, 75] on div "1" at bounding box center [32, 59] width 35 height 35
click at [24, 164] on div at bounding box center [28, 160] width 14 height 14
click at [491, 485] on icon at bounding box center [490, 481] width 14 height 14
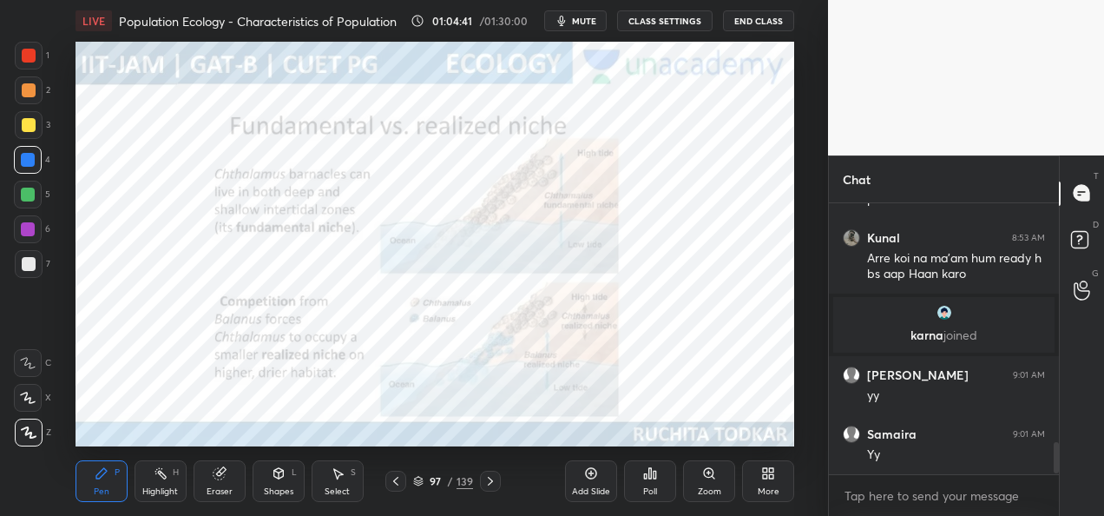
click at [392, 485] on icon at bounding box center [396, 481] width 14 height 14
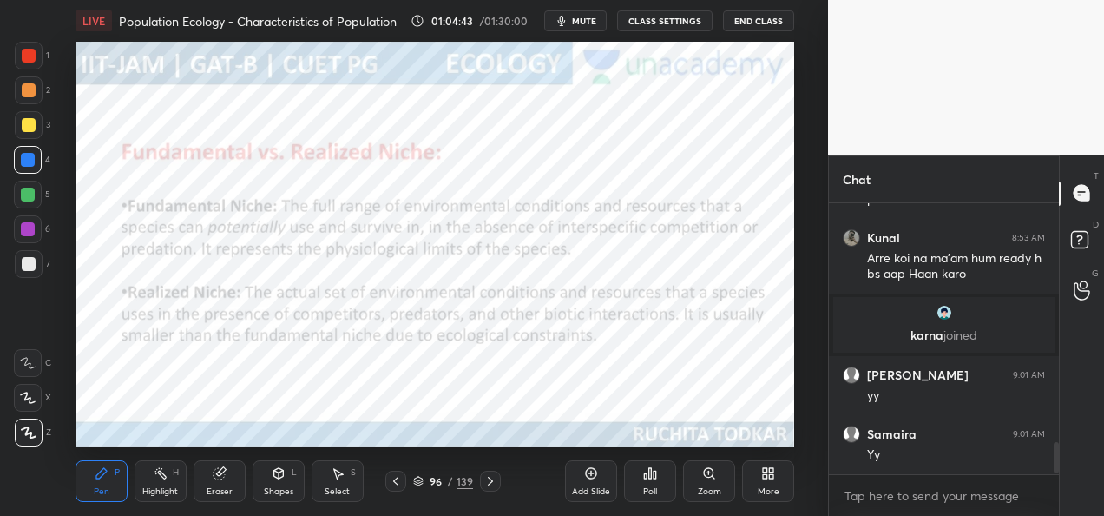
click at [573, 487] on div "Add Slide" at bounding box center [591, 491] width 38 height 9
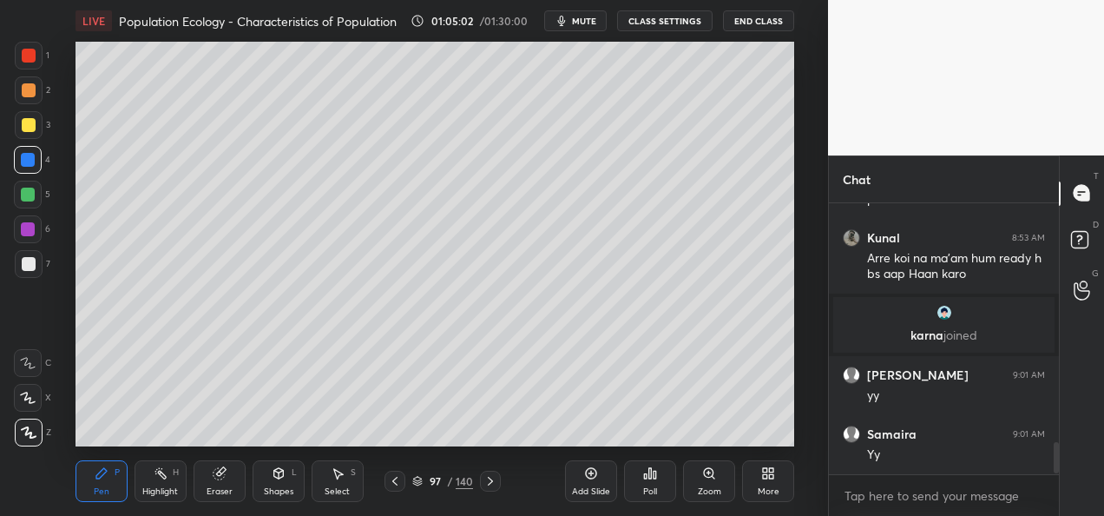
click at [29, 89] on div at bounding box center [29, 90] width 14 height 14
click at [33, 159] on div at bounding box center [28, 160] width 14 height 14
click at [34, 271] on div at bounding box center [29, 264] width 28 height 28
click at [28, 95] on div at bounding box center [29, 90] width 14 height 14
click at [29, 262] on div at bounding box center [29, 264] width 14 height 14
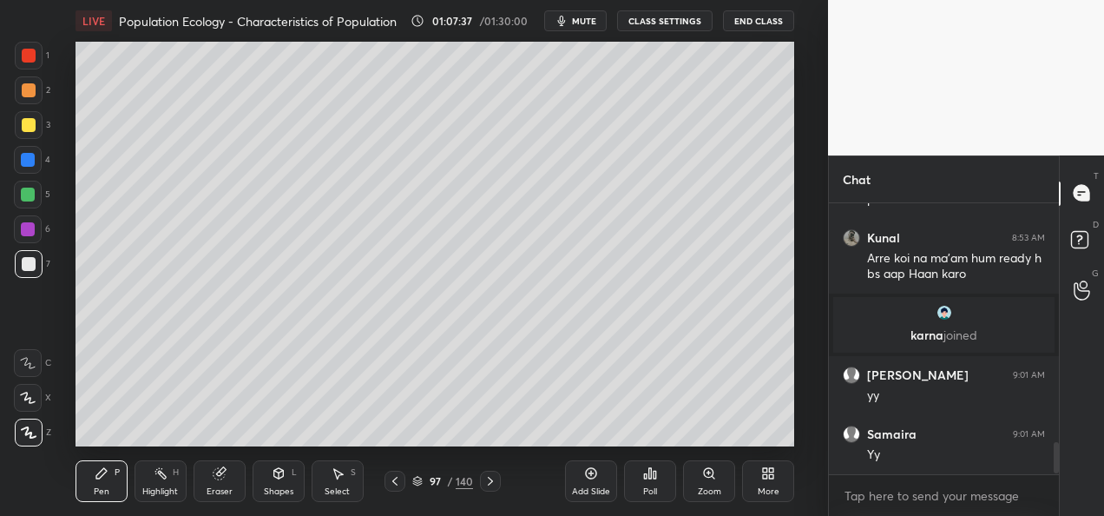
click at [581, 487] on div "Add Slide" at bounding box center [591, 491] width 38 height 9
click at [274, 487] on div "Shapes" at bounding box center [279, 491] width 30 height 9
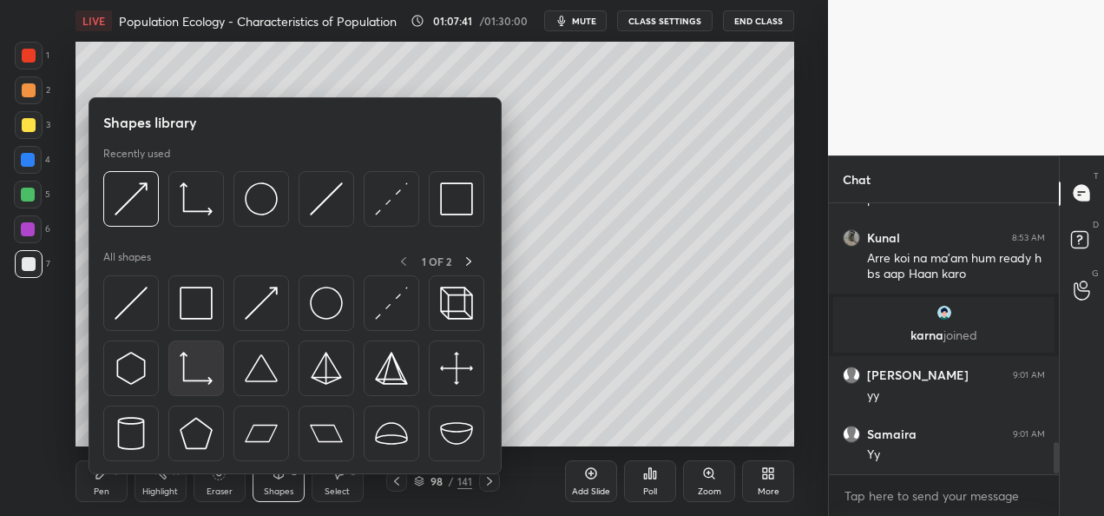
click at [187, 378] on img at bounding box center [196, 367] width 33 height 33
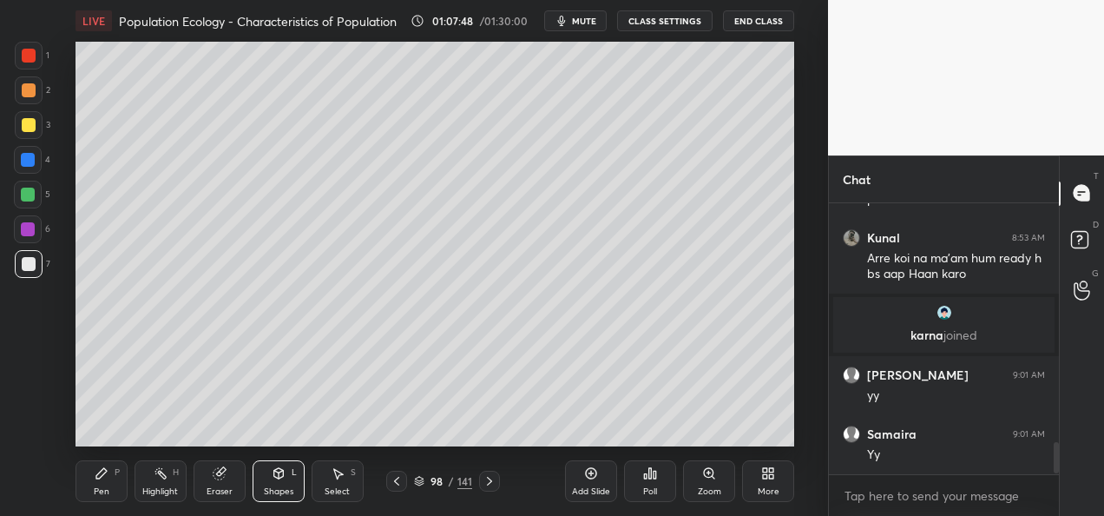
click at [36, 60] on div at bounding box center [29, 56] width 28 height 28
click at [19, 130] on div at bounding box center [29, 125] width 28 height 28
click at [92, 486] on div "Pen P" at bounding box center [102, 481] width 52 height 42
click at [40, 67] on div at bounding box center [29, 56] width 28 height 28
click at [25, 165] on div at bounding box center [28, 160] width 14 height 14
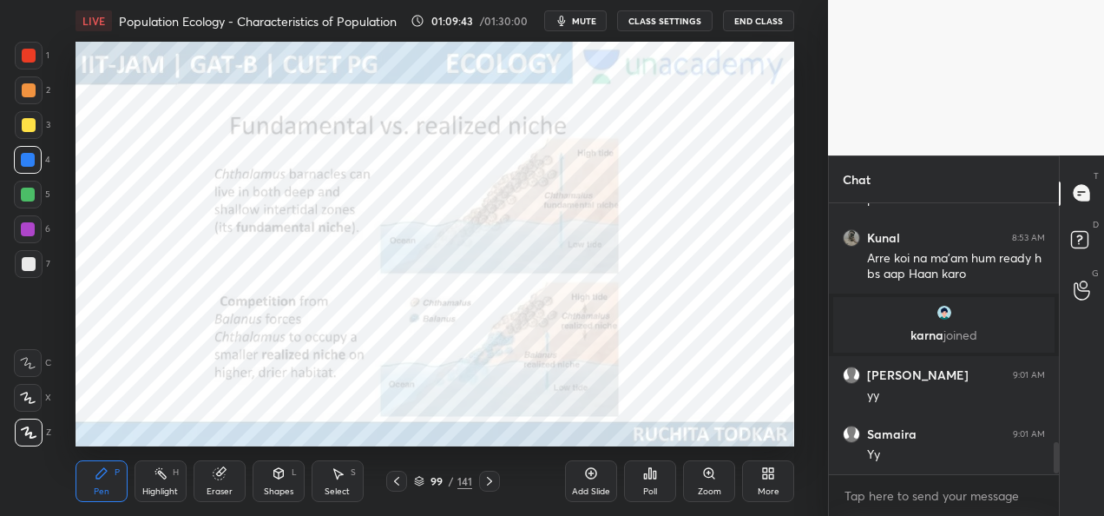
click at [23, 57] on div at bounding box center [29, 56] width 14 height 14
click at [581, 487] on div "Add Slide" at bounding box center [591, 491] width 38 height 9
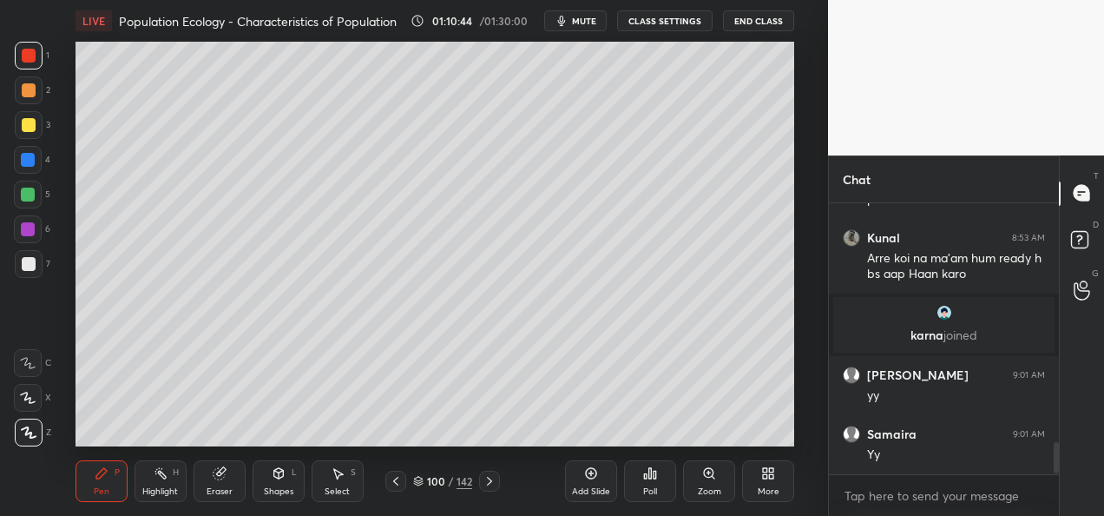
click at [28, 162] on div at bounding box center [28, 160] width 14 height 14
click at [35, 87] on div at bounding box center [29, 90] width 28 height 28
click at [29, 195] on div at bounding box center [28, 194] width 14 height 14
click at [26, 266] on div at bounding box center [29, 264] width 14 height 14
click at [340, 489] on div "Select" at bounding box center [337, 491] width 25 height 9
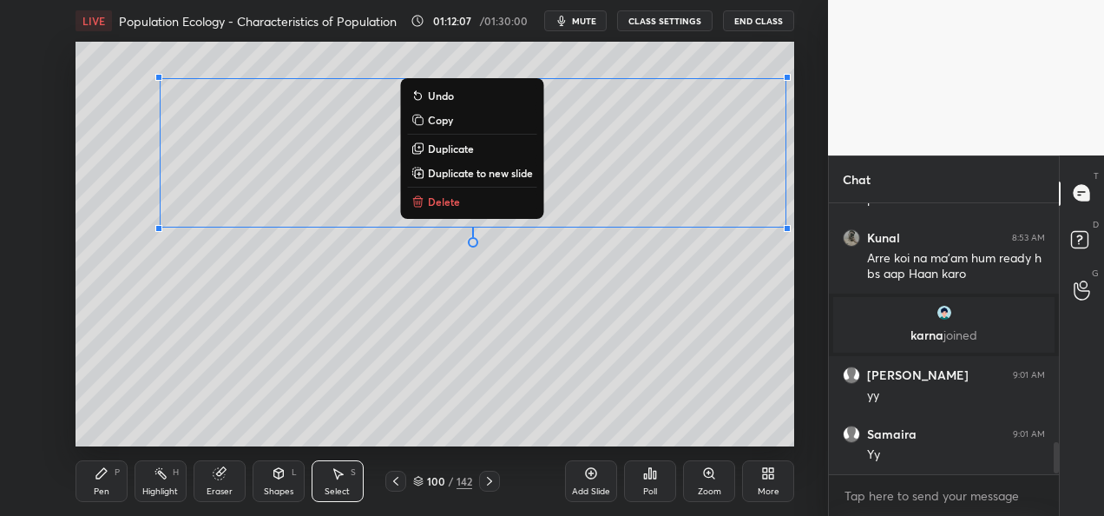
click at [462, 149] on p "Duplicate" at bounding box center [451, 148] width 46 height 14
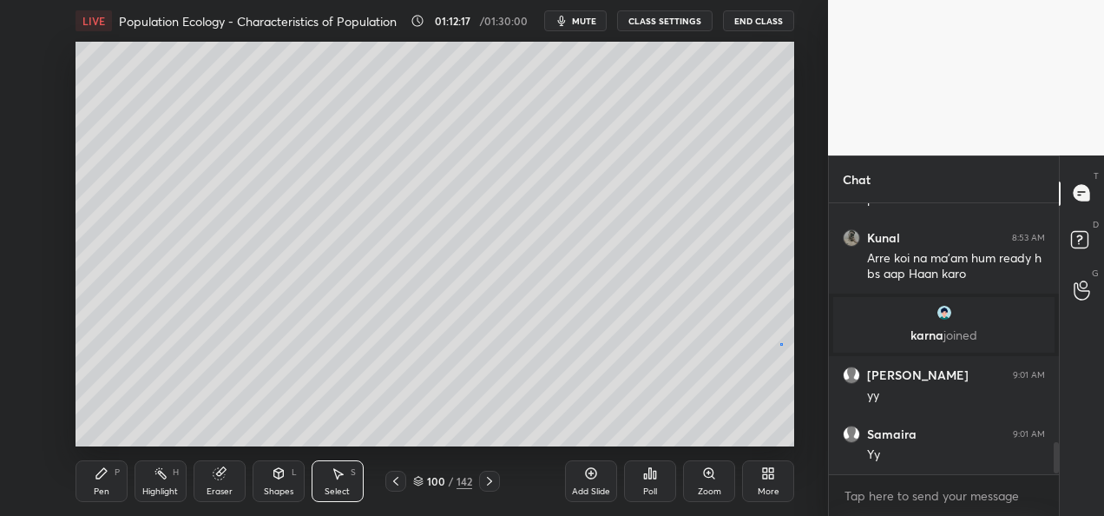
click at [780, 344] on div "0 ° Undo Copy Duplicate Duplicate to new slide Delete" at bounding box center [435, 244] width 719 height 404
click at [204, 486] on div "Eraser" at bounding box center [220, 481] width 52 height 42
click at [28, 401] on icon at bounding box center [29, 397] width 10 height 9
click at [115, 489] on div "Pen P" at bounding box center [102, 481] width 52 height 42
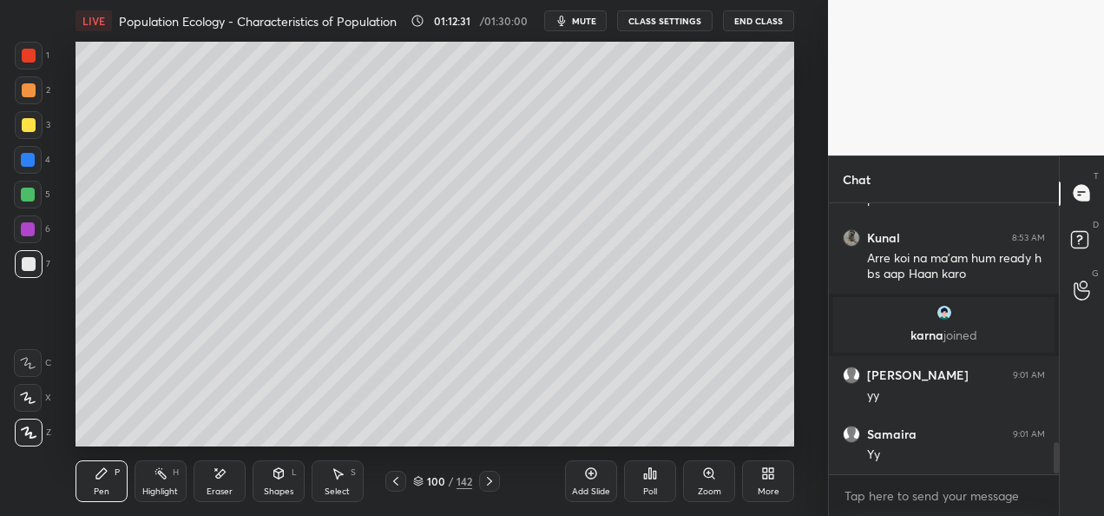
click at [36, 93] on div at bounding box center [29, 90] width 28 height 28
click at [30, 127] on div at bounding box center [29, 125] width 14 height 14
click at [577, 444] on div "Add Slide Poll Zoom More" at bounding box center [679, 480] width 229 height 97
click at [588, 434] on div "Add Slide Poll Zoom More" at bounding box center [679, 480] width 229 height 97
click at [599, 480] on div "Add Slide" at bounding box center [591, 481] width 52 height 42
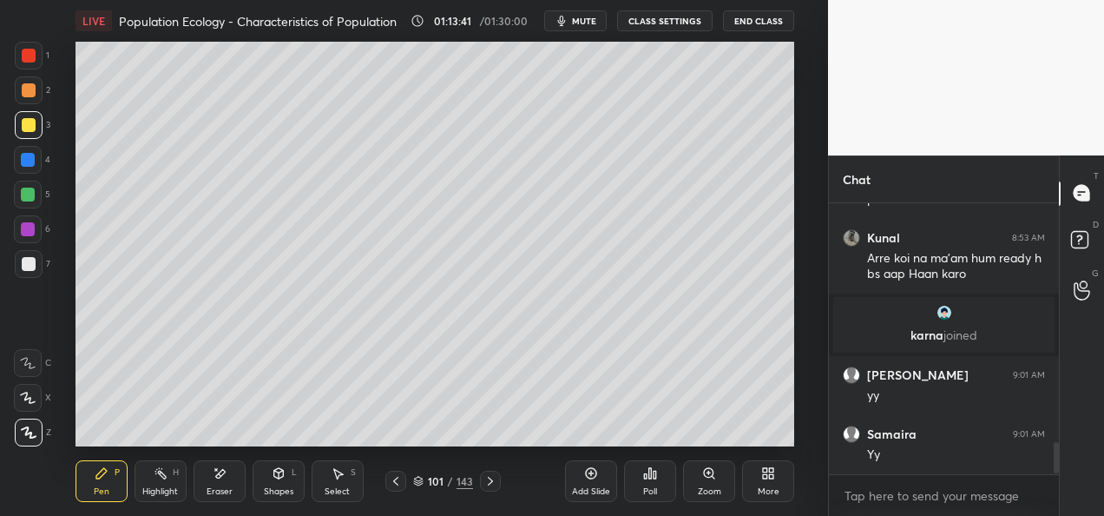
click at [33, 261] on div at bounding box center [29, 264] width 14 height 14
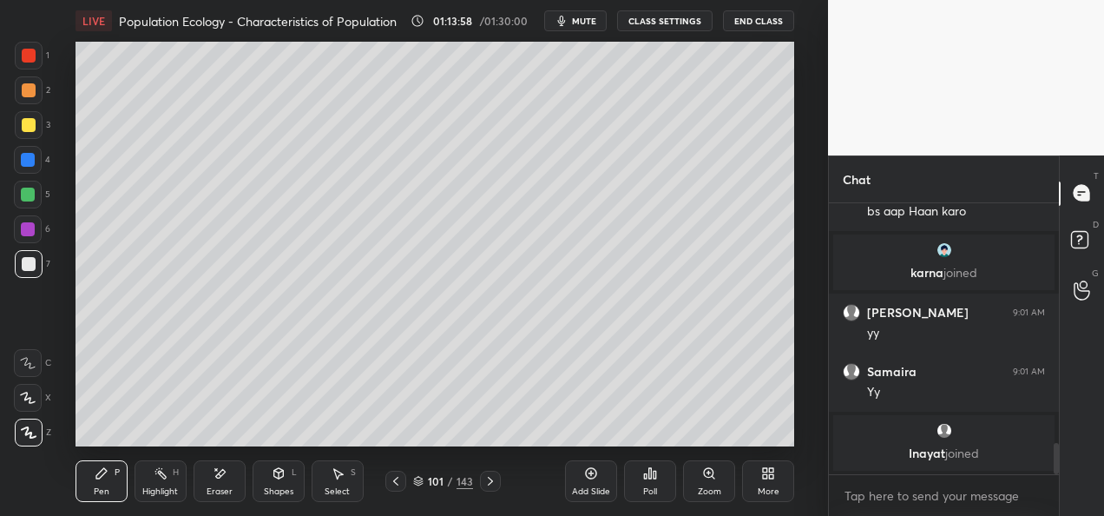
click at [395, 484] on icon at bounding box center [396, 481] width 14 height 14
click at [337, 488] on div "Select" at bounding box center [337, 491] width 25 height 9
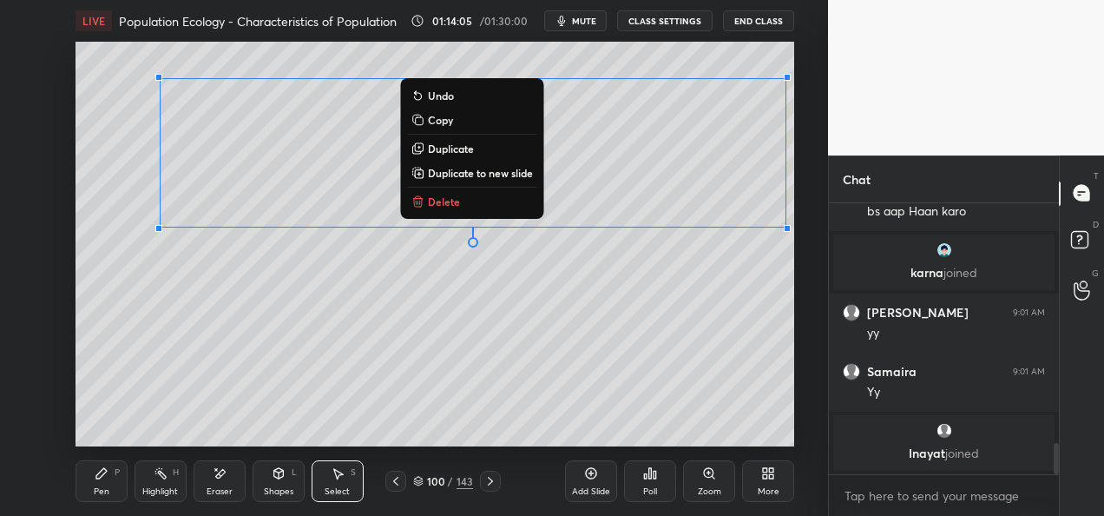
click at [476, 173] on p "Duplicate to new slide" at bounding box center [480, 173] width 105 height 14
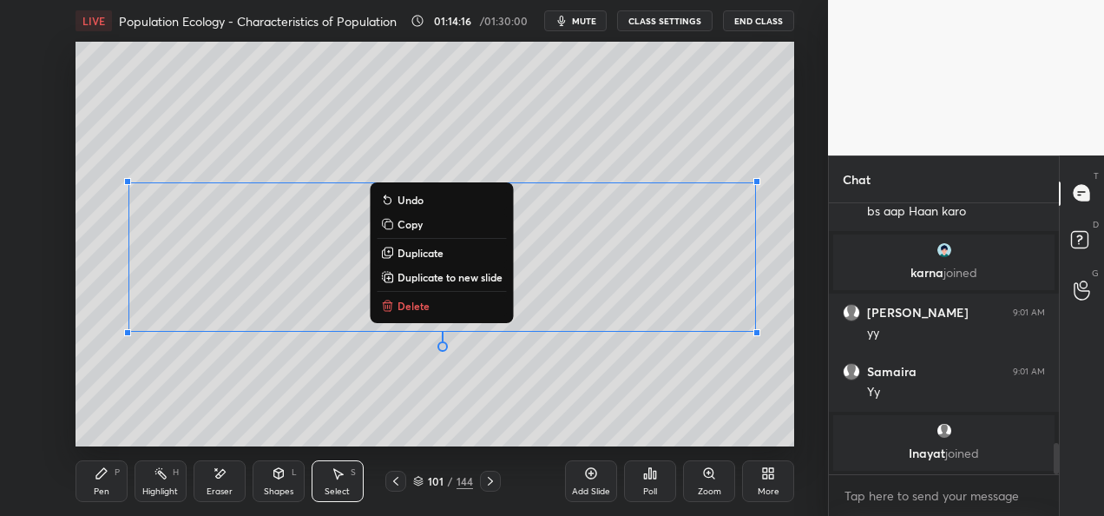
click at [384, 443] on div "0 ° Undo Copy Duplicate Duplicate to new slide Delete" at bounding box center [435, 244] width 719 height 404
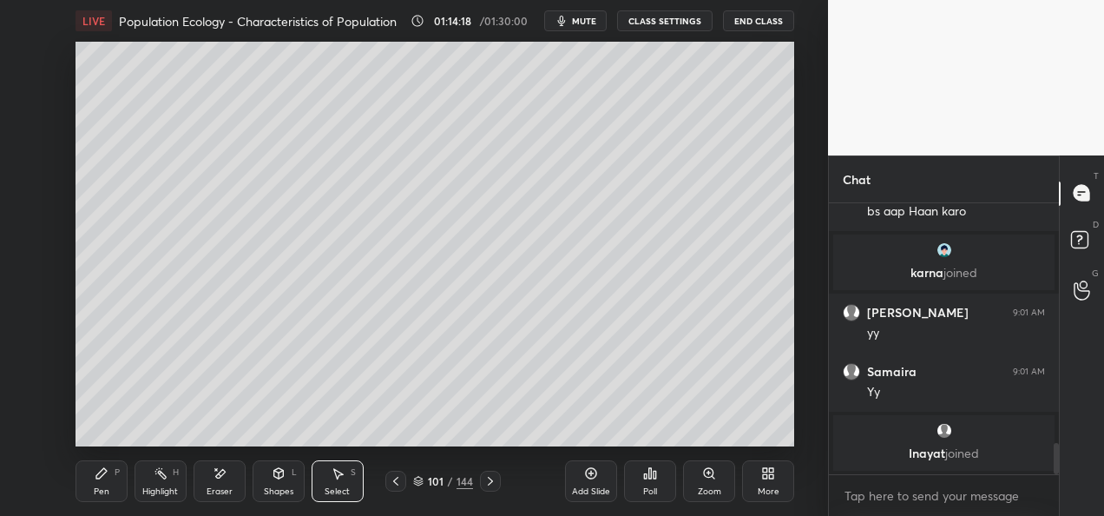
click at [106, 480] on div "Pen P" at bounding box center [102, 481] width 52 height 42
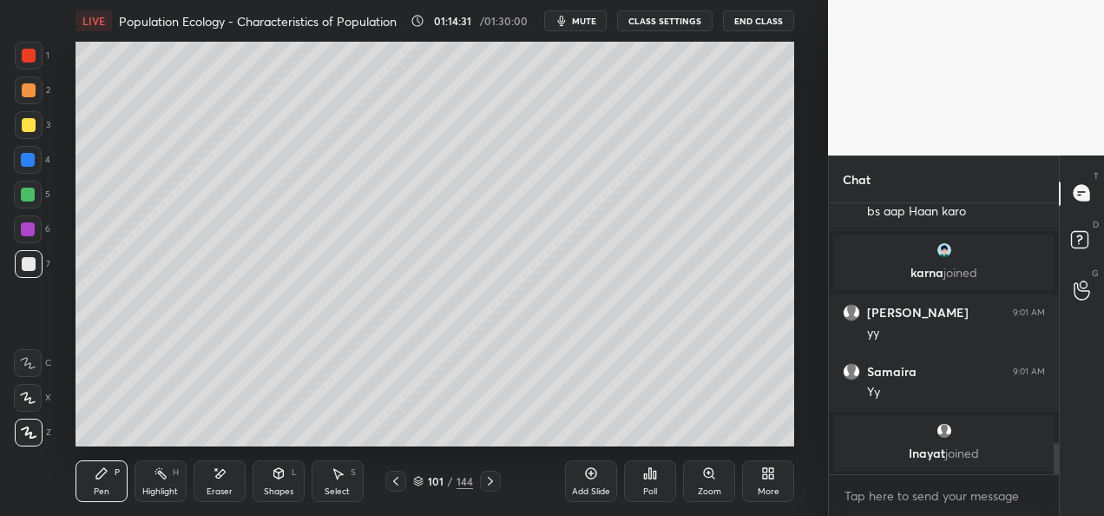
click at [222, 488] on div "Eraser" at bounding box center [220, 491] width 26 height 9
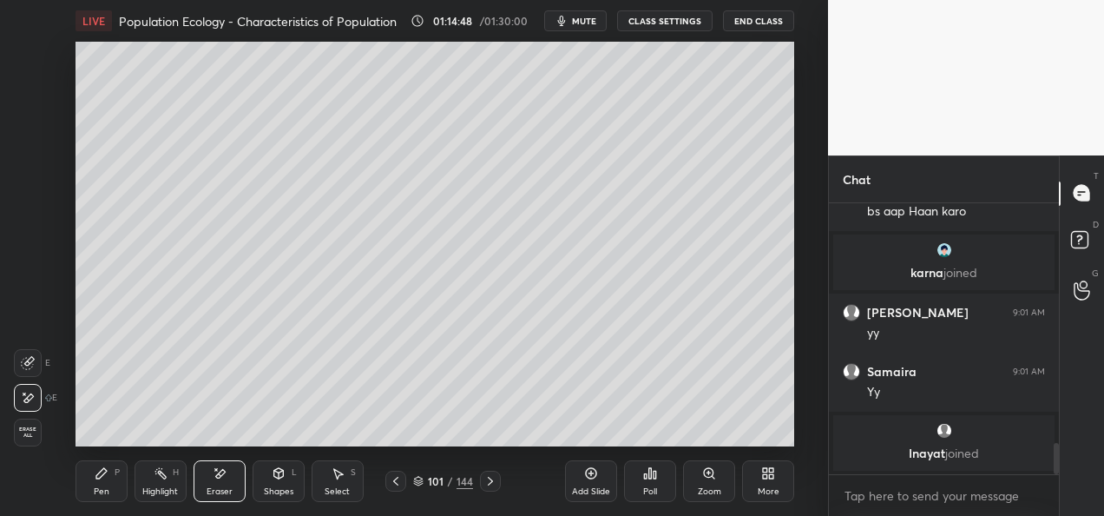
click at [115, 484] on div "Pen P" at bounding box center [102, 481] width 52 height 42
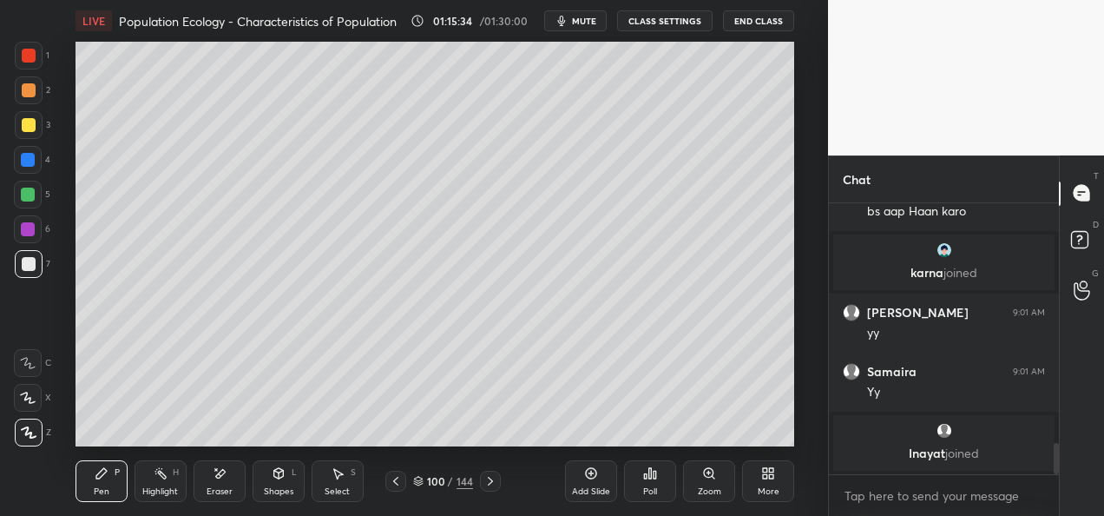
click at [575, 437] on div "Add Slide Poll Zoom More" at bounding box center [679, 480] width 229 height 97
click at [585, 436] on div "Add Slide Poll Zoom More" at bounding box center [679, 480] width 229 height 97
click at [642, 433] on div "Poll" at bounding box center [650, 480] width 52 height 97
click at [635, 432] on div "Poll" at bounding box center [650, 480] width 52 height 97
click at [644, 434] on div "Poll" at bounding box center [650, 480] width 52 height 97
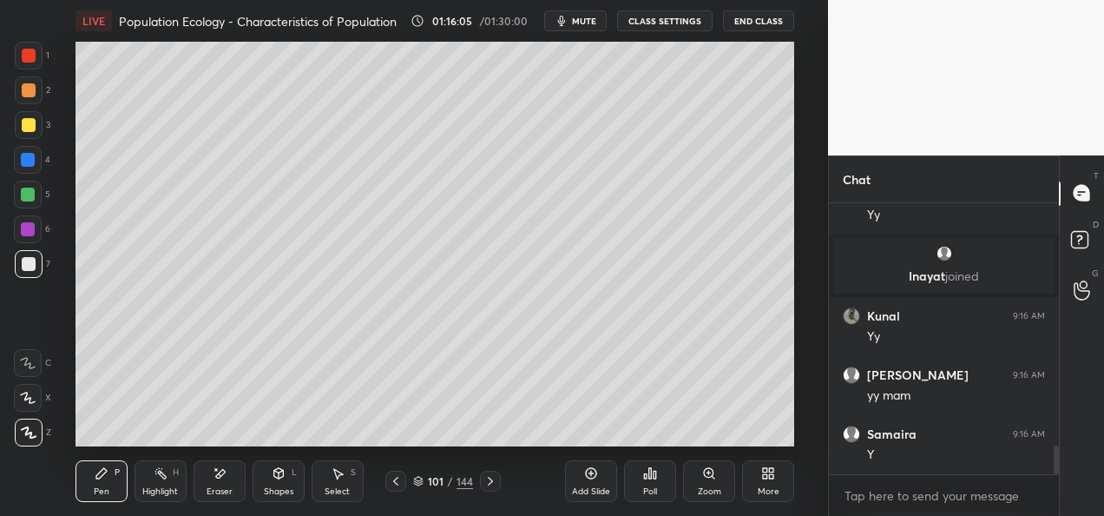
scroll to position [2274, 0]
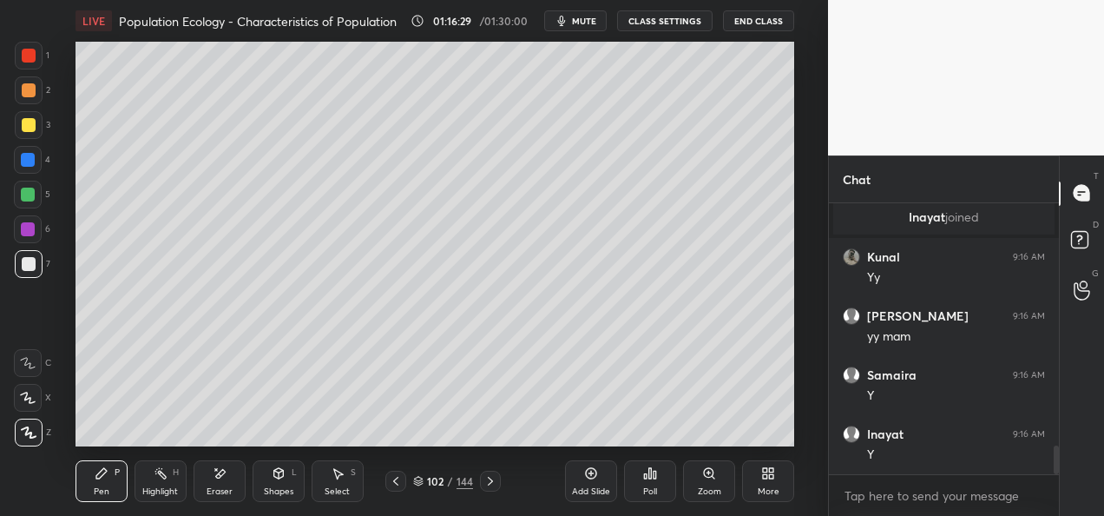
click at [218, 483] on div "Eraser" at bounding box center [220, 481] width 52 height 42
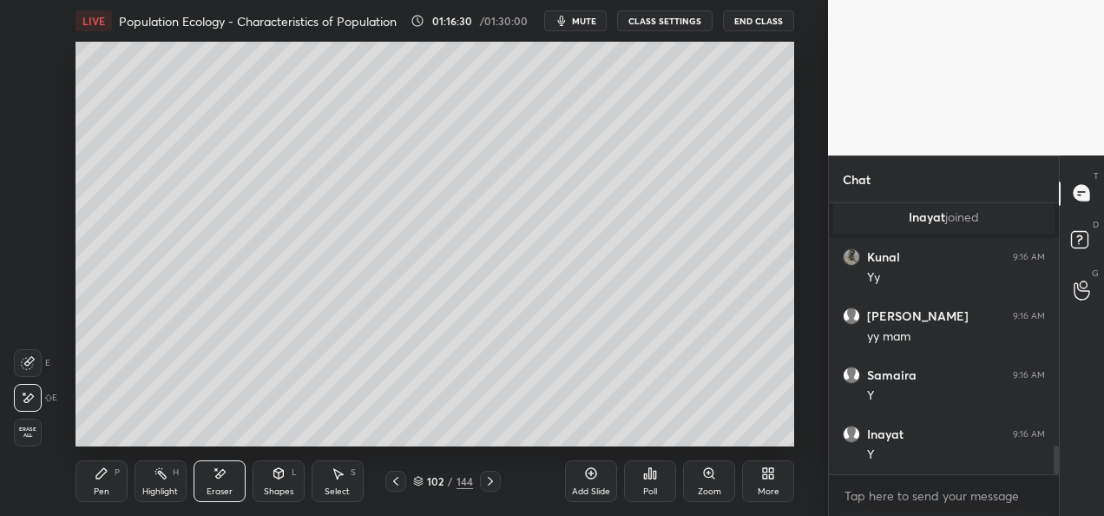
click at [32, 432] on span "Erase all" at bounding box center [28, 432] width 26 height 12
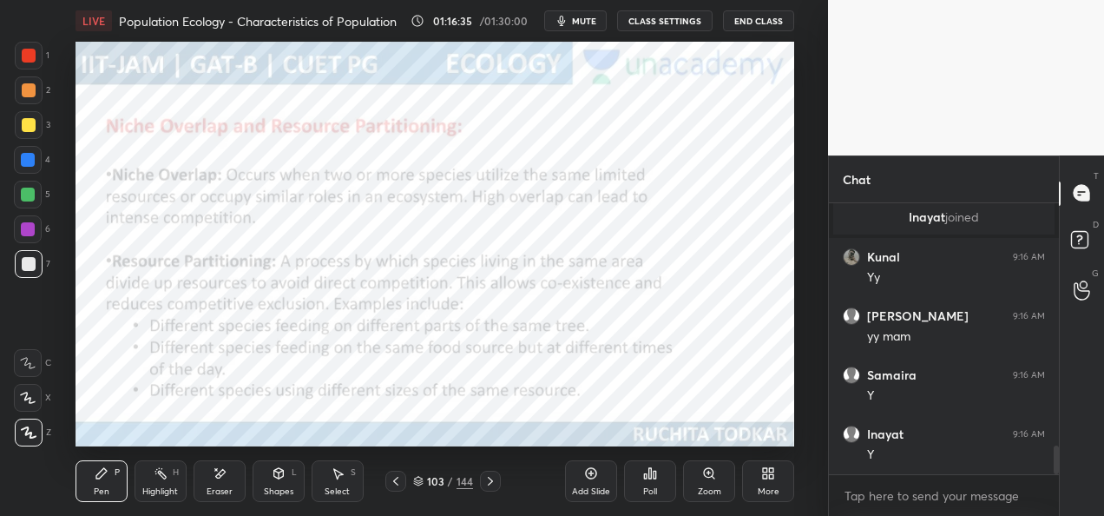
click at [32, 63] on div at bounding box center [29, 56] width 28 height 28
click at [417, 480] on icon at bounding box center [418, 478] width 9 height 4
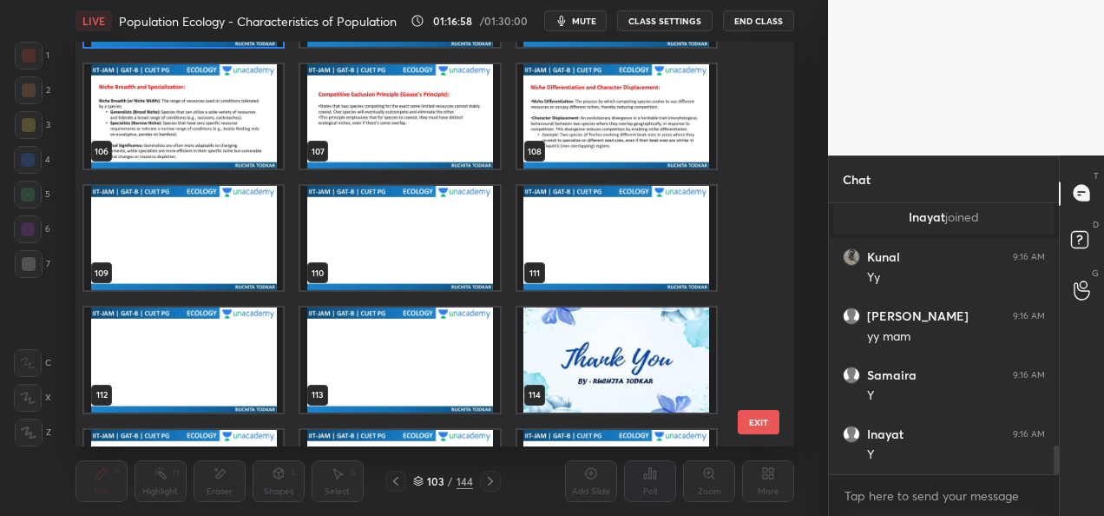
scroll to position [4254, 0]
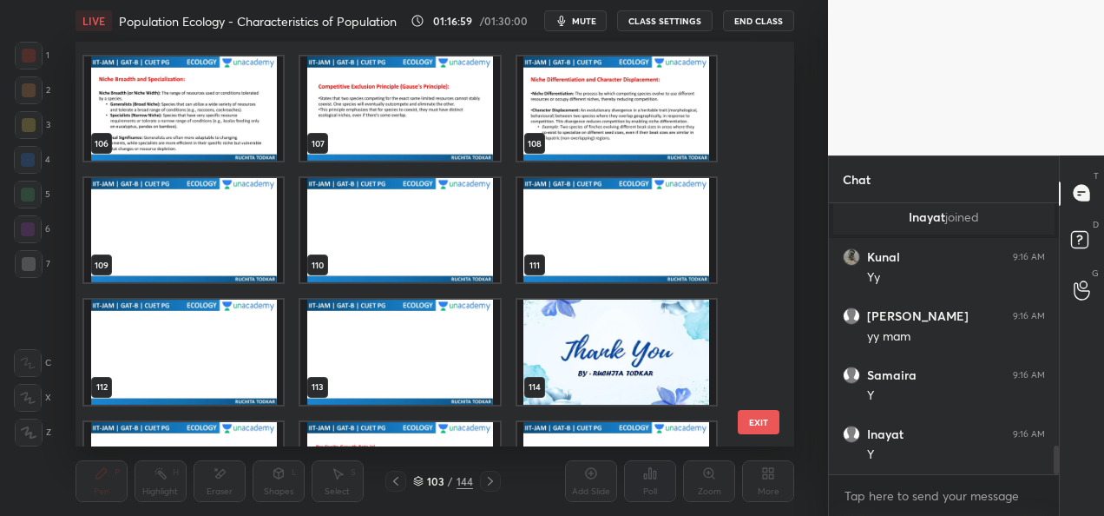
click at [595, 358] on img "grid" at bounding box center [615, 351] width 199 height 104
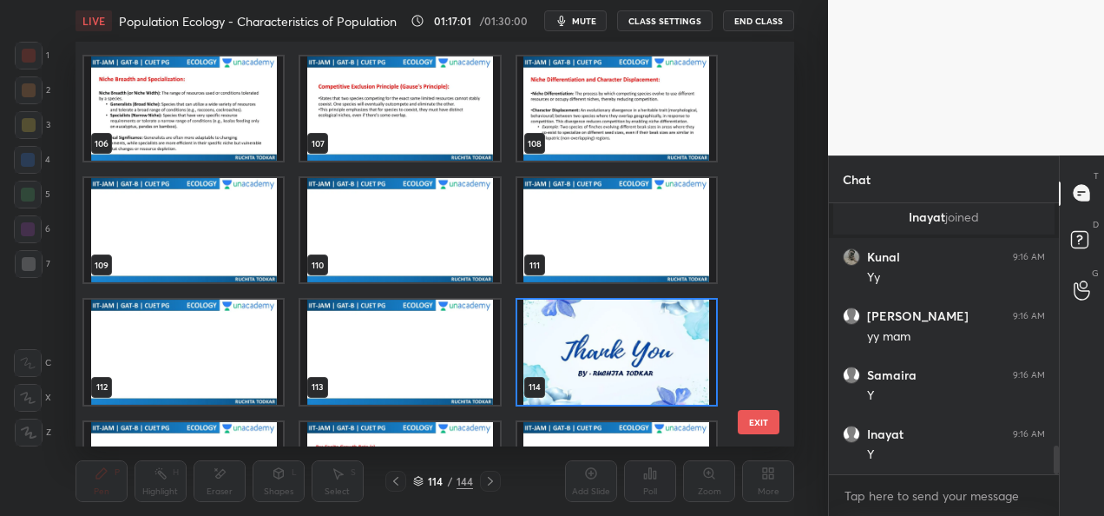
click at [581, 363] on img "grid" at bounding box center [615, 351] width 199 height 104
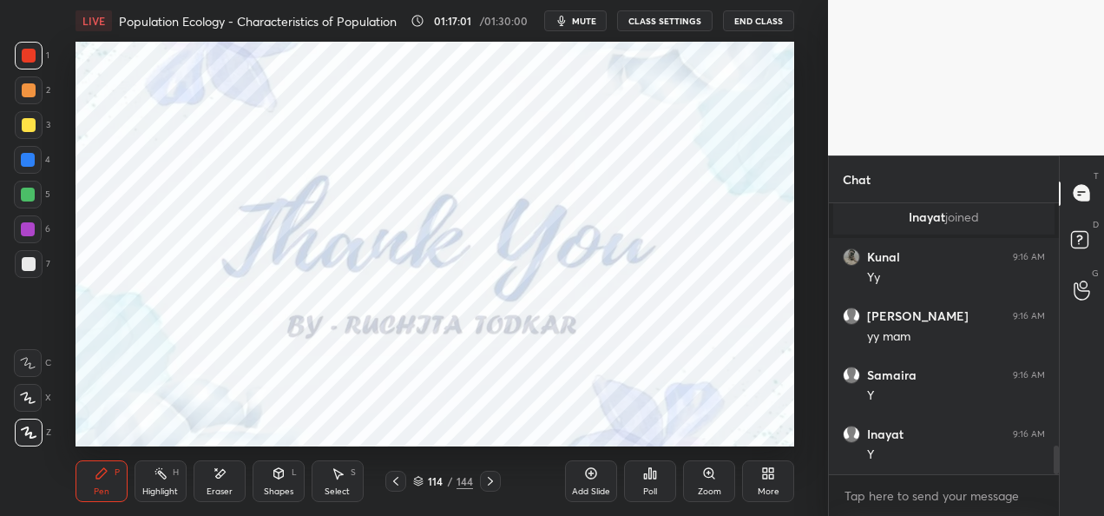
click at [588, 361] on img "grid" at bounding box center [615, 351] width 199 height 104
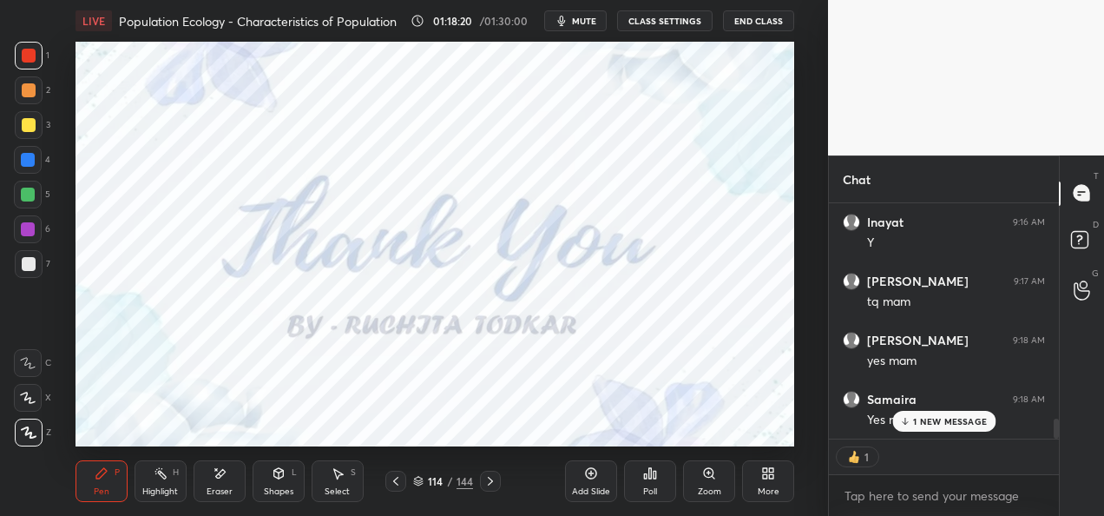
scroll to position [2545, 0]
type textarea "x"
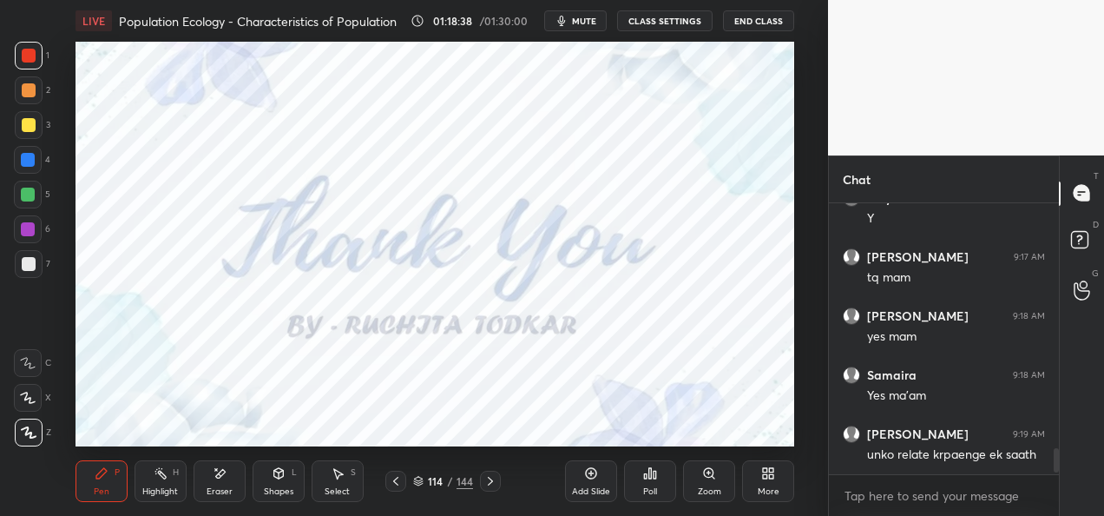
scroll to position [2527, 0]
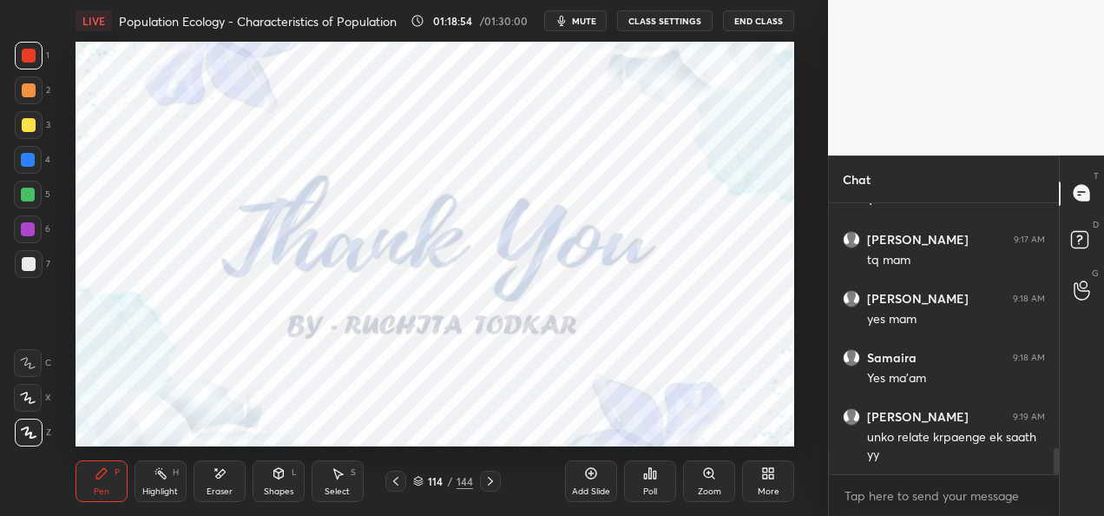
click at [673, 16] on button "CLASS SETTINGS" at bounding box center [664, 20] width 95 height 21
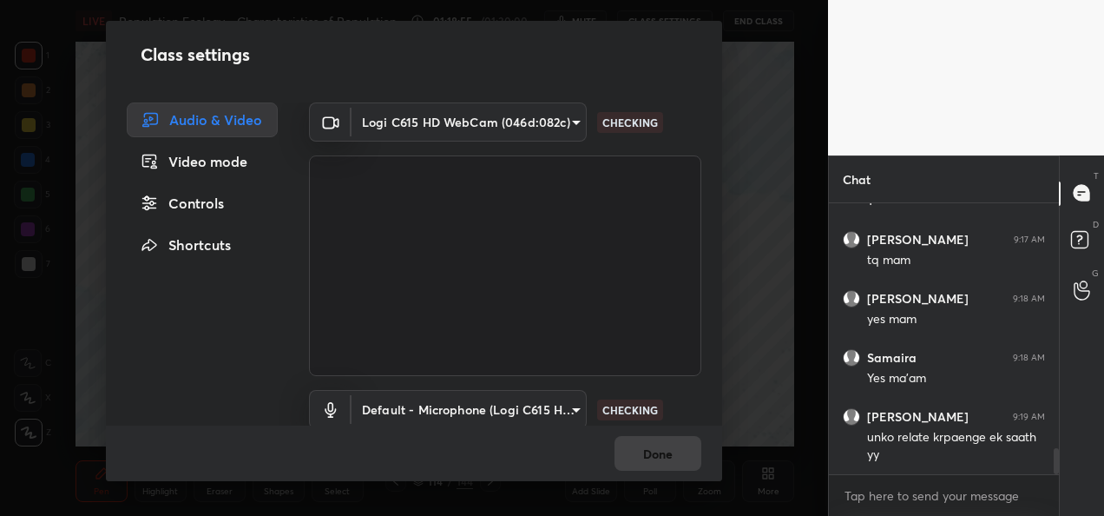
scroll to position [2545, 0]
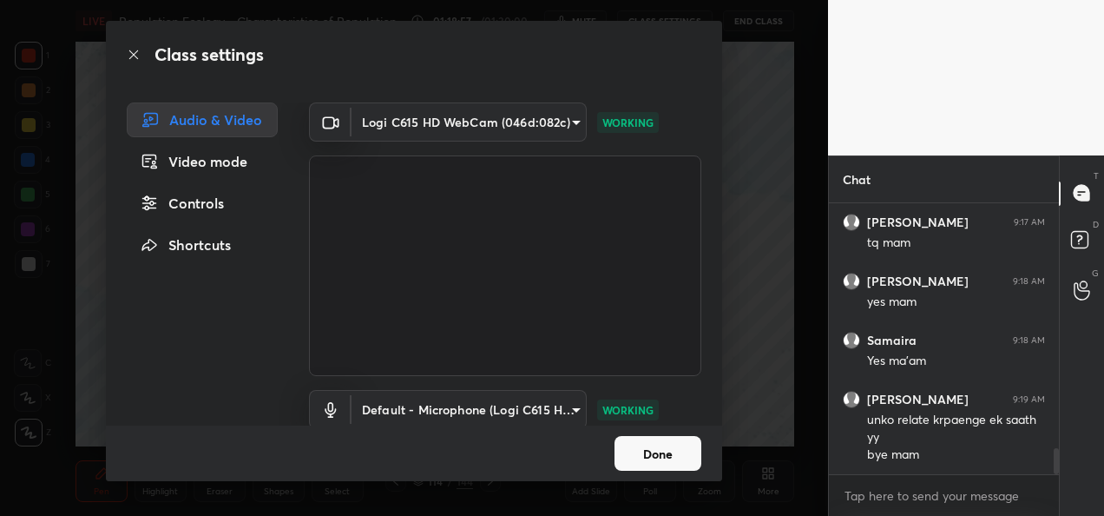
click at [685, 456] on button "Done" at bounding box center [657, 453] width 87 height 35
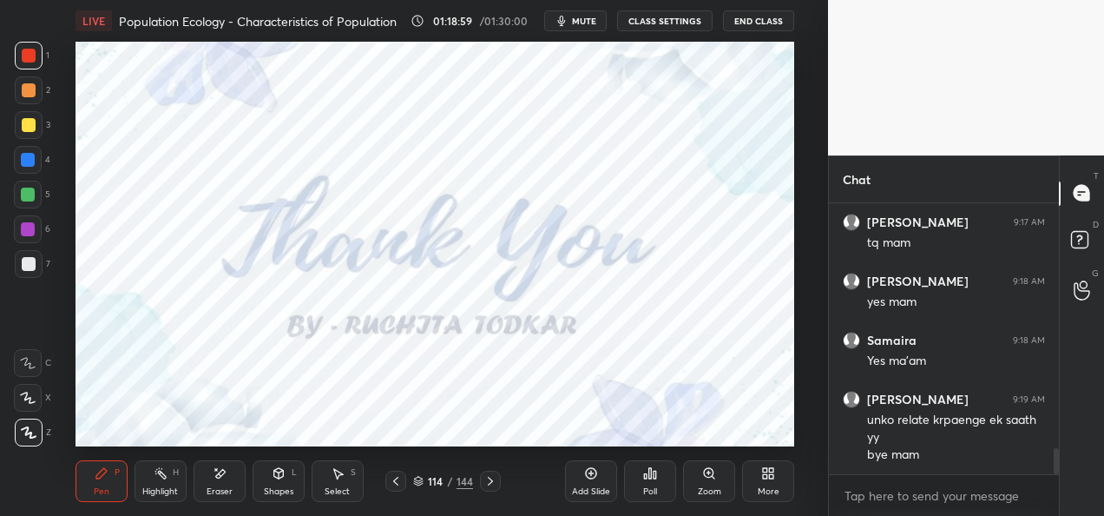
click at [673, 23] on button "CLASS SETTINGS" at bounding box center [664, 20] width 95 height 21
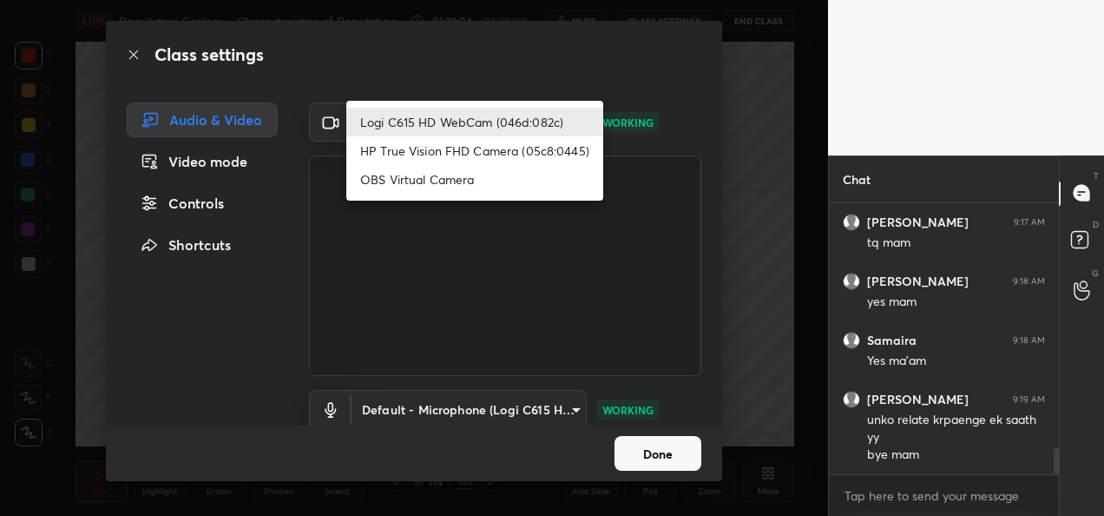
click at [517, 118] on body "1 2 3 4 5 6 7 C X Z E E Erase all H H LIVE Population Ecology - Characteristics…" at bounding box center [552, 258] width 1104 height 516
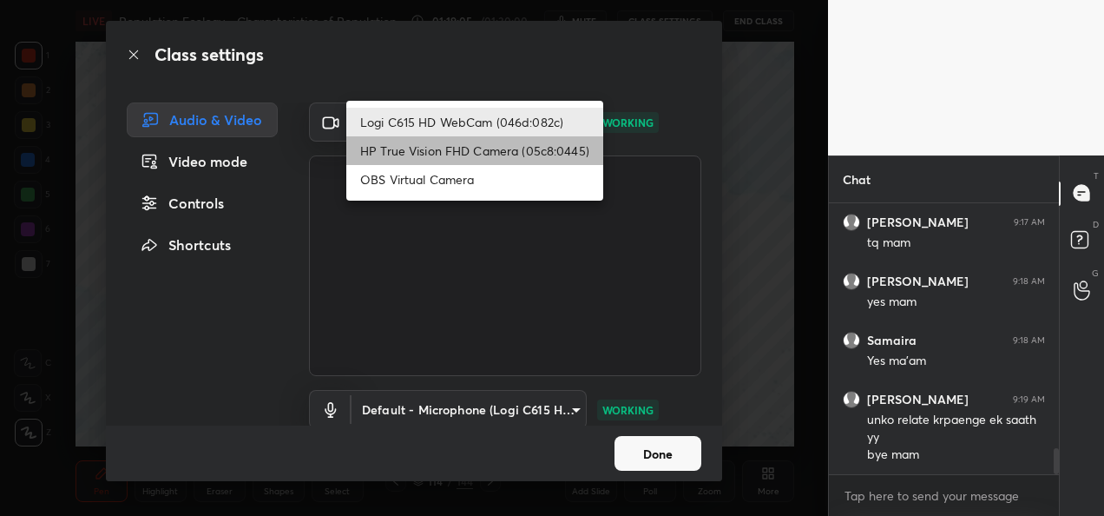
click at [478, 149] on li "HP True Vision FHD Camera (05c8:0445)" at bounding box center [474, 150] width 257 height 29
type input "bcf53276a89e7daf4ffafe53acaefef8a573b71029af250087ced6fea5ab325b"
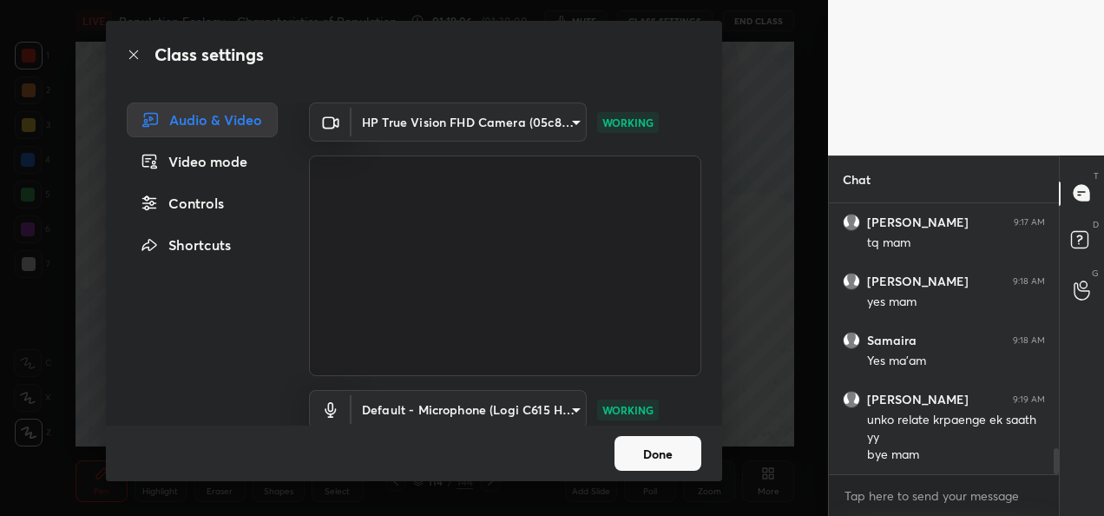
click at [657, 455] on button "Done" at bounding box center [657, 453] width 87 height 35
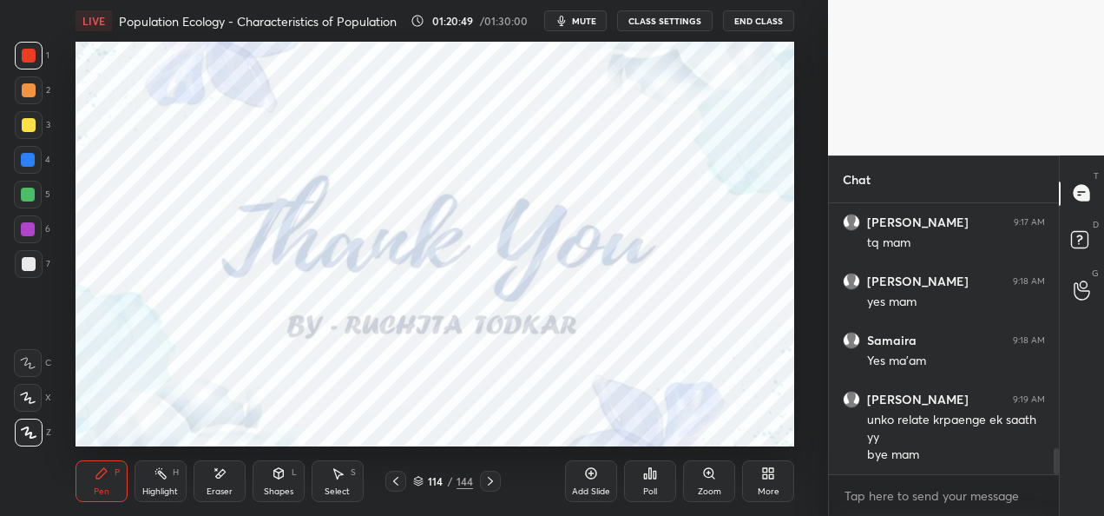
click at [745, 24] on button "End Class" at bounding box center [758, 20] width 71 height 21
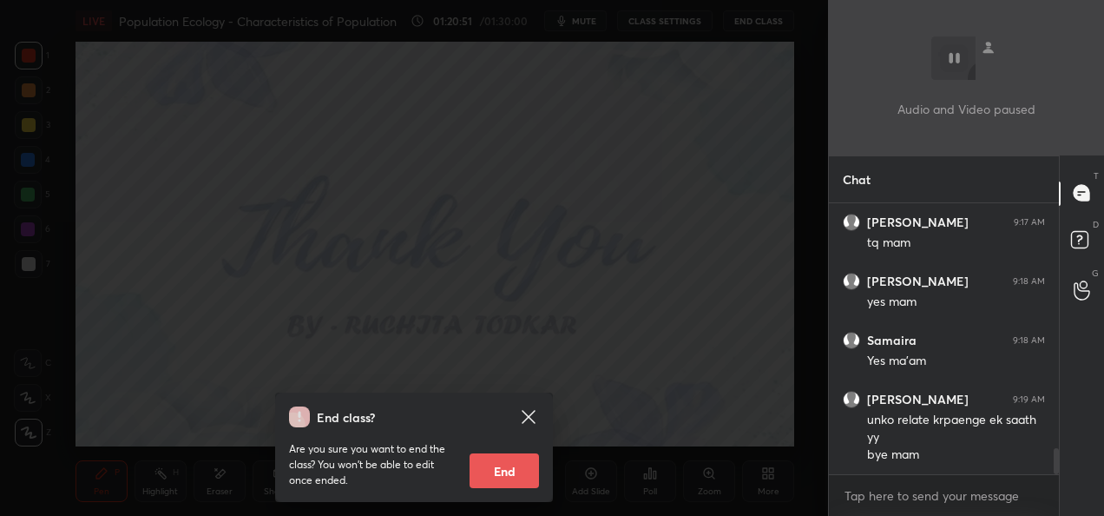
click at [513, 472] on button "End" at bounding box center [504, 470] width 69 height 35
type textarea "x"
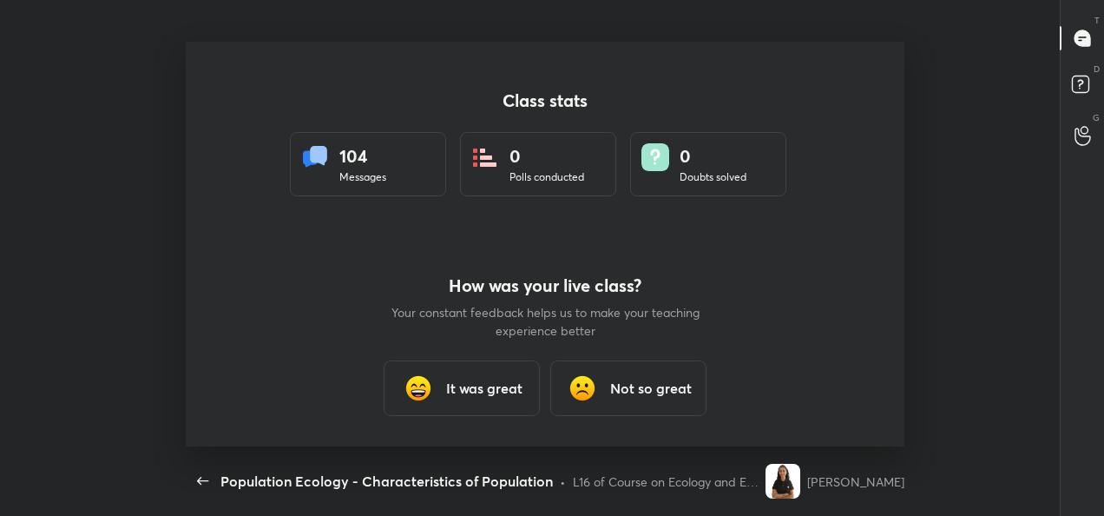
scroll to position [0, 0]
